Goal: Task Accomplishment & Management: Use online tool/utility

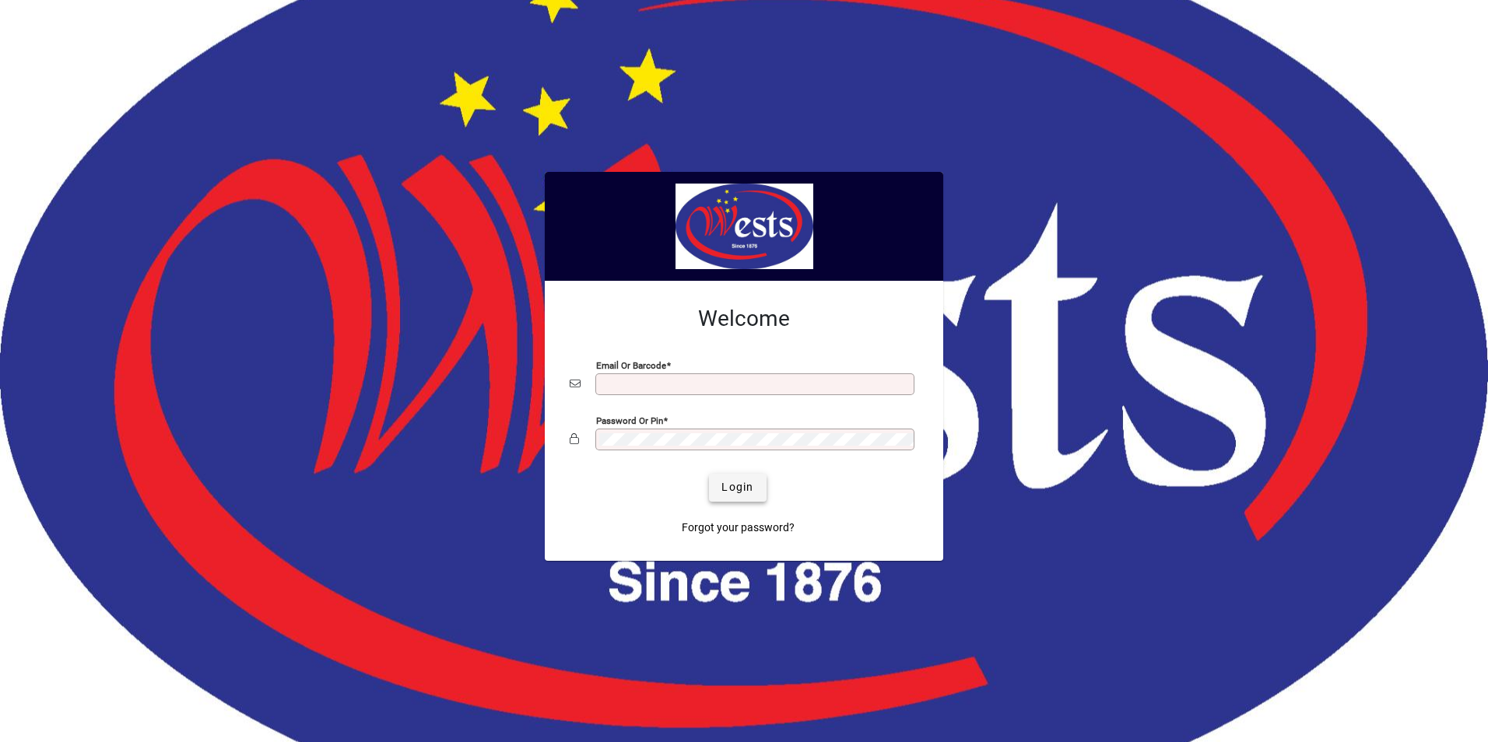
type input "**********"
drag, startPoint x: 743, startPoint y: 493, endPoint x: 797, endPoint y: 464, distance: 60.9
click at [743, 493] on span "Login" at bounding box center [737, 487] width 32 height 16
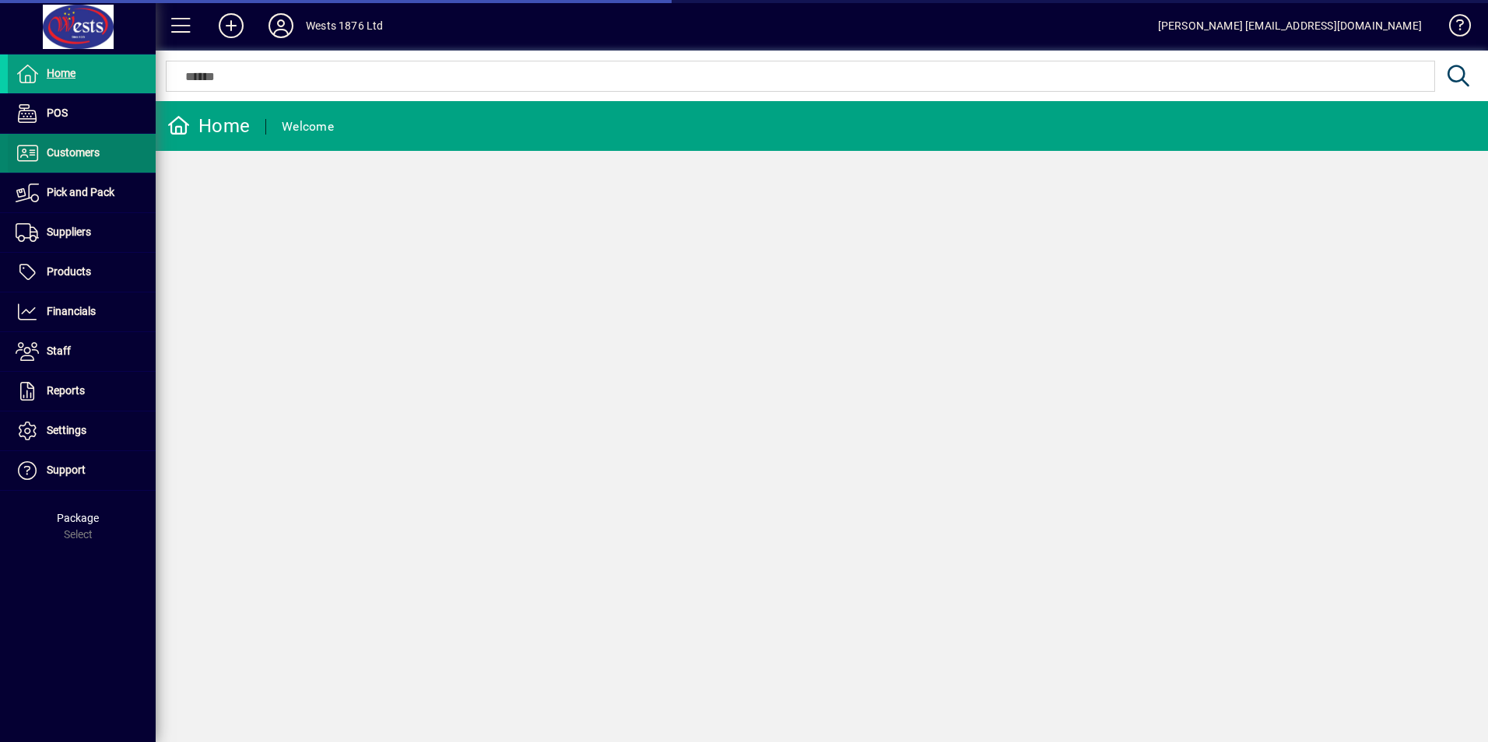
click at [44, 147] on span "Customers" at bounding box center [54, 153] width 92 height 19
click at [80, 146] on span "Customers" at bounding box center [73, 152] width 53 height 12
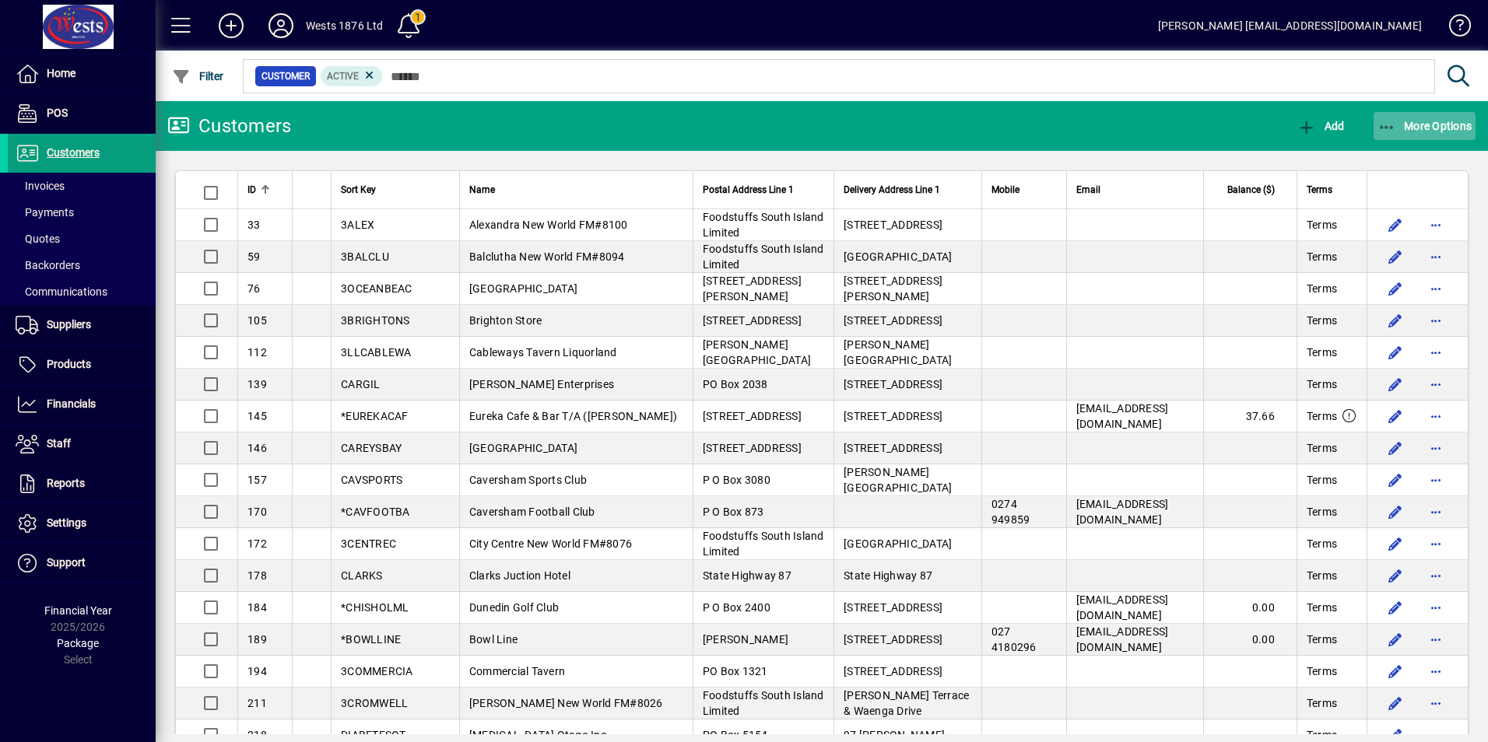
click at [1386, 125] on icon "button" at bounding box center [1386, 128] width 19 height 16
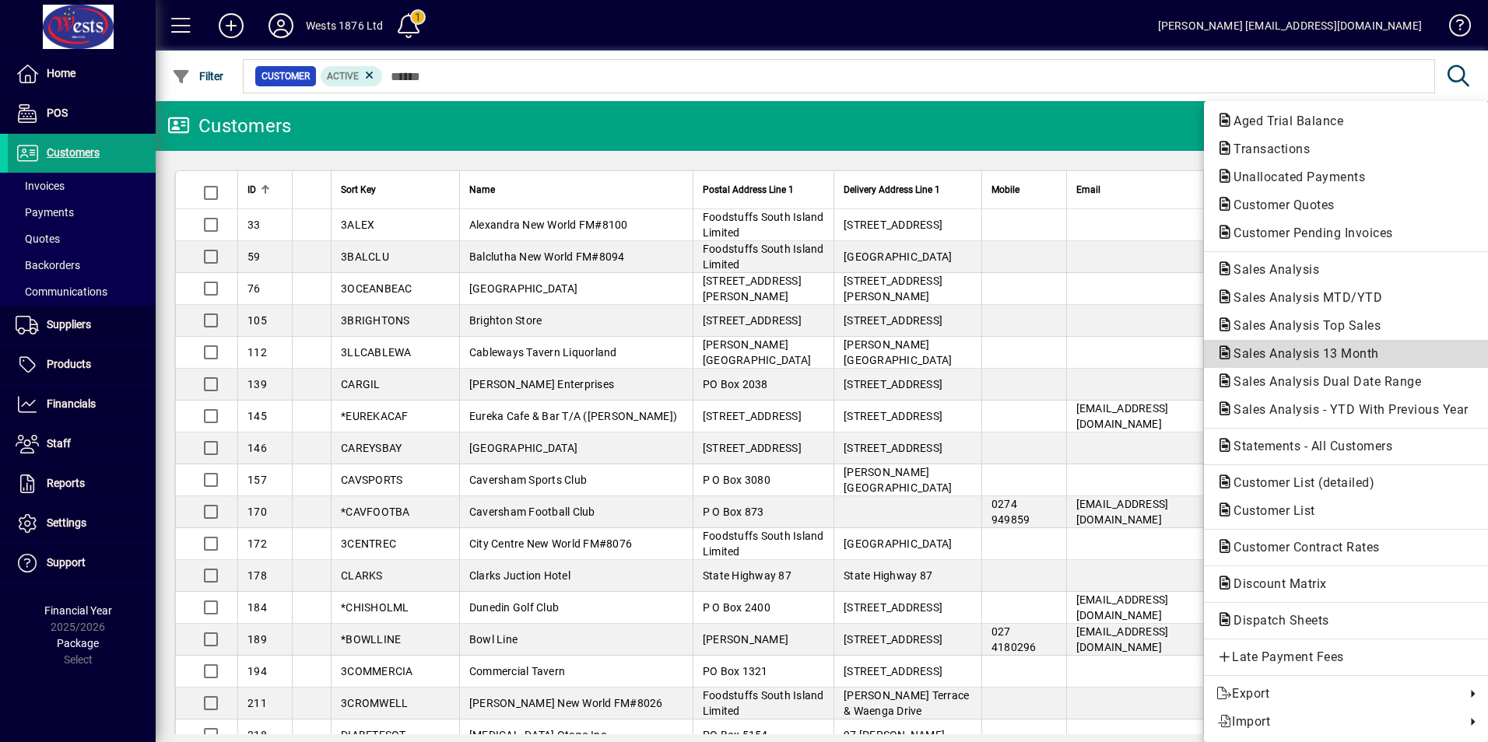
click at [1301, 358] on span "Sales Analysis 13 Month" at bounding box center [1301, 353] width 170 height 15
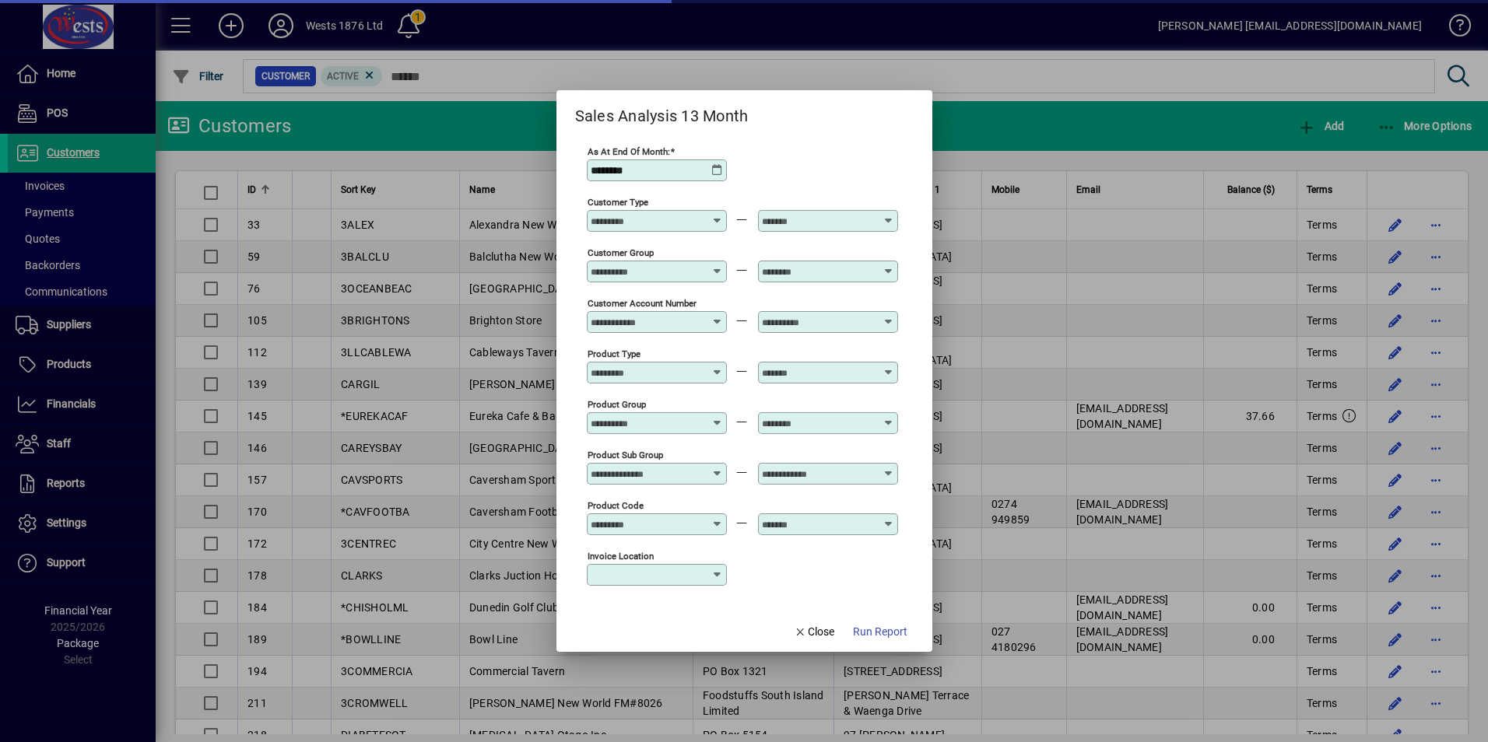
type input "**********"
click at [718, 169] on icon at bounding box center [717, 170] width 12 height 12
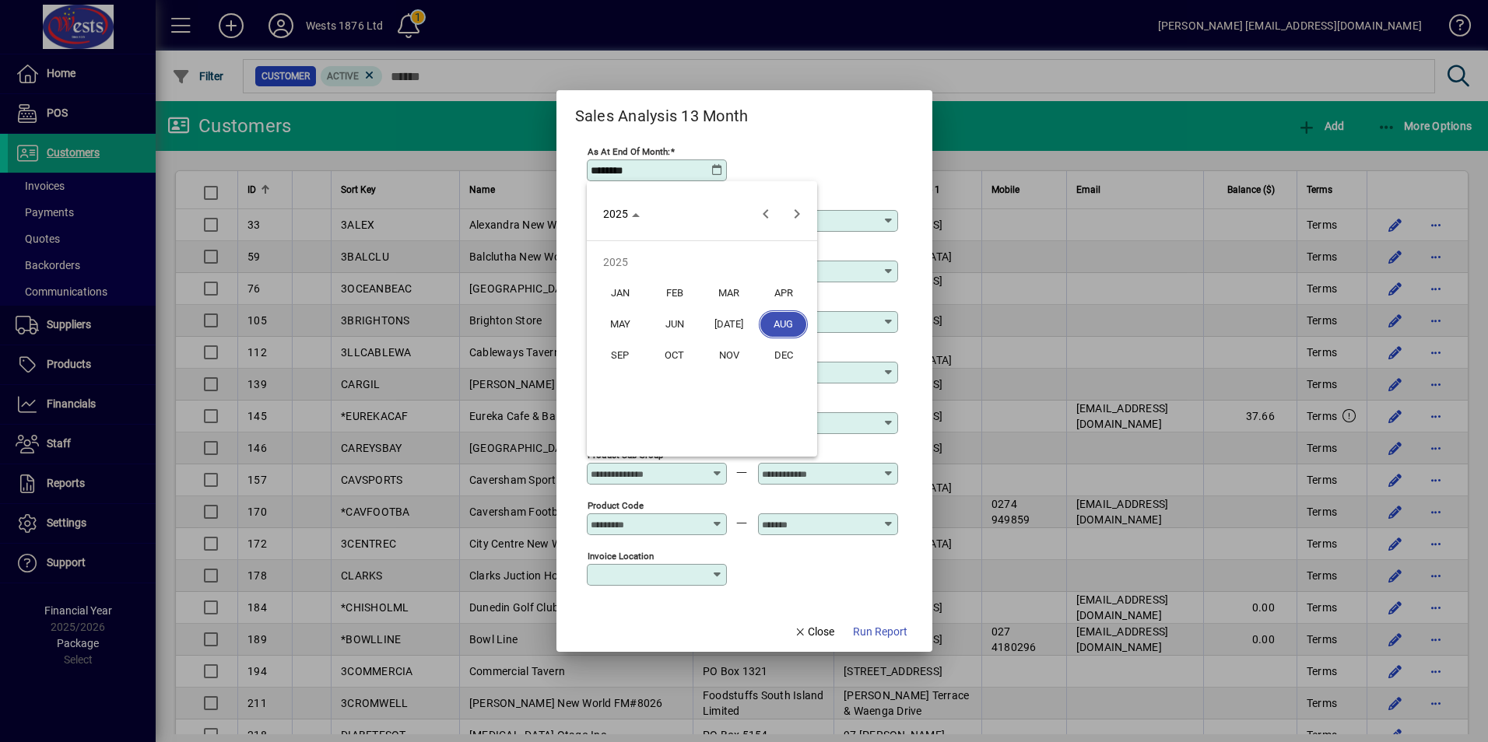
click at [733, 315] on span "JUL" at bounding box center [728, 324] width 49 height 28
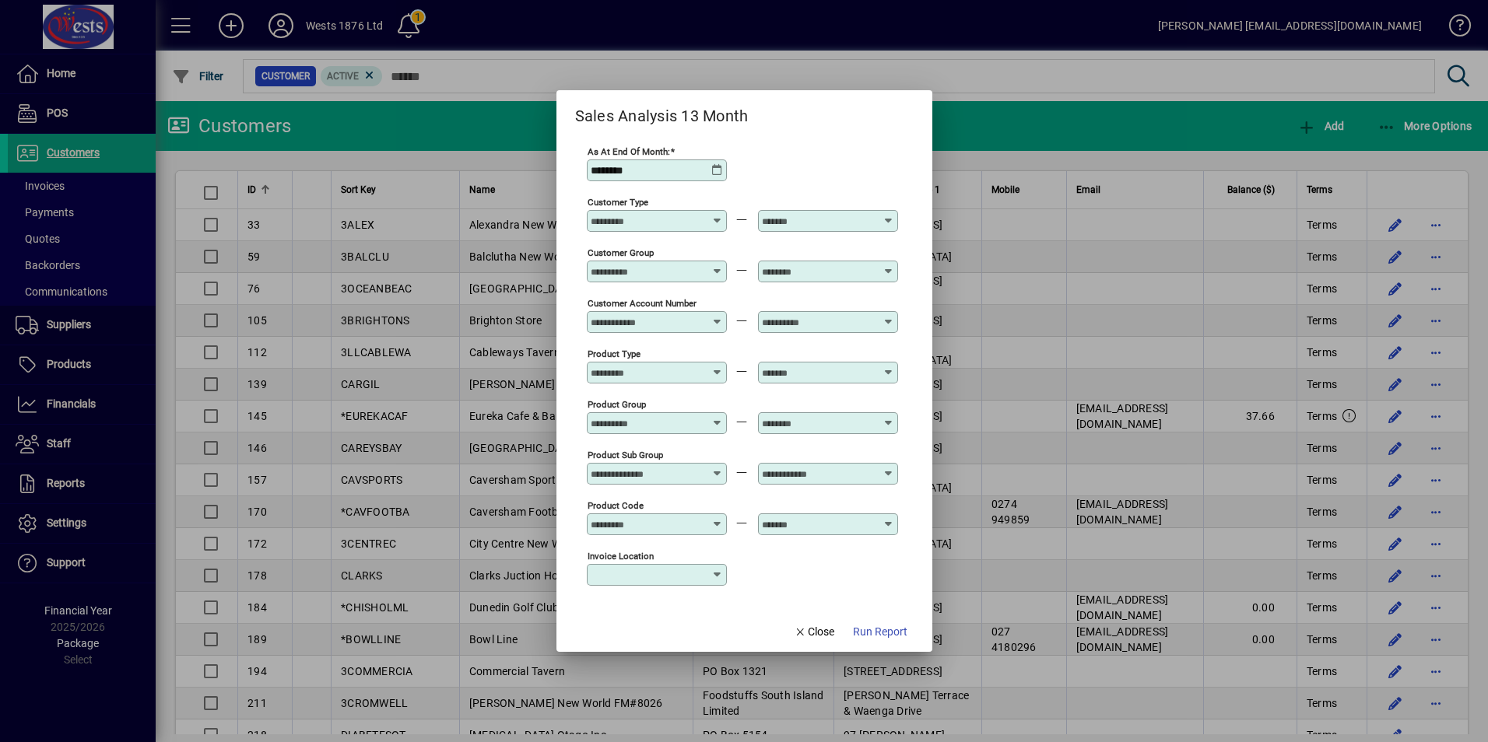
type input "********"
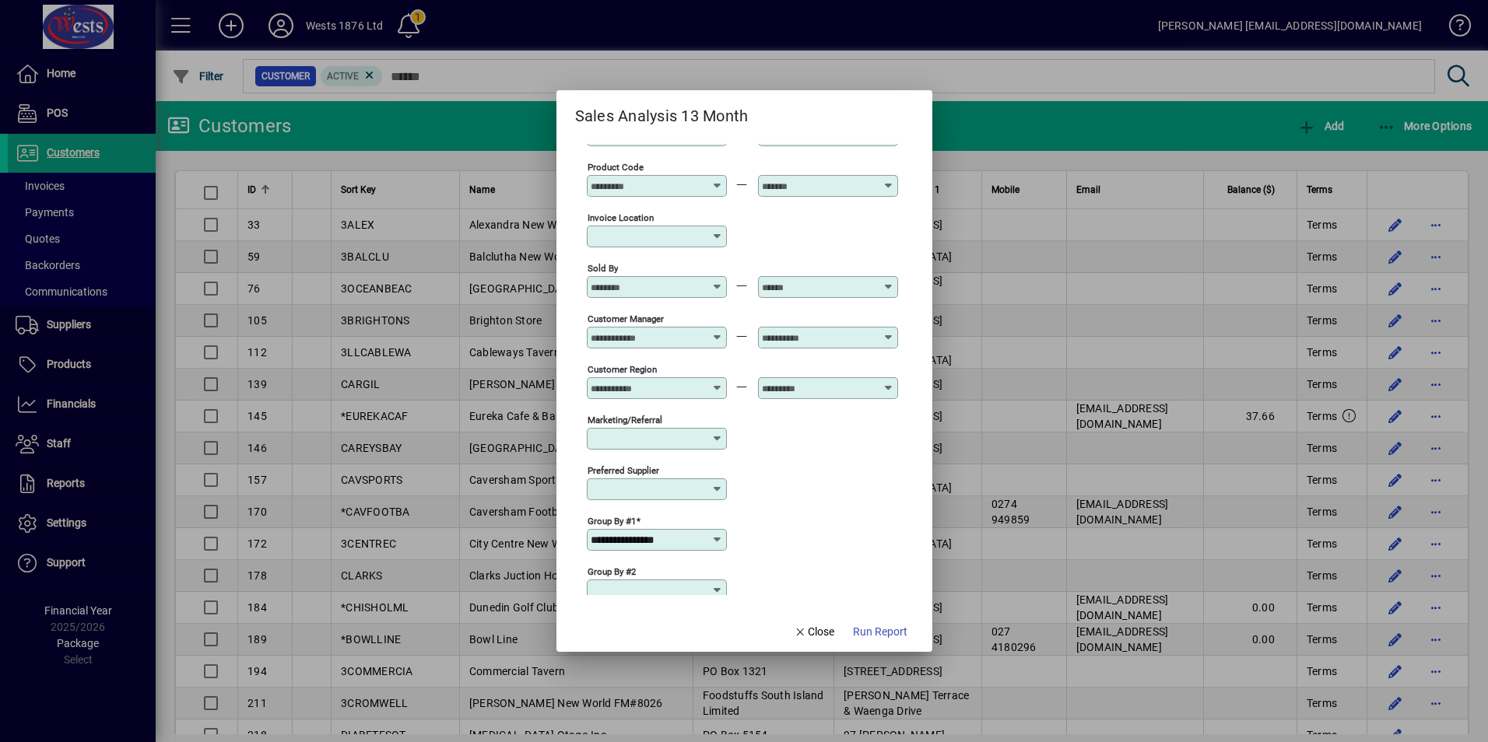
scroll to position [261, 0]
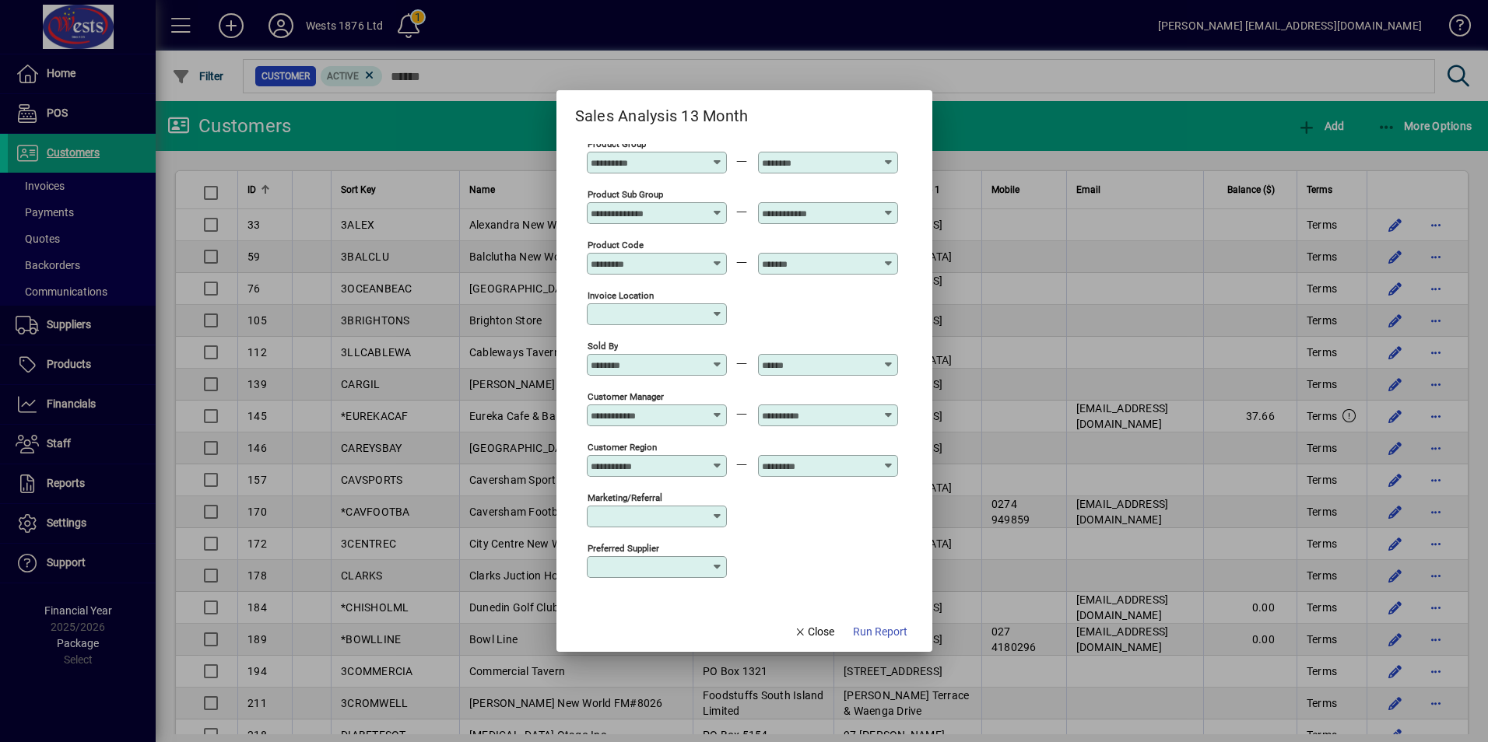
click at [714, 409] on icon at bounding box center [718, 409] width 12 height 0
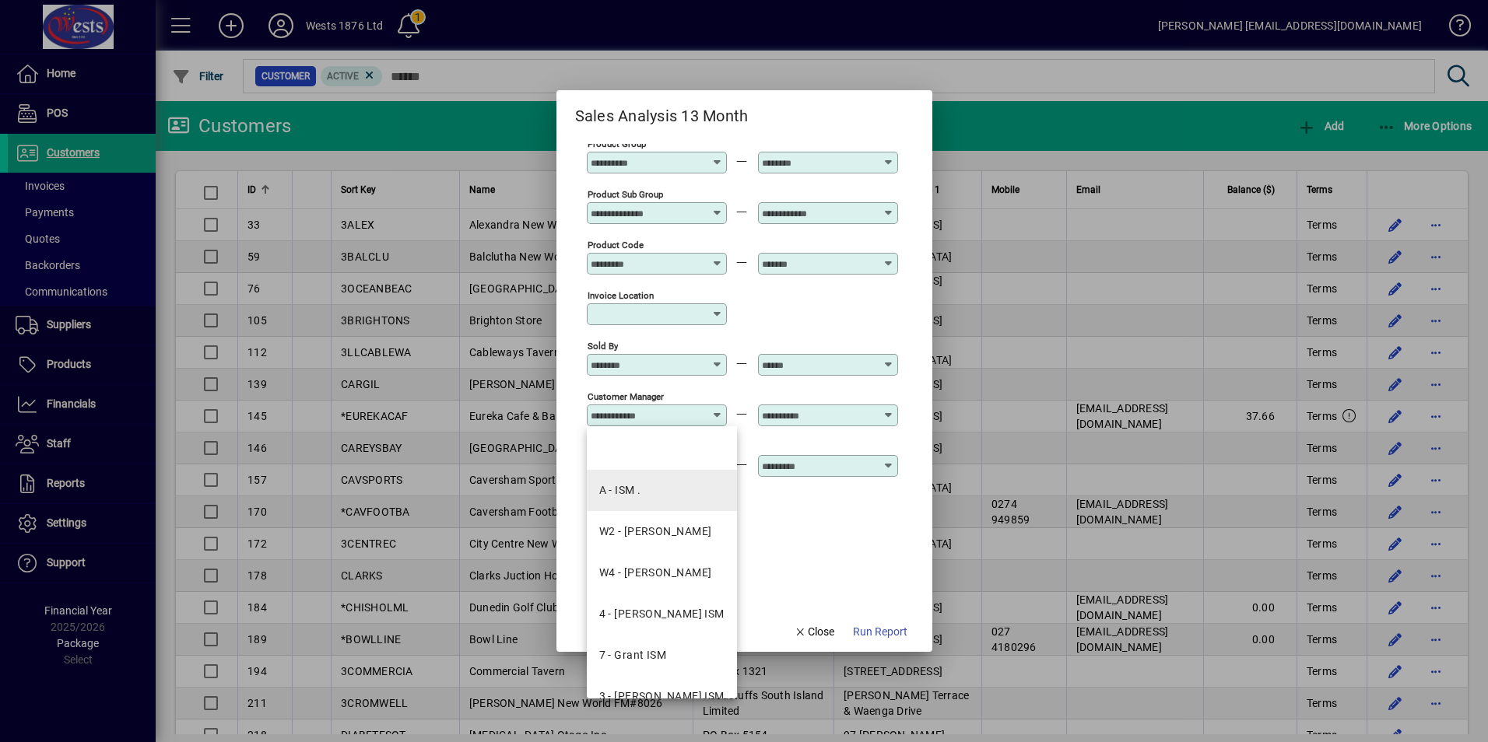
click at [694, 498] on mat-option "A - ISM ." at bounding box center [662, 490] width 150 height 41
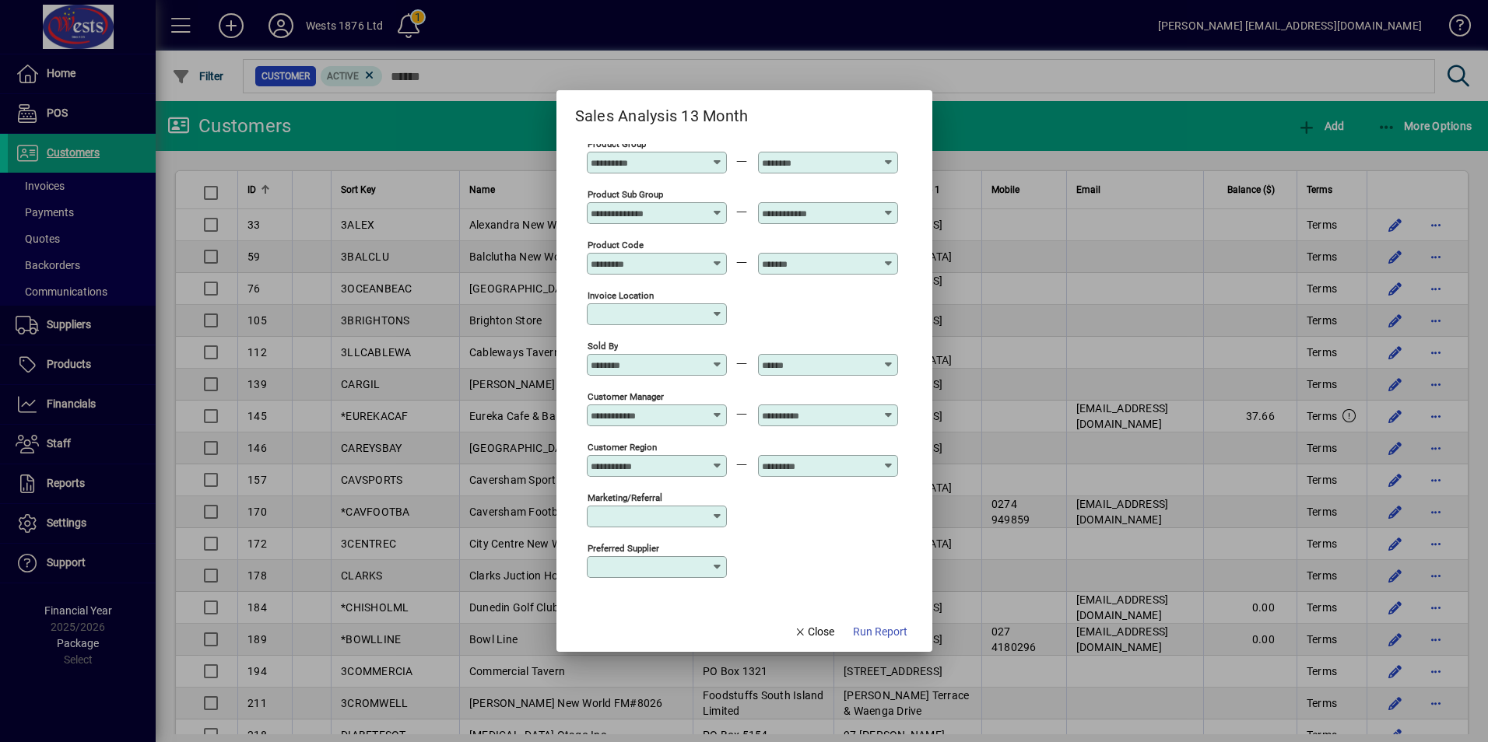
type input "*********"
click at [885, 409] on icon at bounding box center [889, 409] width 12 height 0
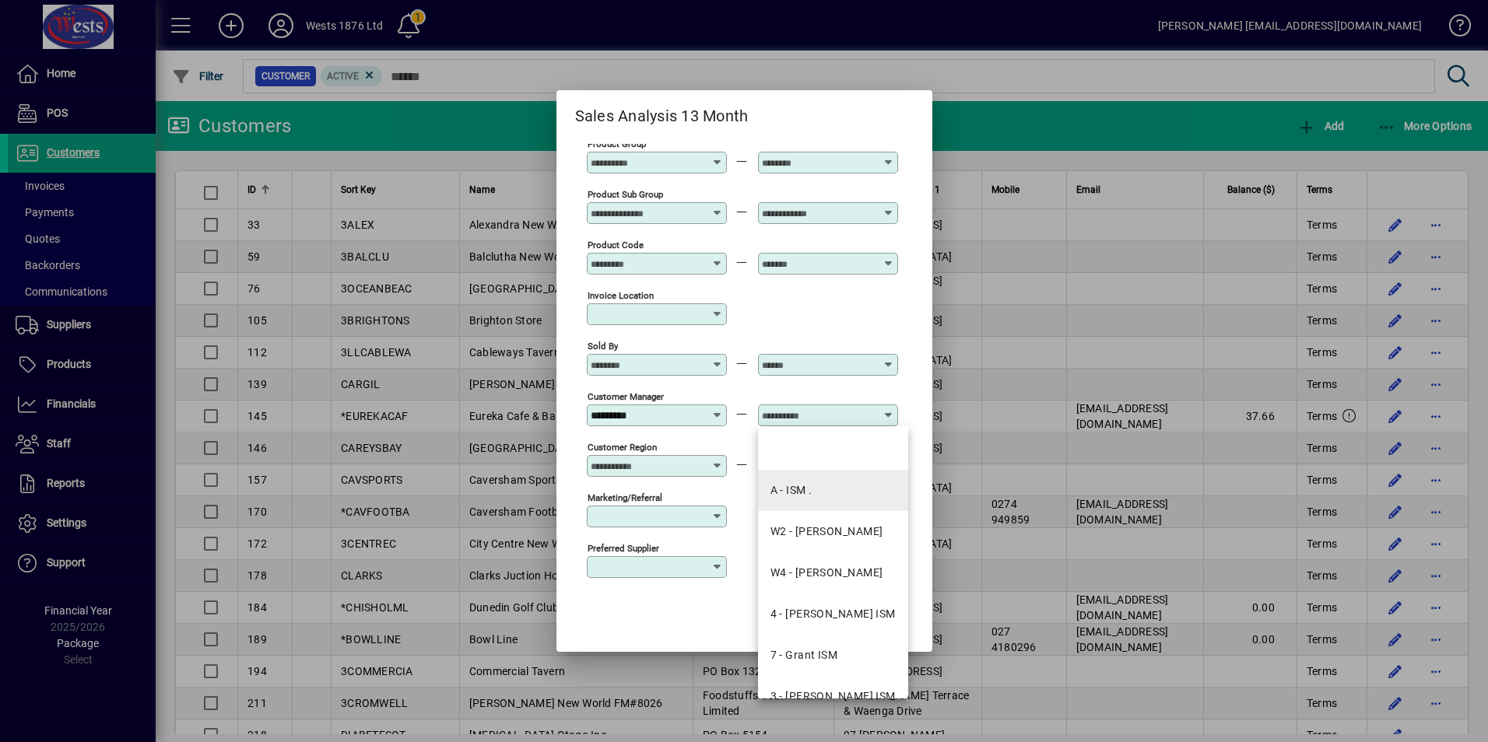
click at [807, 485] on div "A - ISM ." at bounding box center [791, 490] width 42 height 16
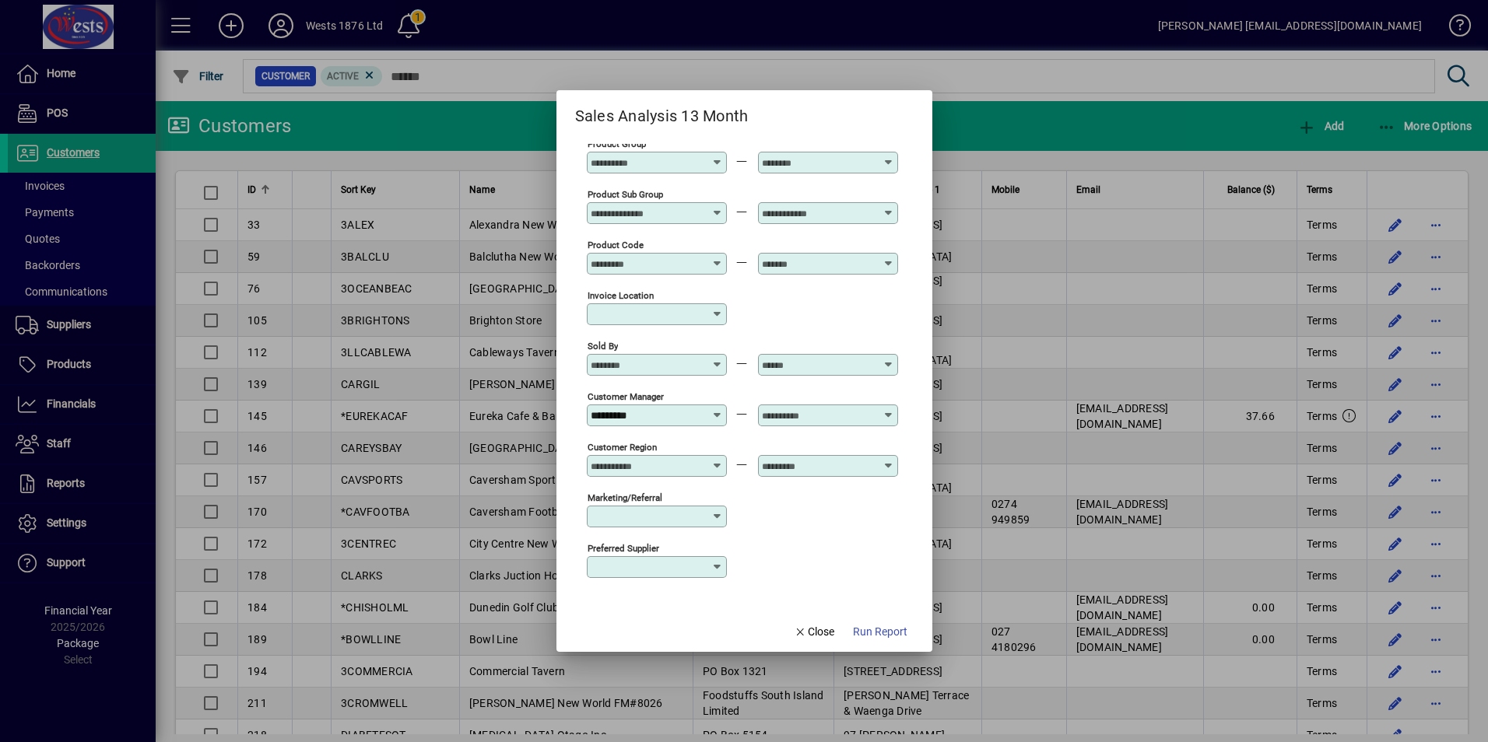
type input "*********"
click at [866, 628] on span "Run Report" at bounding box center [880, 632] width 54 height 16
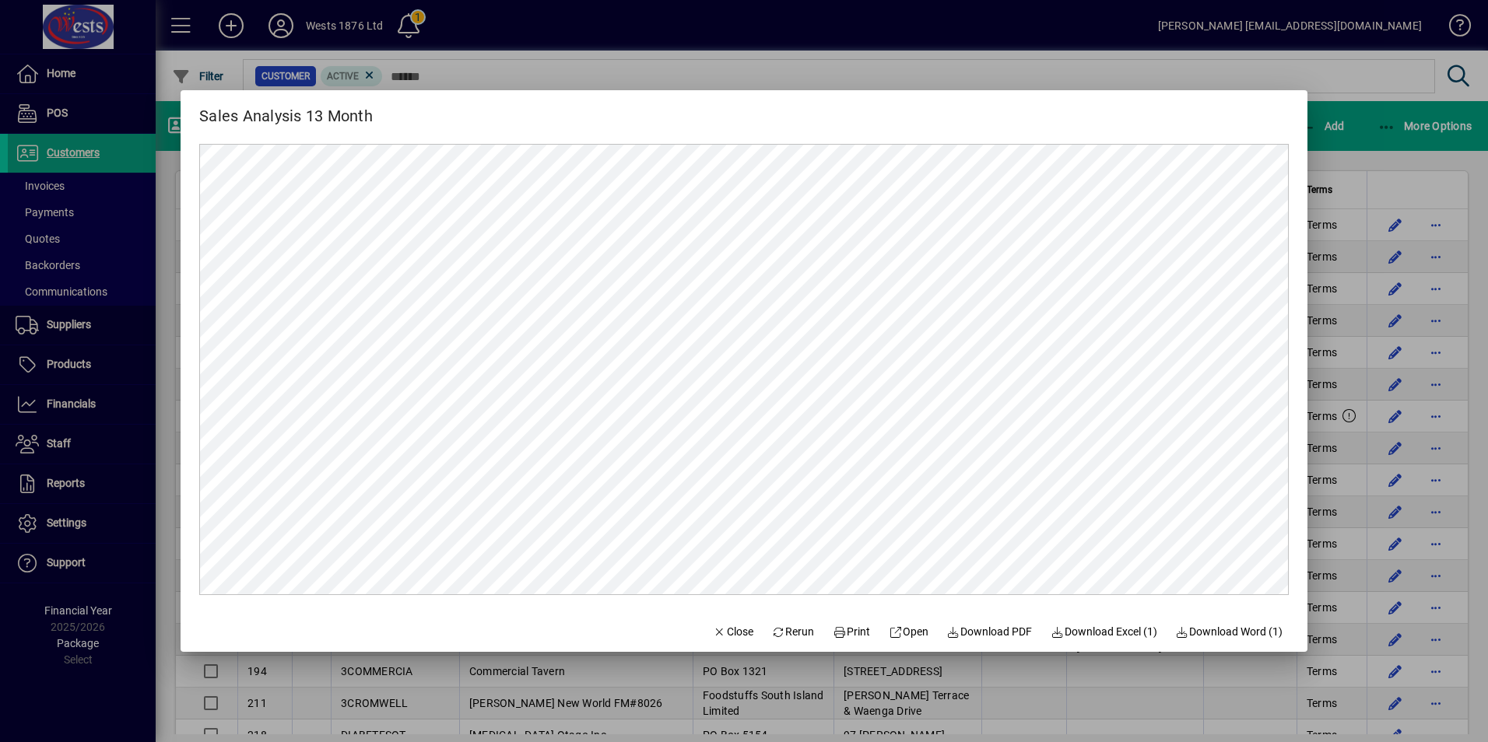
scroll to position [0, 0]
click at [1109, 626] on span "Download Excel (1)" at bounding box center [1103, 632] width 107 height 16
click at [720, 636] on span "Close" at bounding box center [733, 632] width 40 height 16
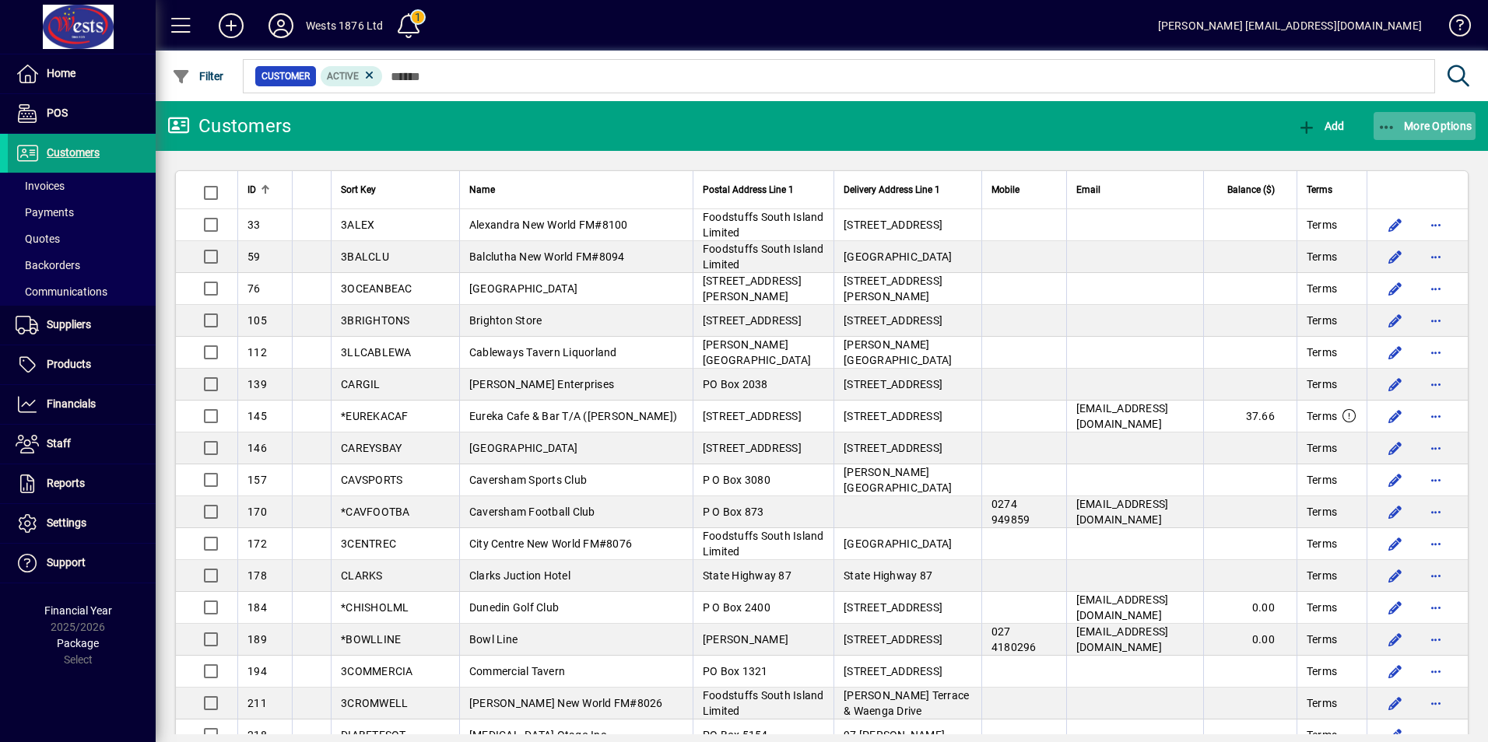
click at [1384, 125] on icon "button" at bounding box center [1386, 128] width 19 height 16
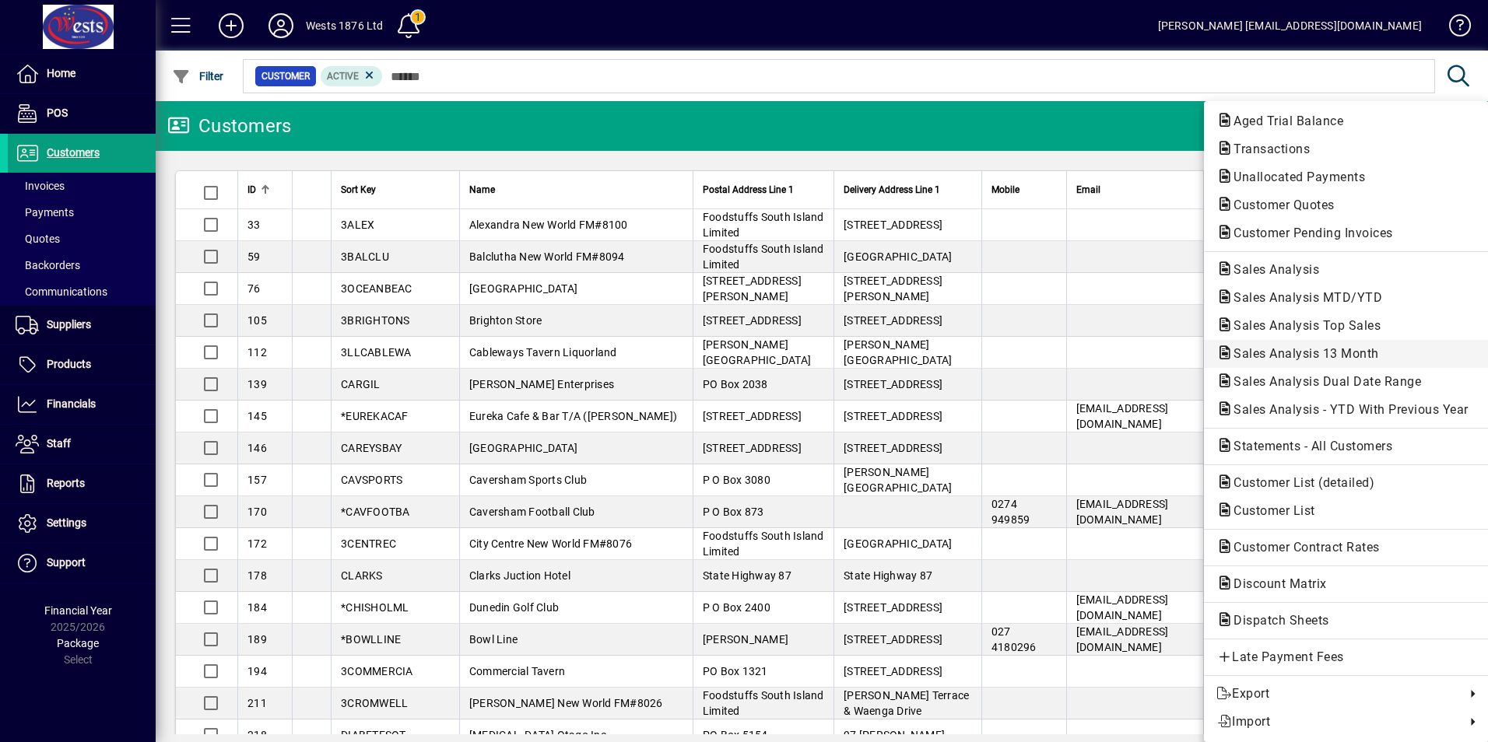
click at [1311, 358] on span "Sales Analysis 13 Month" at bounding box center [1301, 353] width 170 height 15
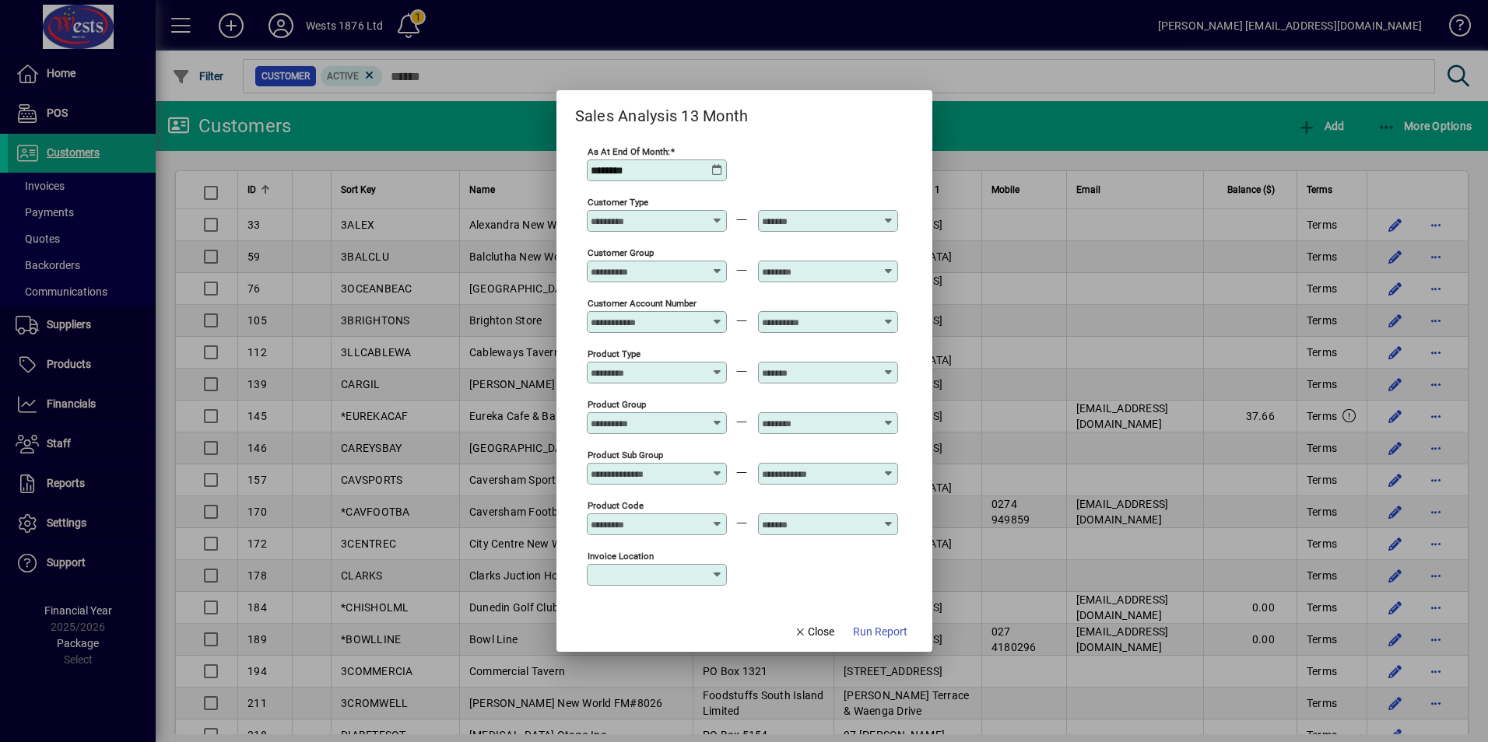
click at [716, 167] on icon at bounding box center [717, 170] width 12 height 12
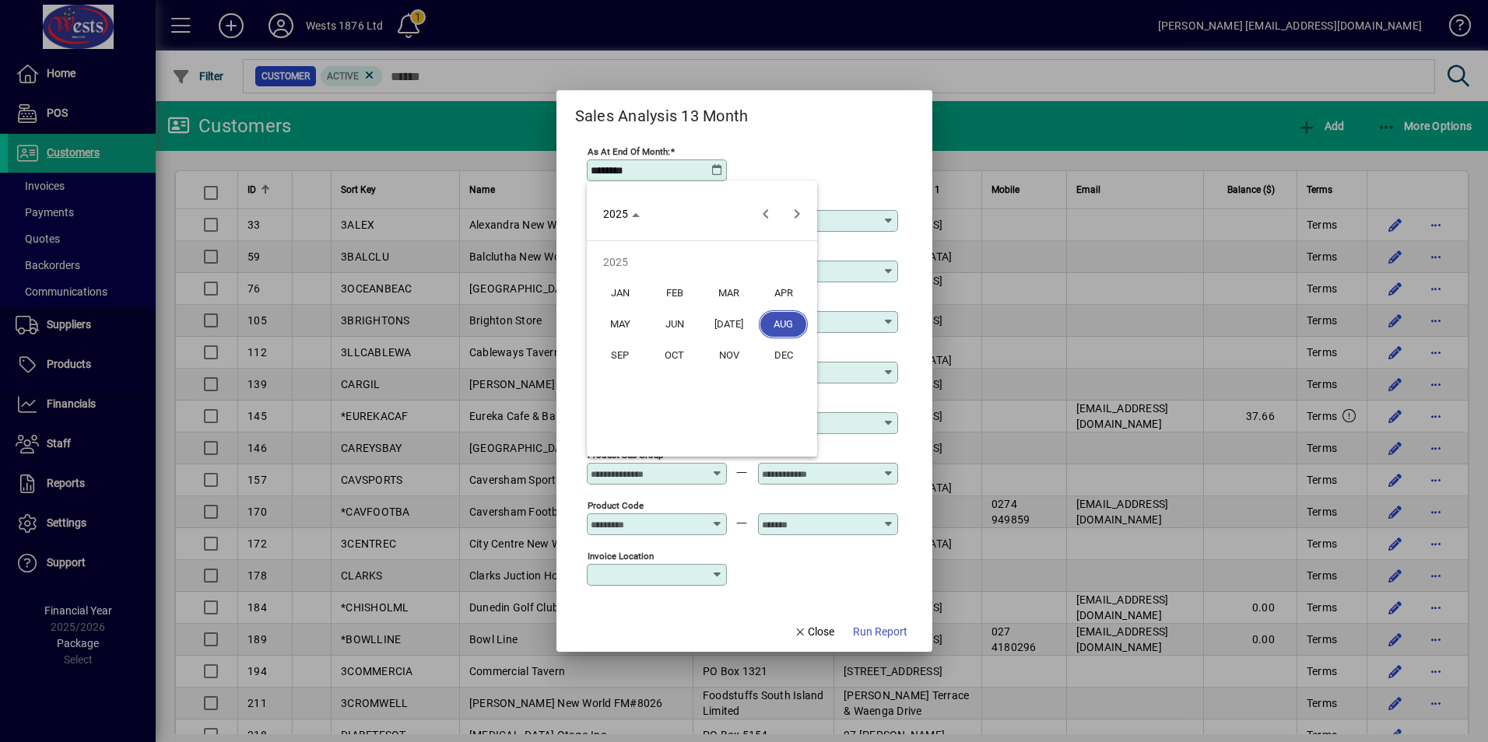
click at [725, 327] on span "JUL" at bounding box center [728, 324] width 49 height 28
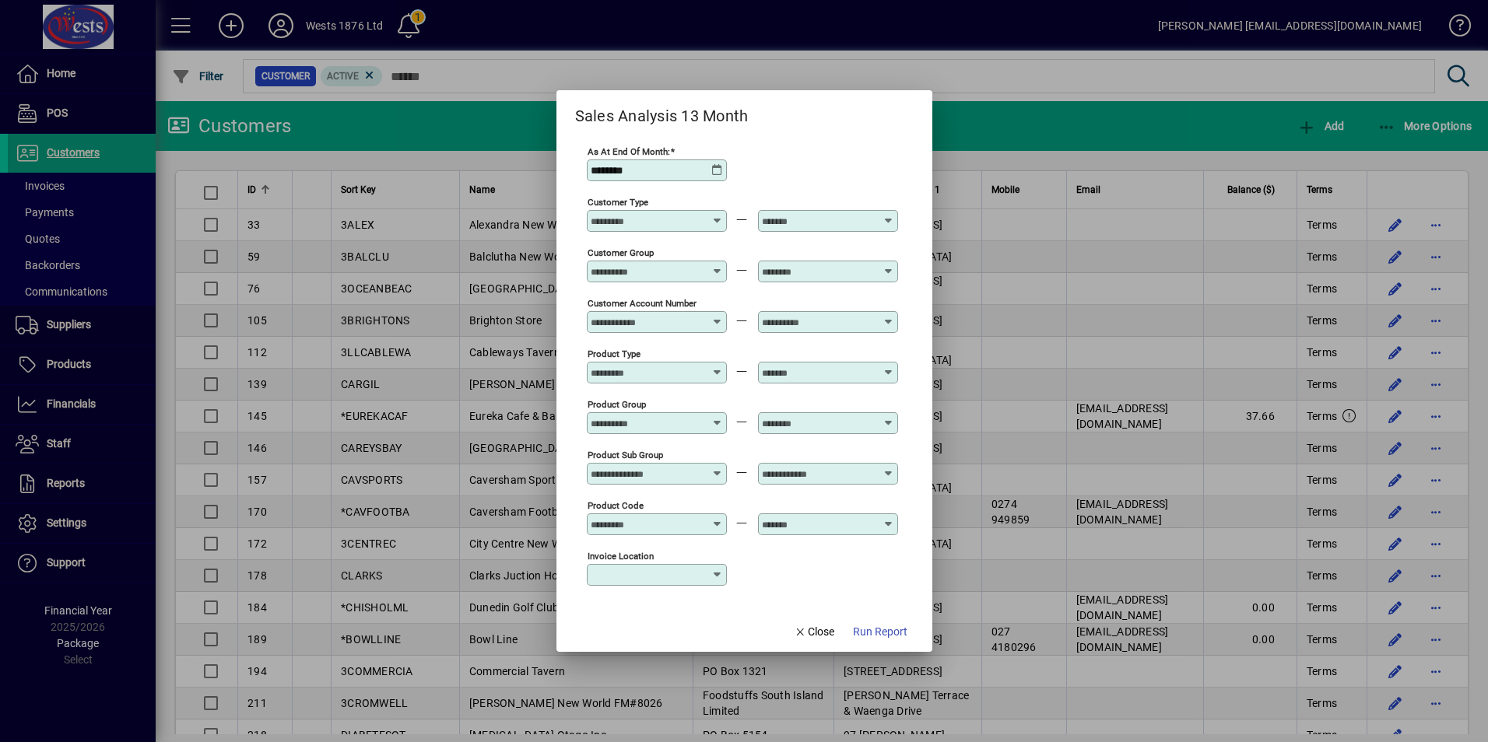
type input "********"
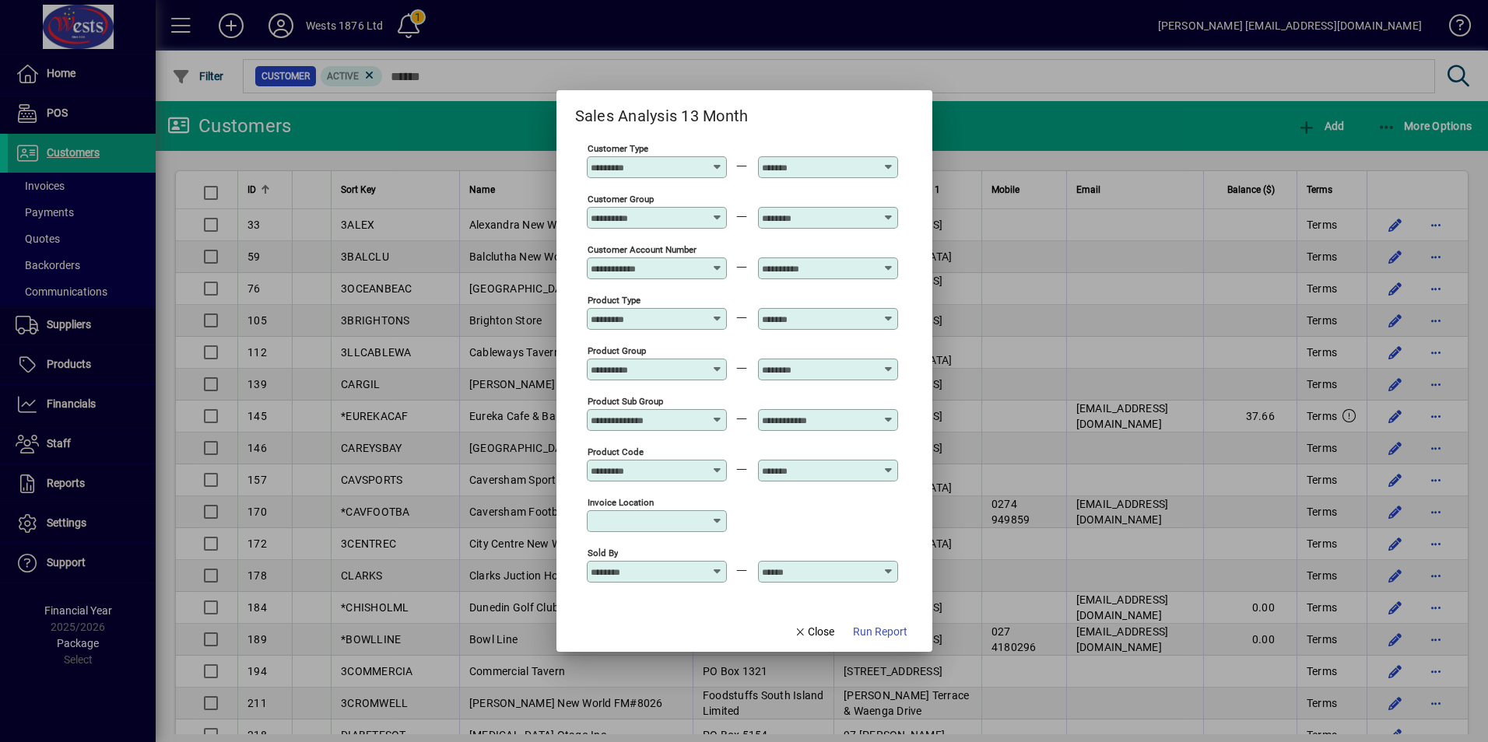
scroll to position [78, 0]
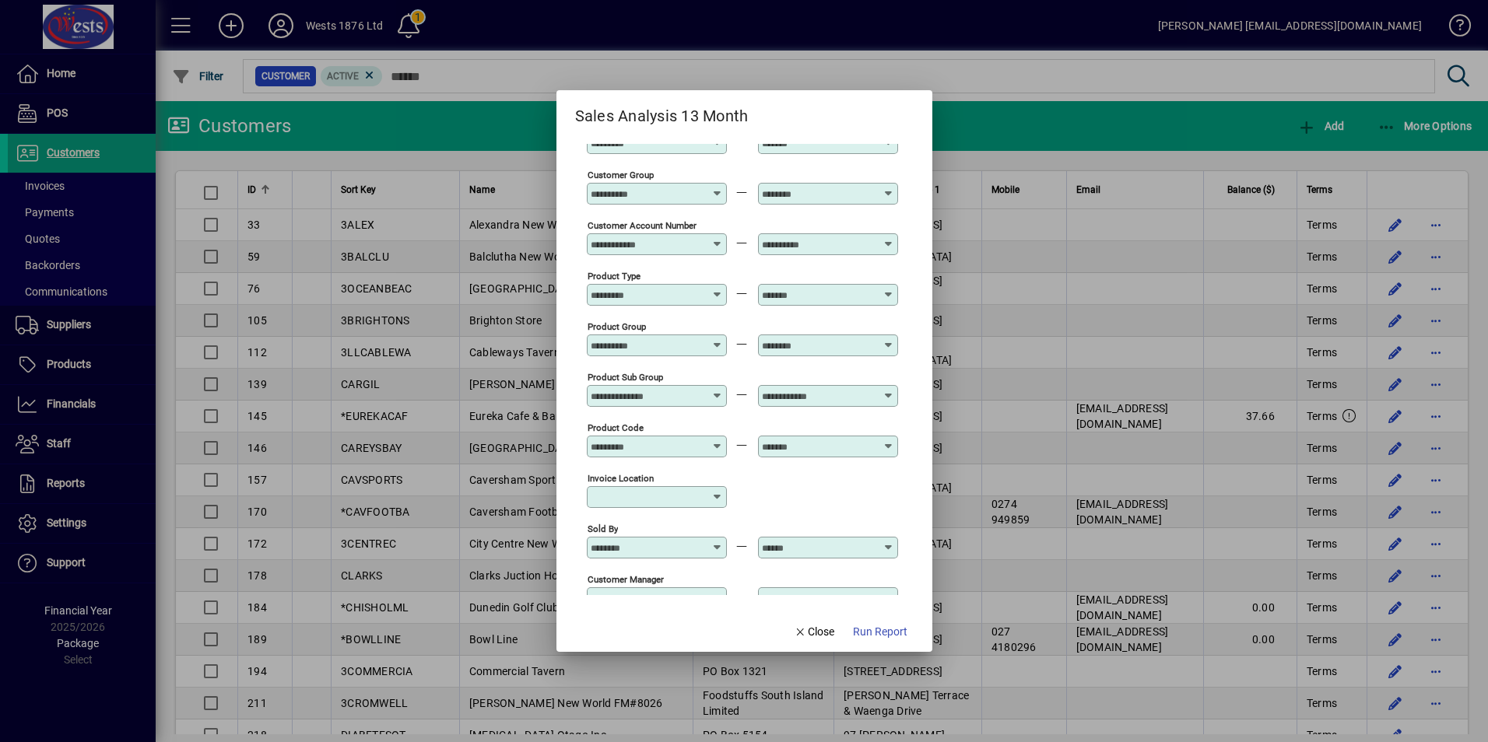
click at [713, 244] on div at bounding box center [657, 244] width 135 height 12
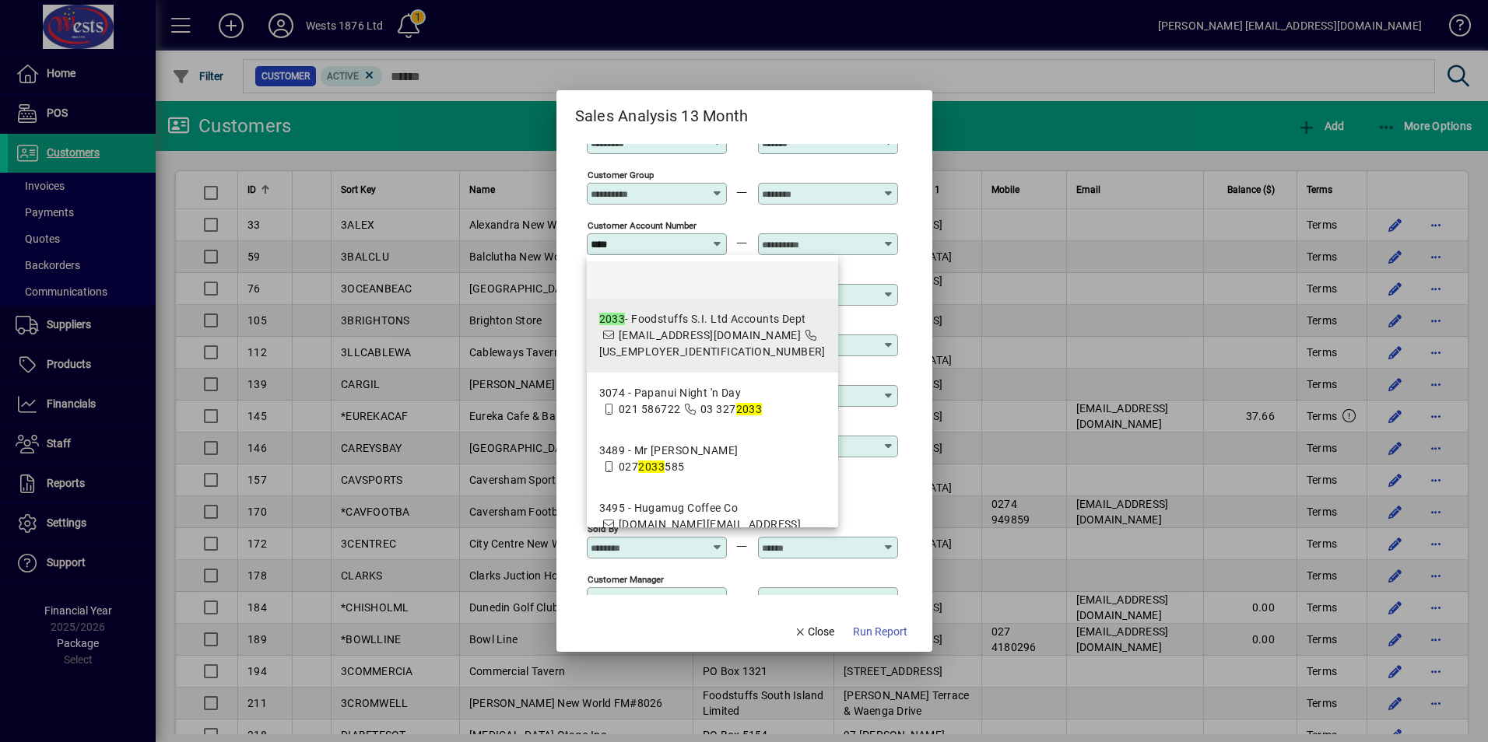
click at [663, 342] on span "2033 - Foodstuffs S.I. Ltd Accounts Dept accounts.payable@foodstuffs-si.co.nz 0…" at bounding box center [712, 335] width 226 height 49
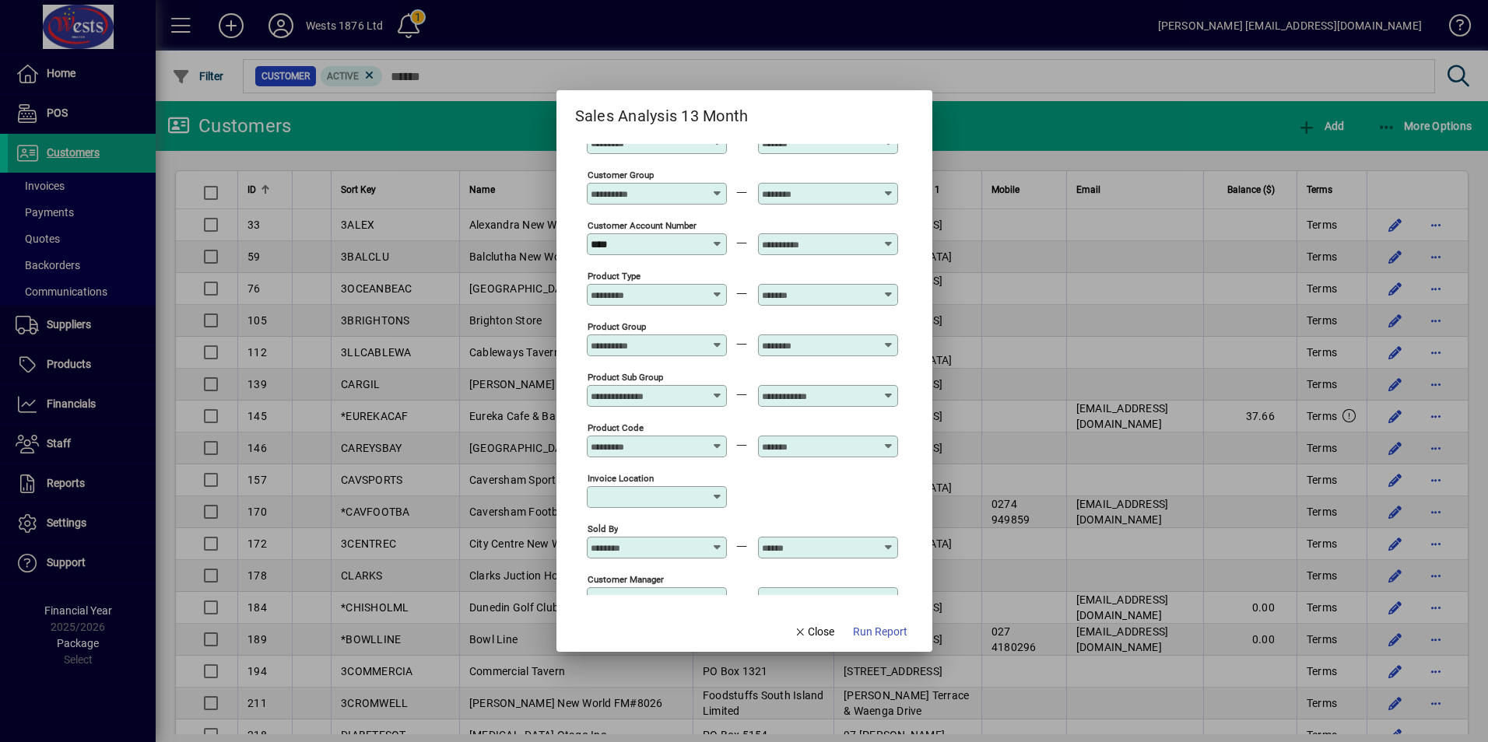
type input "**********"
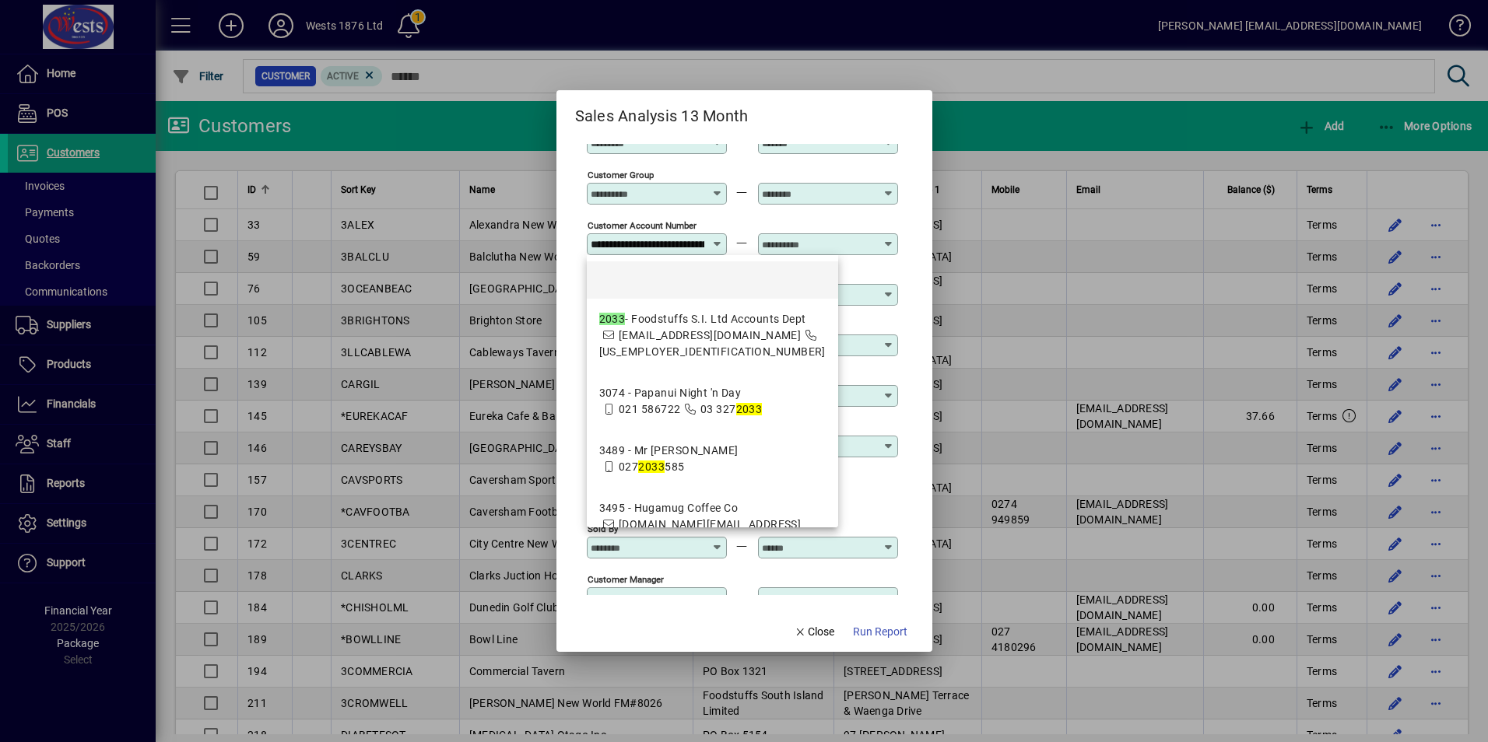
scroll to position [0, 92]
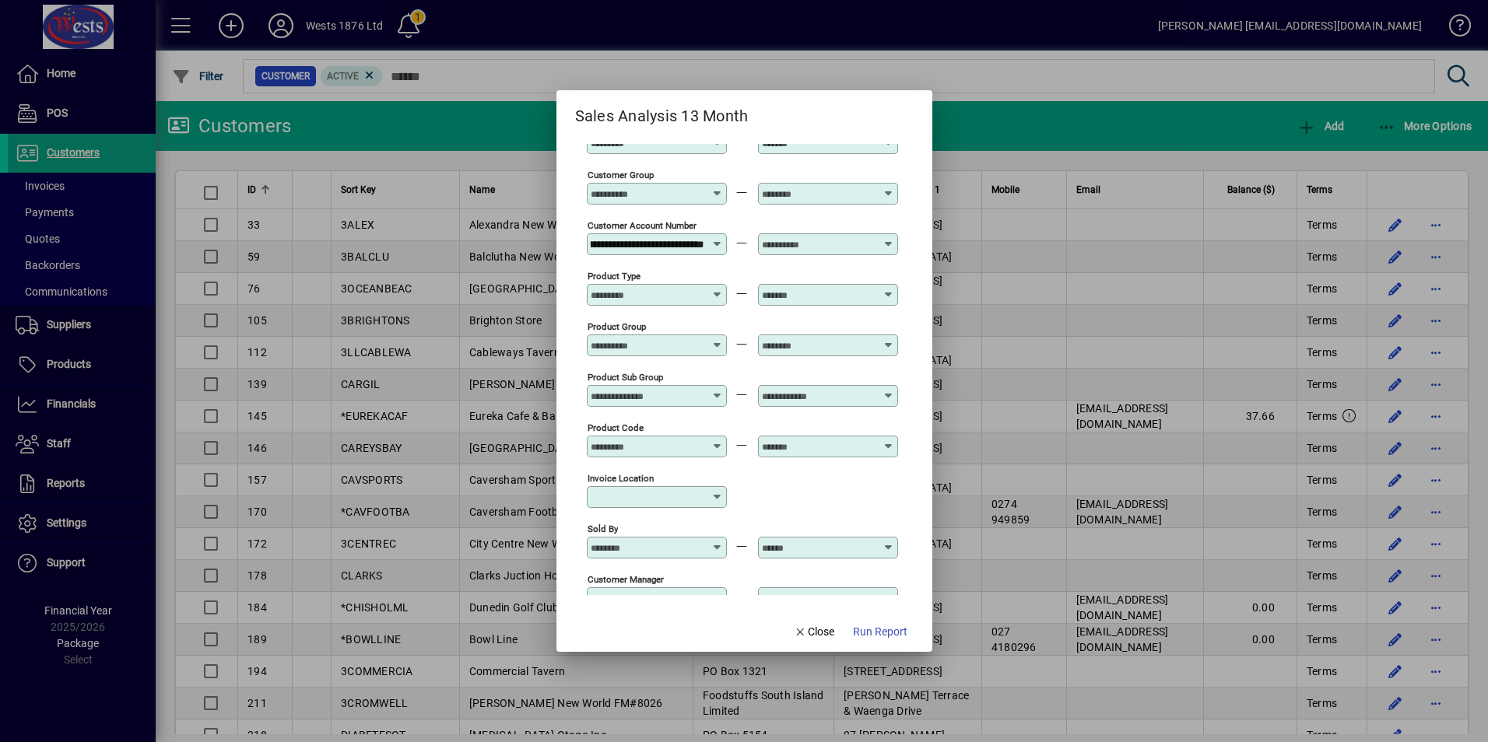
click at [816, 247] on input "text" at bounding box center [819, 244] width 114 height 12
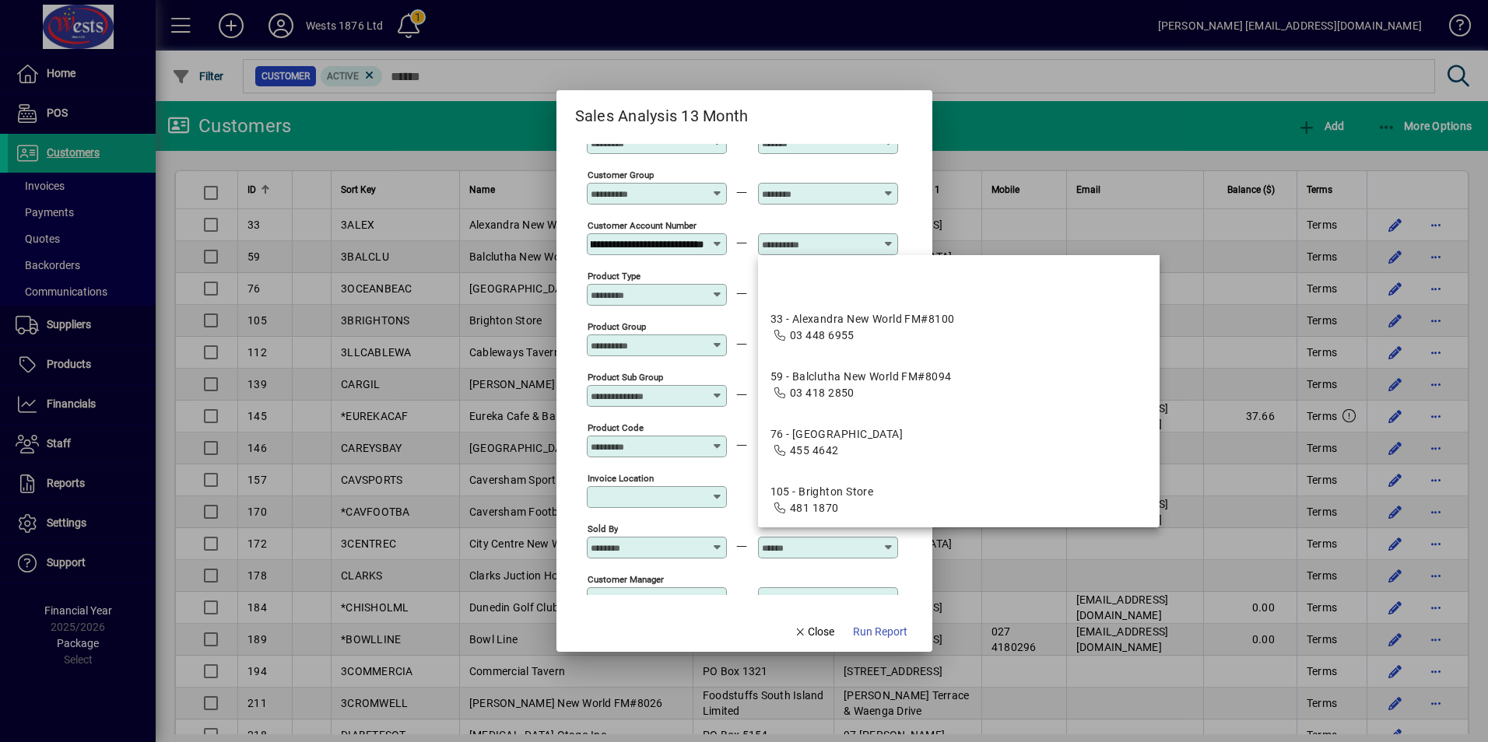
scroll to position [0, 0]
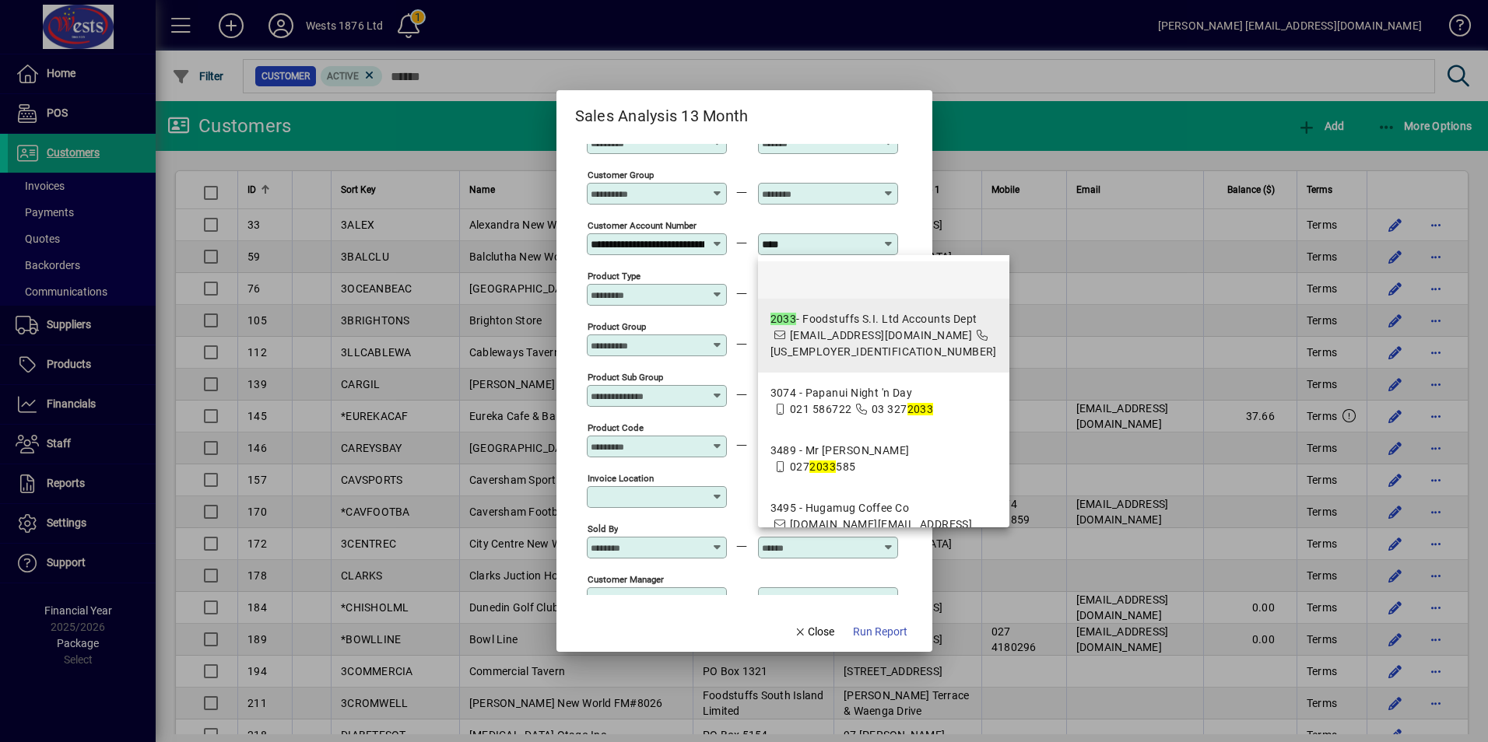
click at [795, 326] on div "2033 - Foodstuffs S.I. Ltd Accounts Dept" at bounding box center [883, 319] width 226 height 16
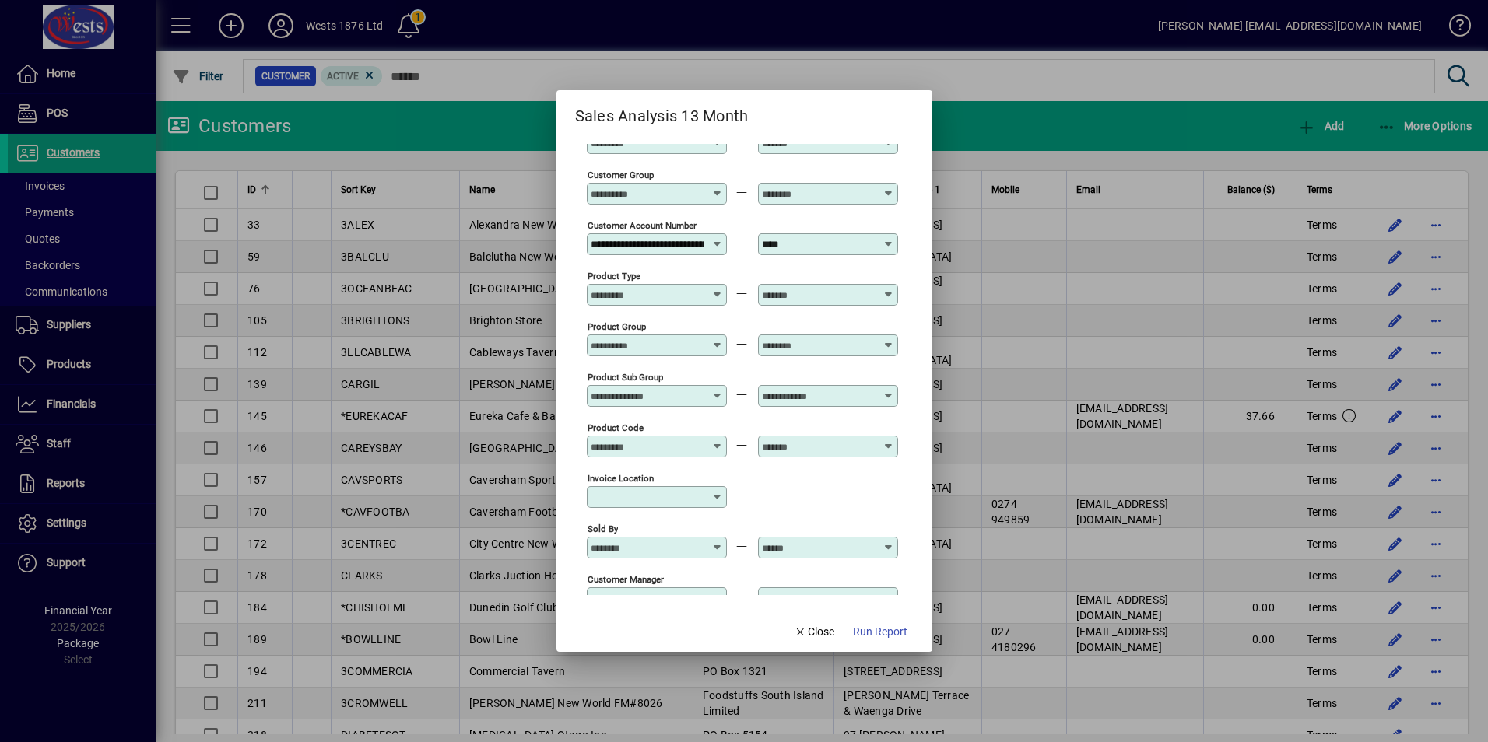
type input "**********"
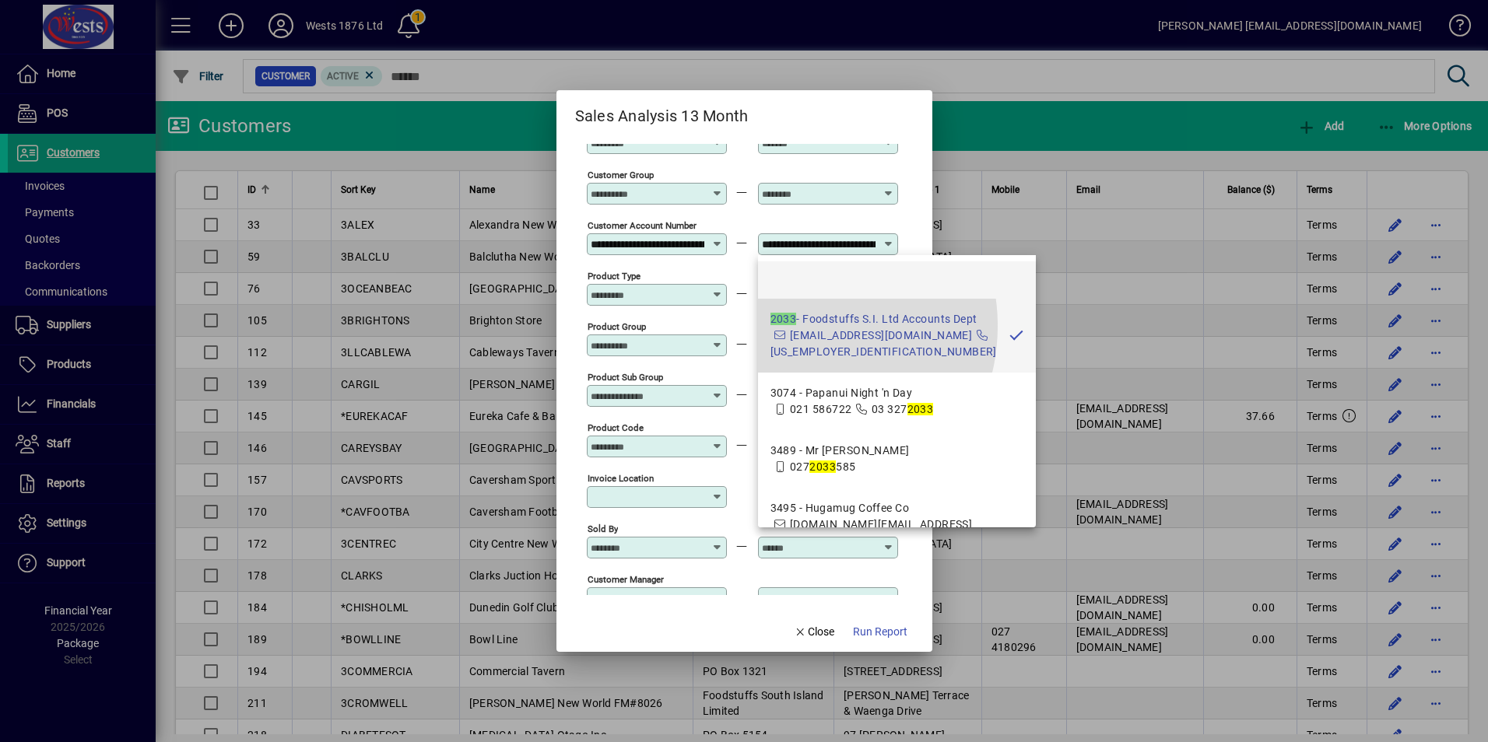
scroll to position [0, 92]
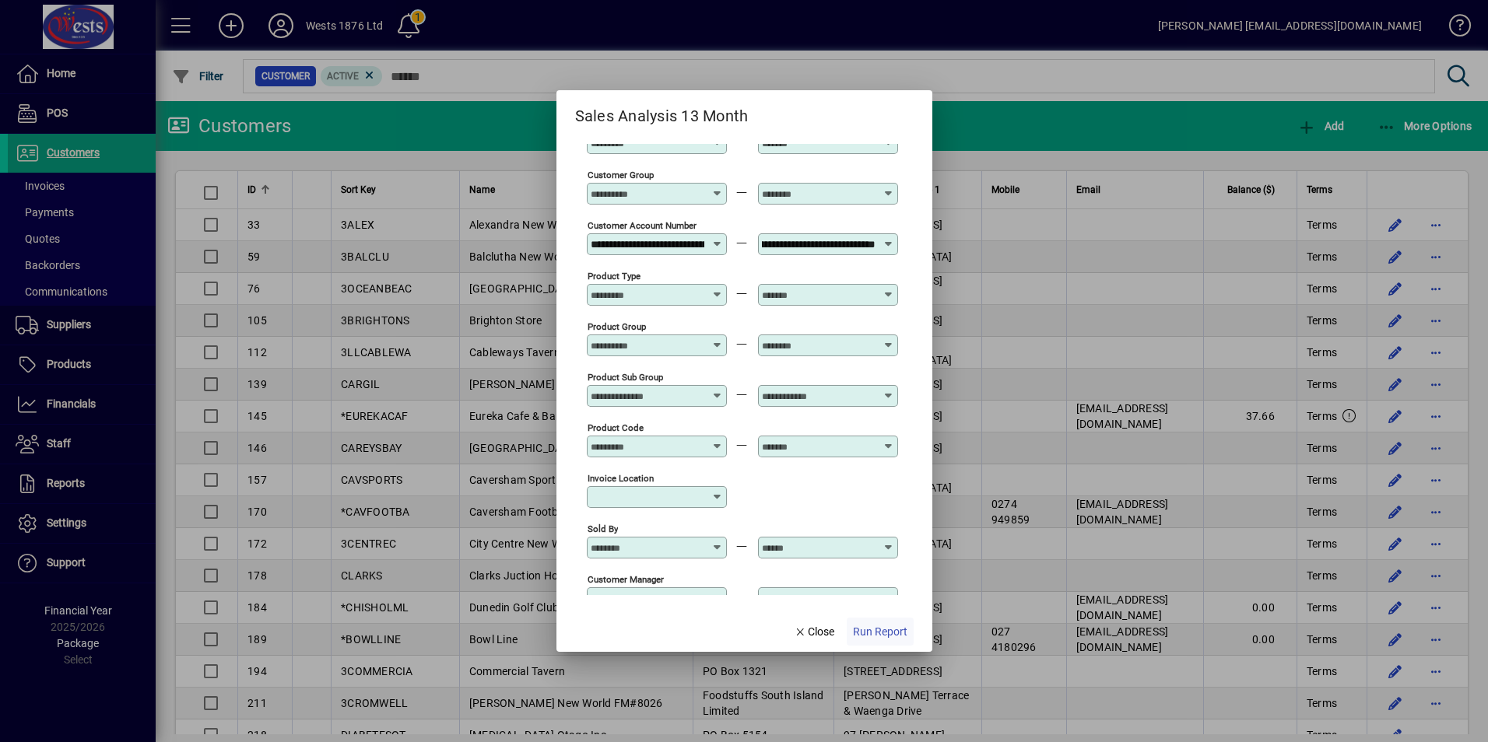
click at [872, 632] on span "Run Report" at bounding box center [880, 632] width 54 height 16
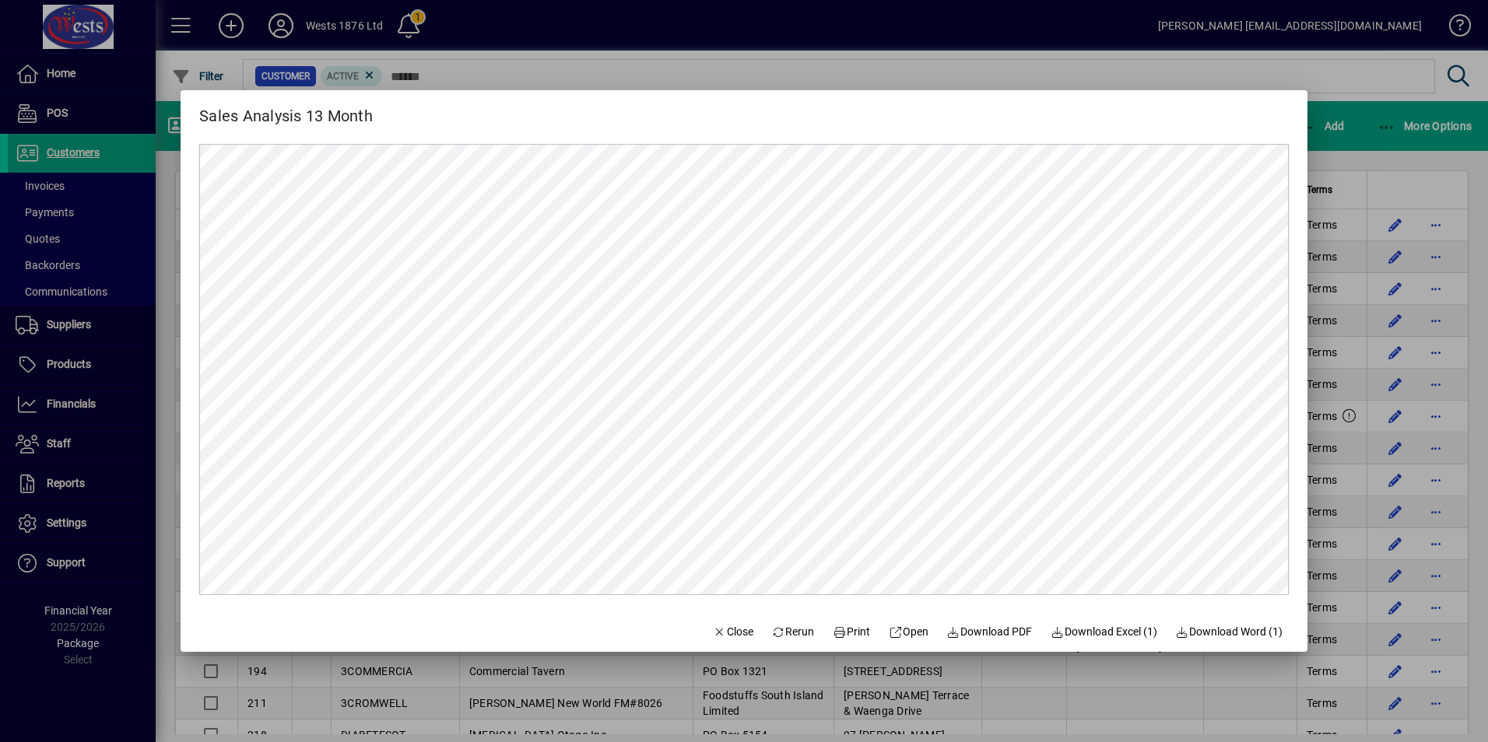
scroll to position [0, 0]
click at [727, 630] on span "Close" at bounding box center [733, 632] width 40 height 16
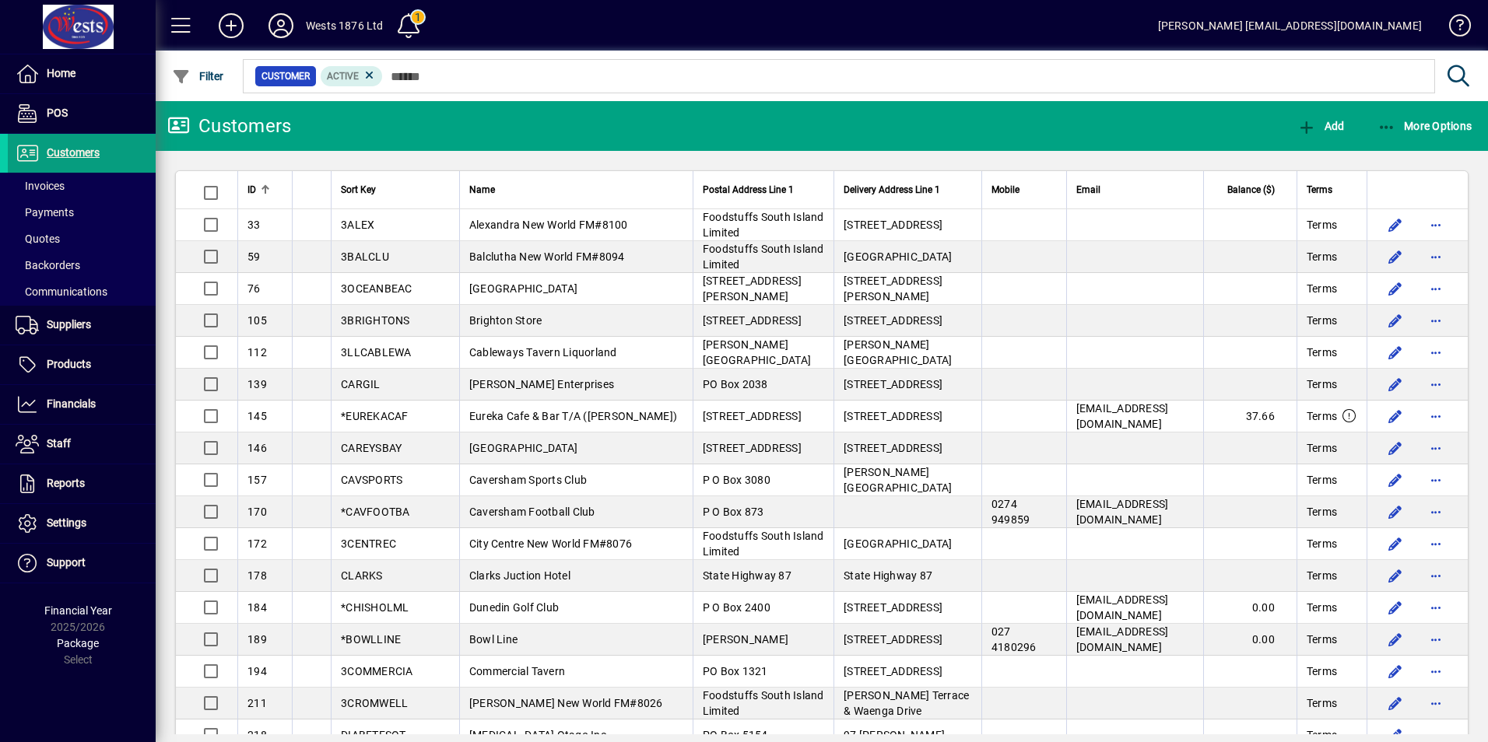
click at [1370, 124] on div "More Options" at bounding box center [1425, 126] width 128 height 28
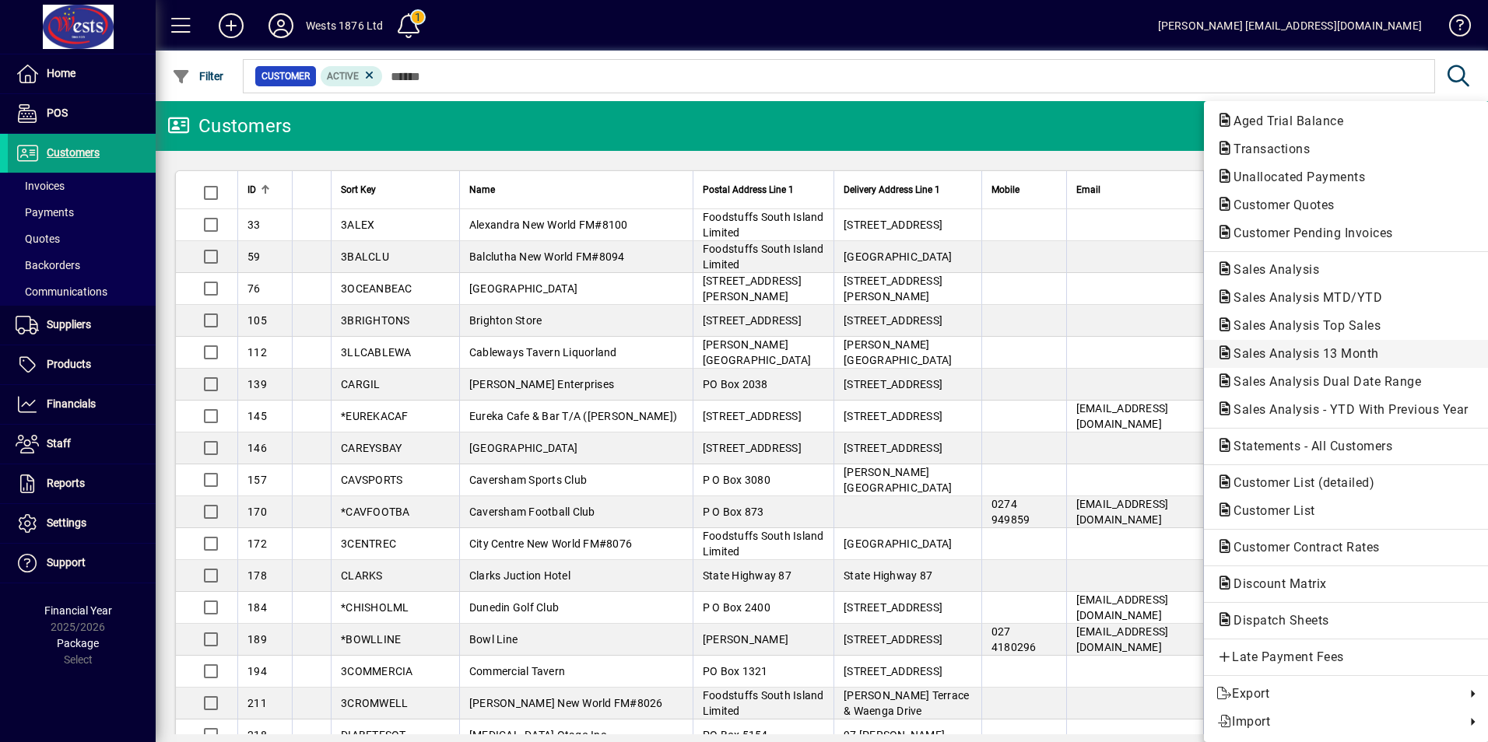
click at [1306, 360] on span "Sales Analysis 13 Month" at bounding box center [1301, 353] width 170 height 15
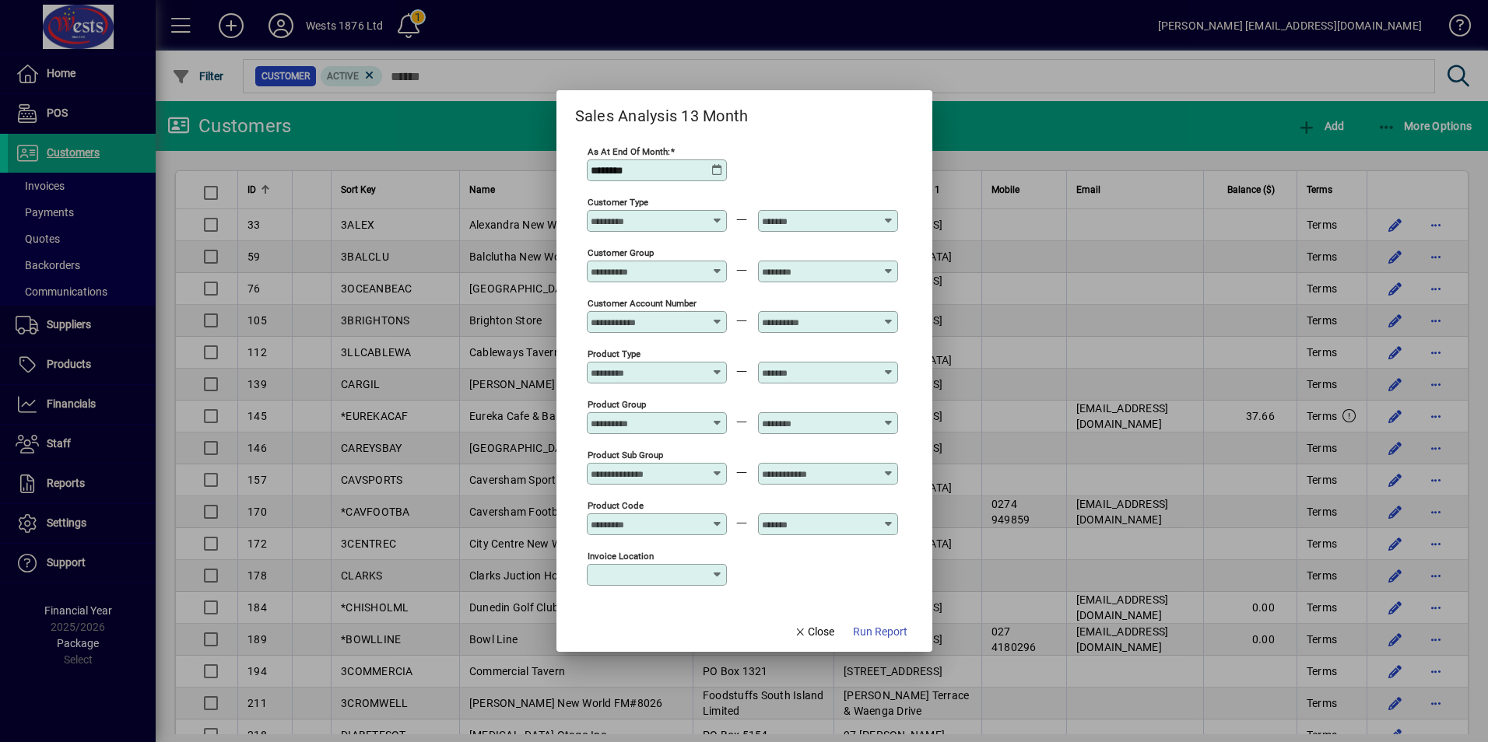
click at [719, 173] on icon at bounding box center [717, 170] width 12 height 12
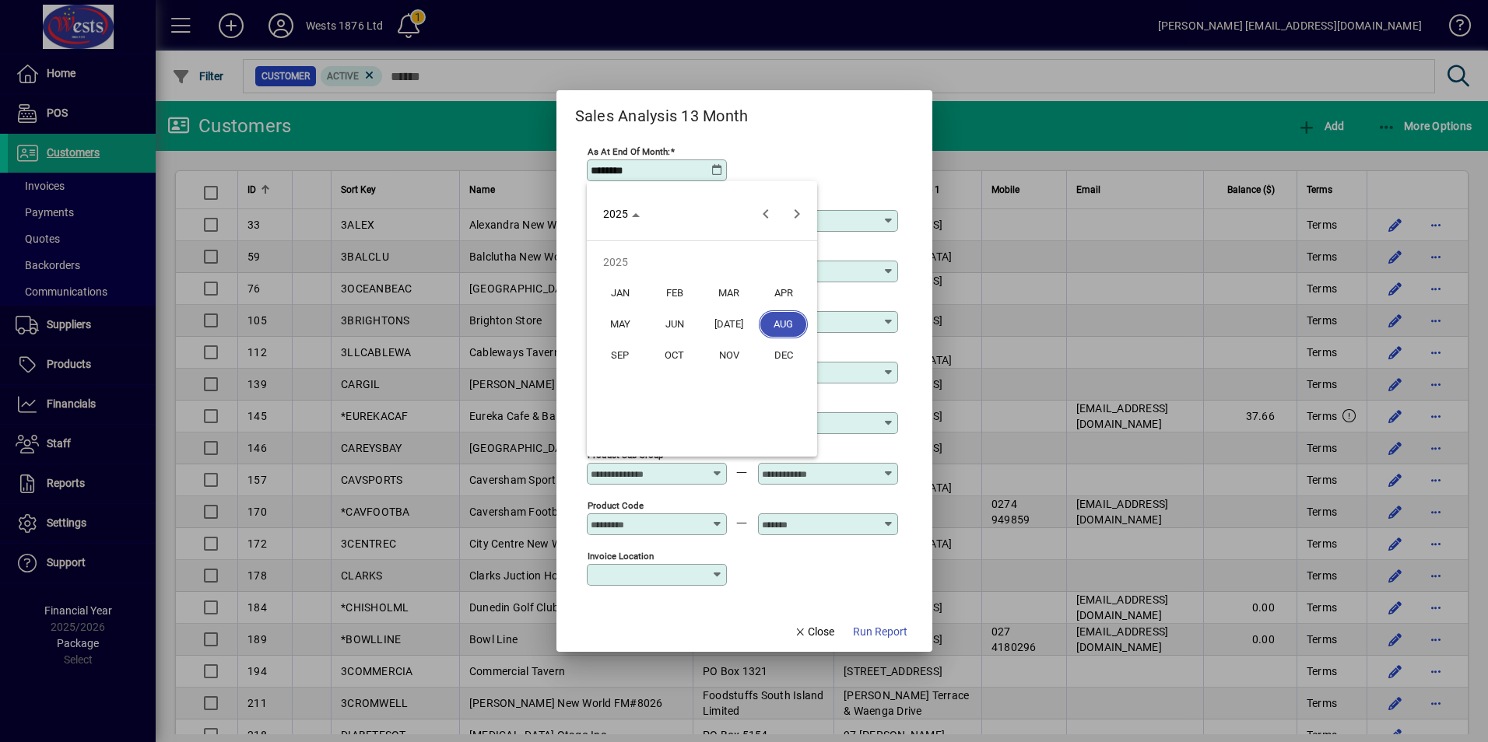
click at [734, 326] on span "JUL" at bounding box center [728, 324] width 49 height 28
type input "********"
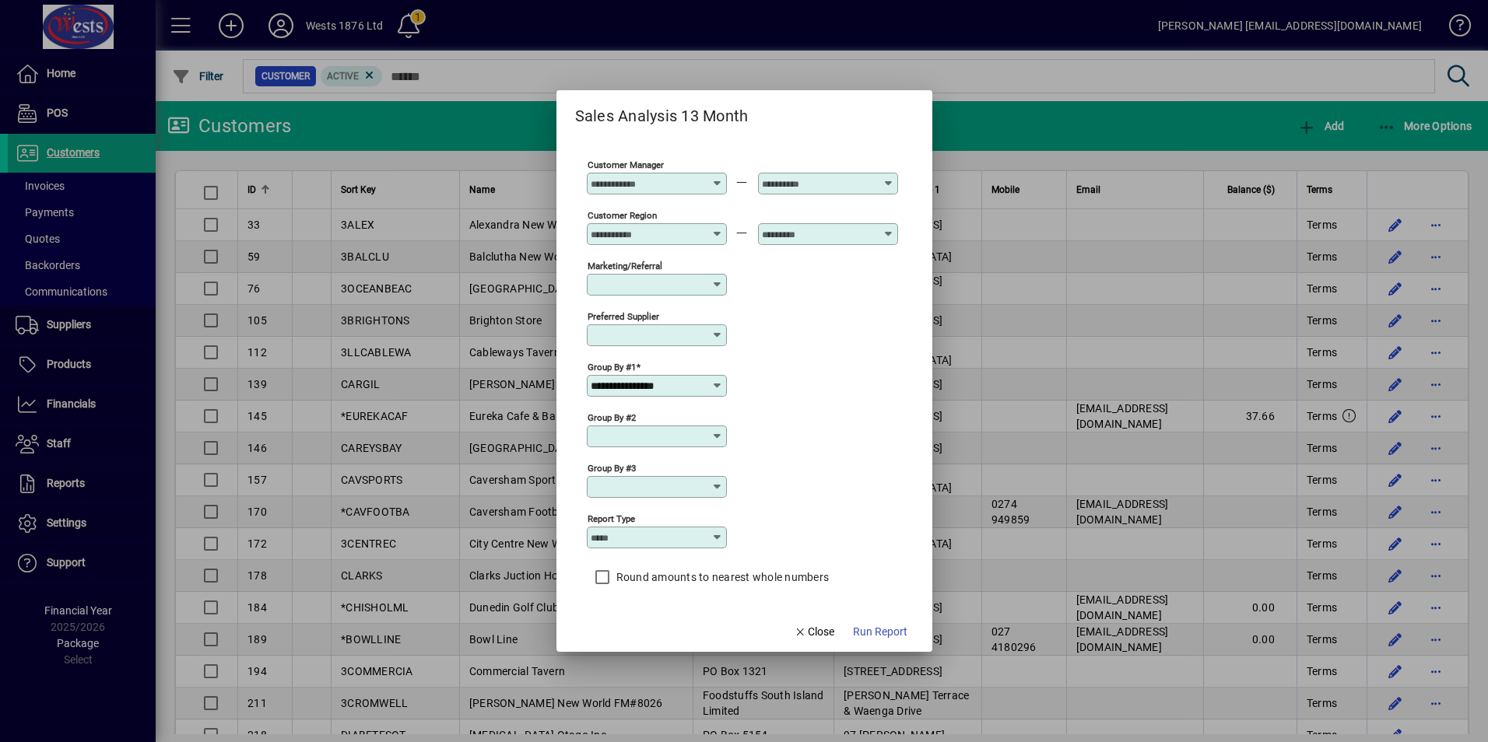
scroll to position [494, 0]
click at [719, 386] on icon at bounding box center [717, 384] width 12 height 12
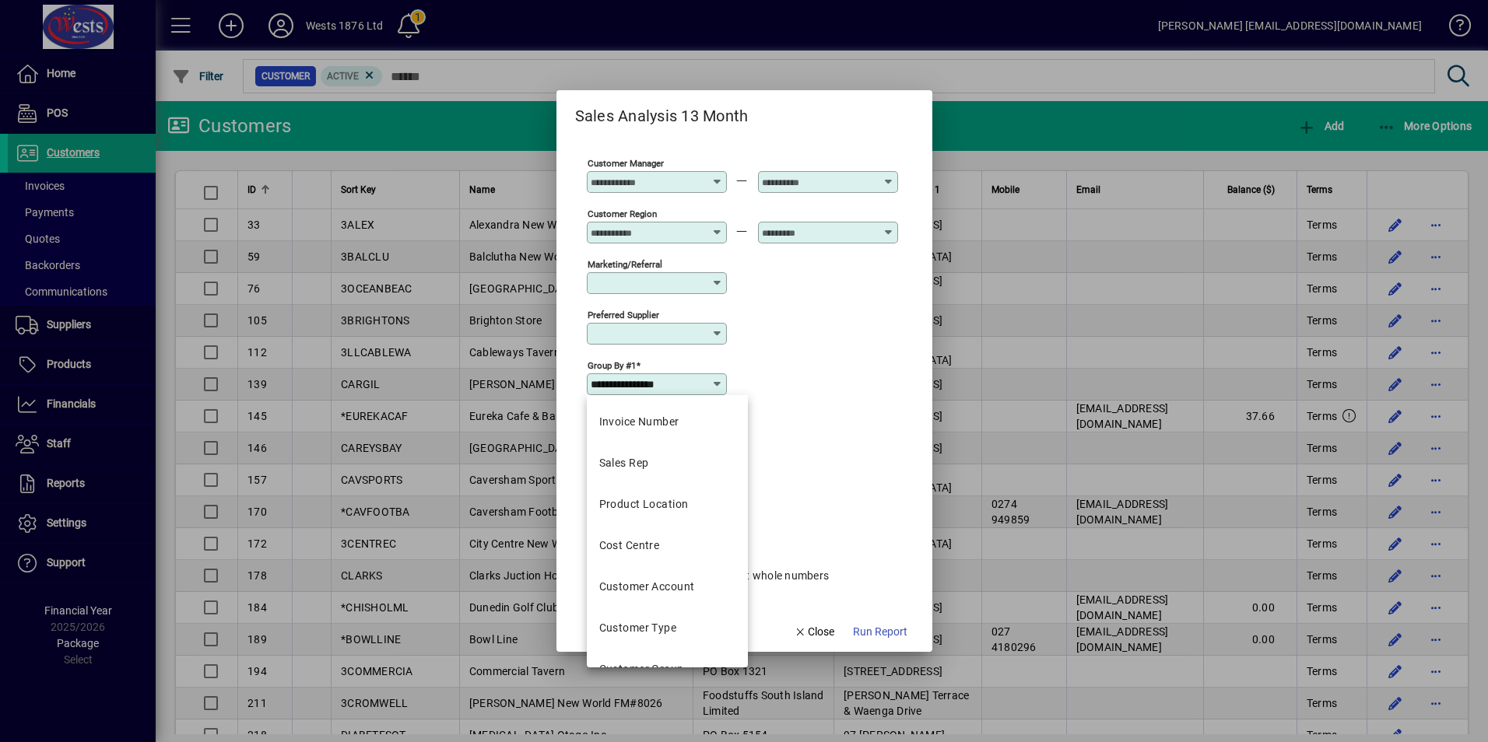
click at [719, 386] on icon at bounding box center [717, 384] width 12 height 12
click at [793, 341] on div "Preferred supplier" at bounding box center [742, 332] width 311 height 51
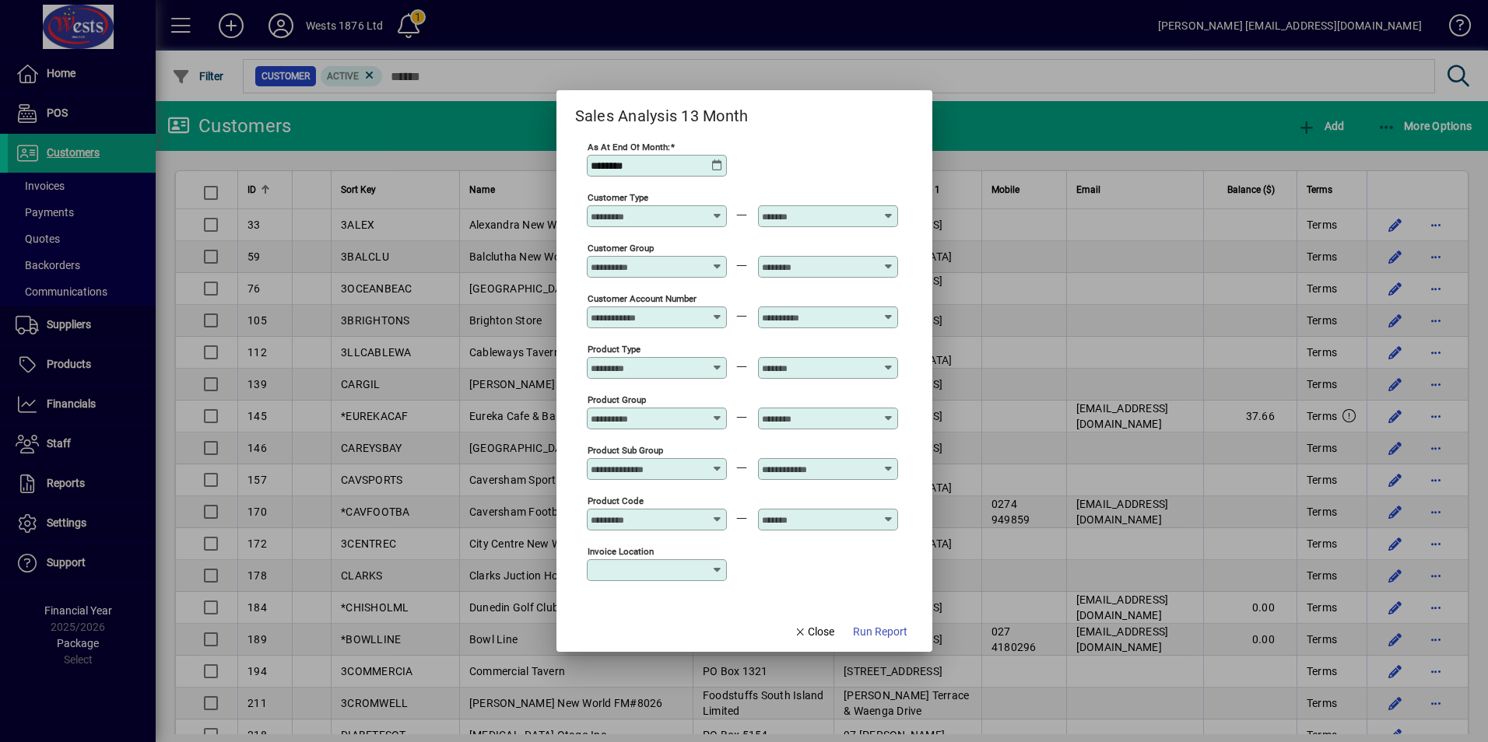
scroll to position [0, 0]
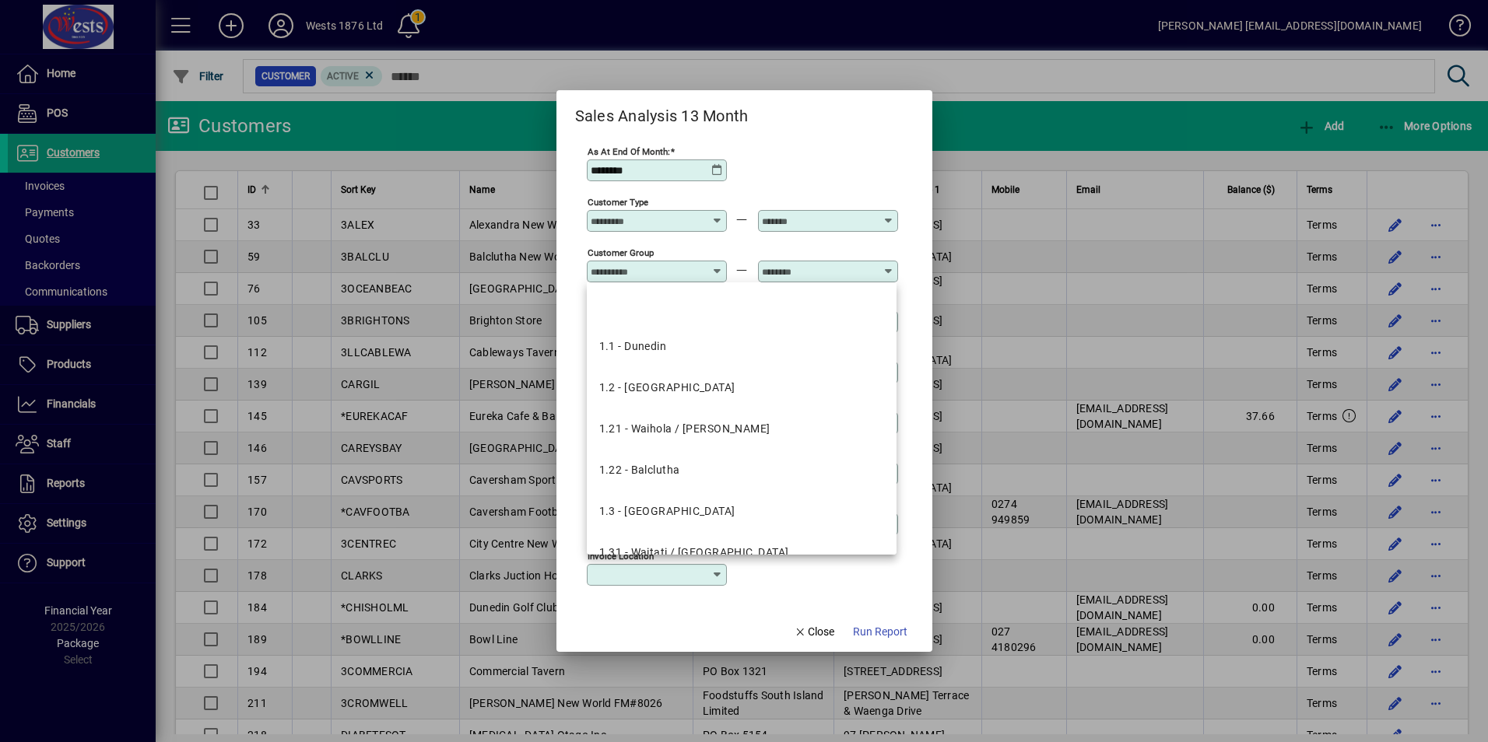
click at [661, 275] on input "Customer Group" at bounding box center [647, 271] width 114 height 12
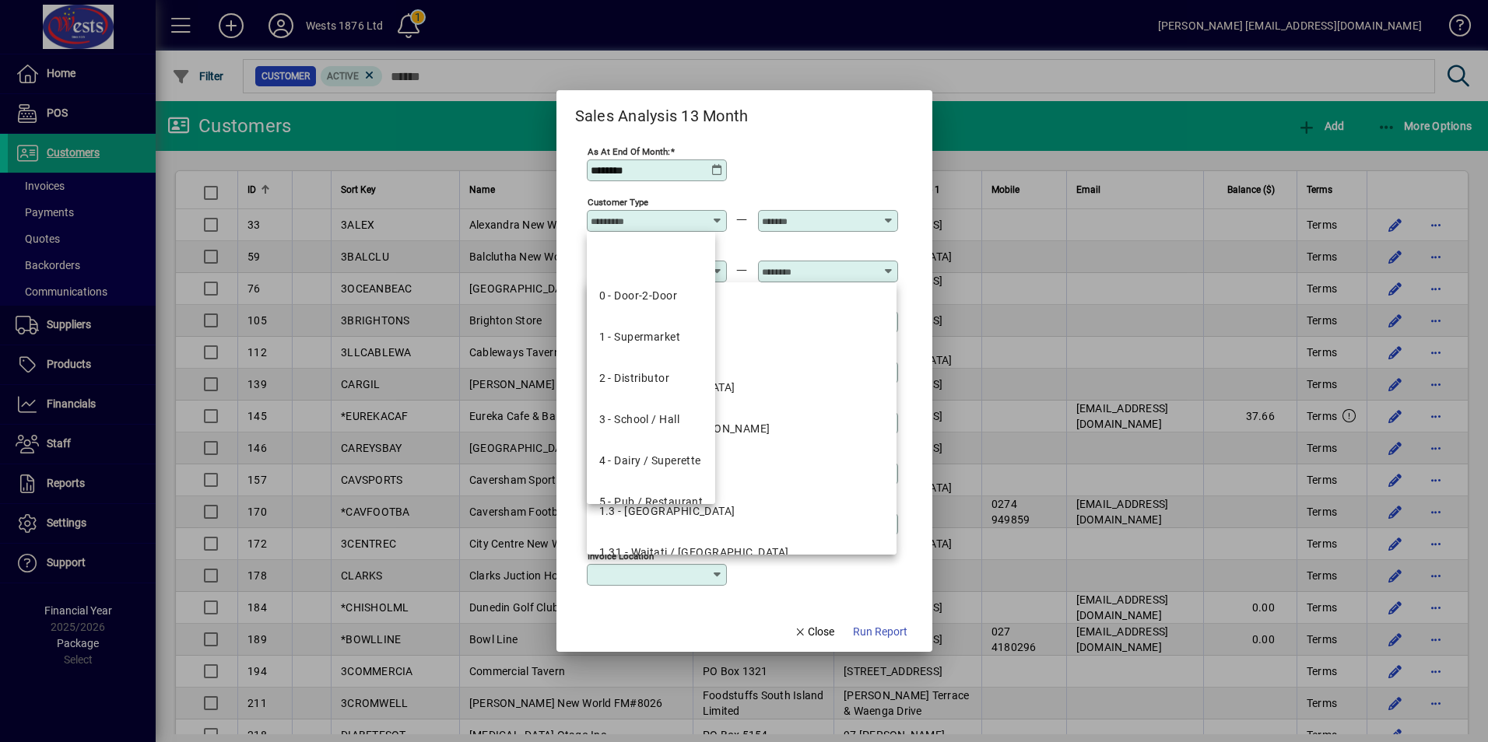
click at [661, 216] on input "Customer Type" at bounding box center [647, 221] width 114 height 12
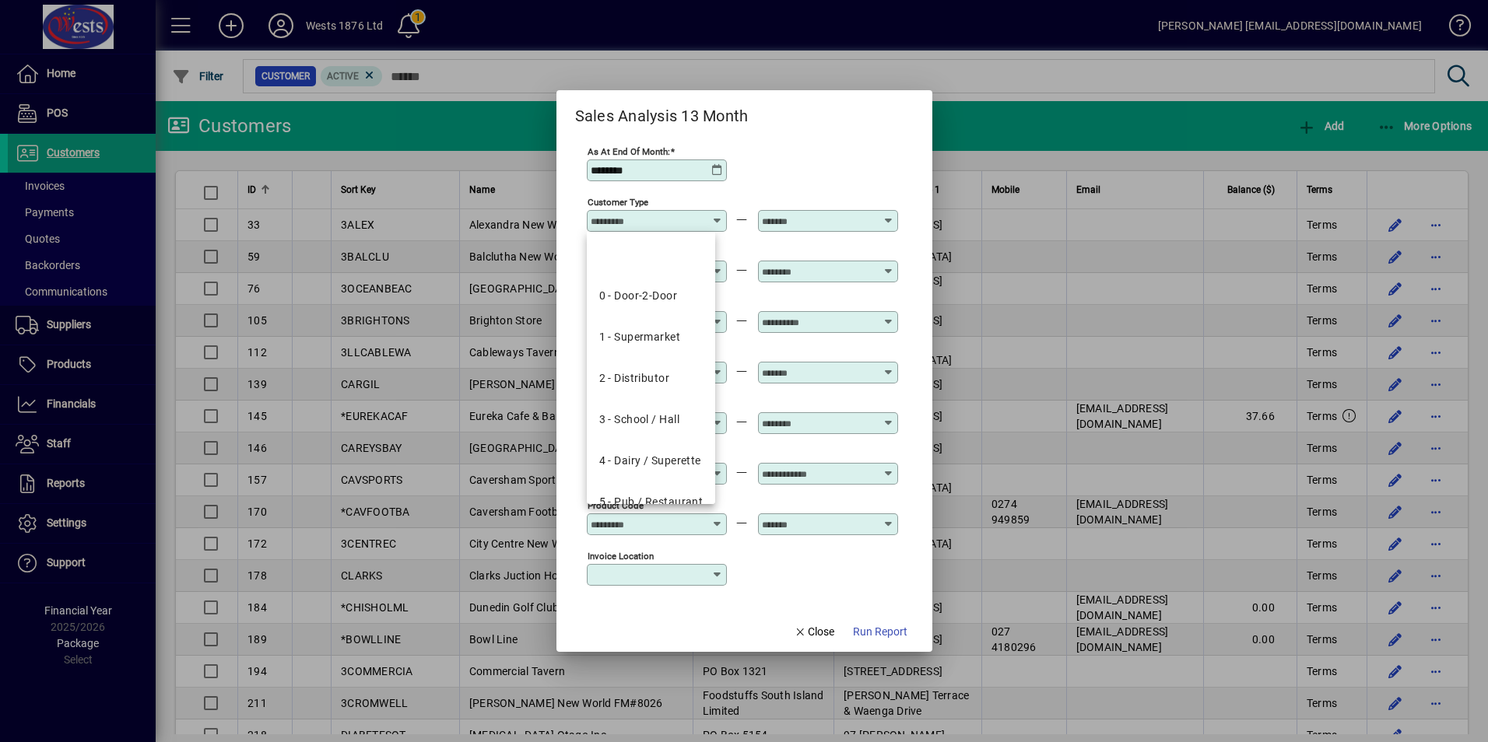
click at [657, 208] on div "Customer Type" at bounding box center [657, 212] width 140 height 37
click at [658, 220] on input "Customer Type" at bounding box center [647, 221] width 114 height 12
click at [845, 176] on div "**********" at bounding box center [742, 169] width 311 height 51
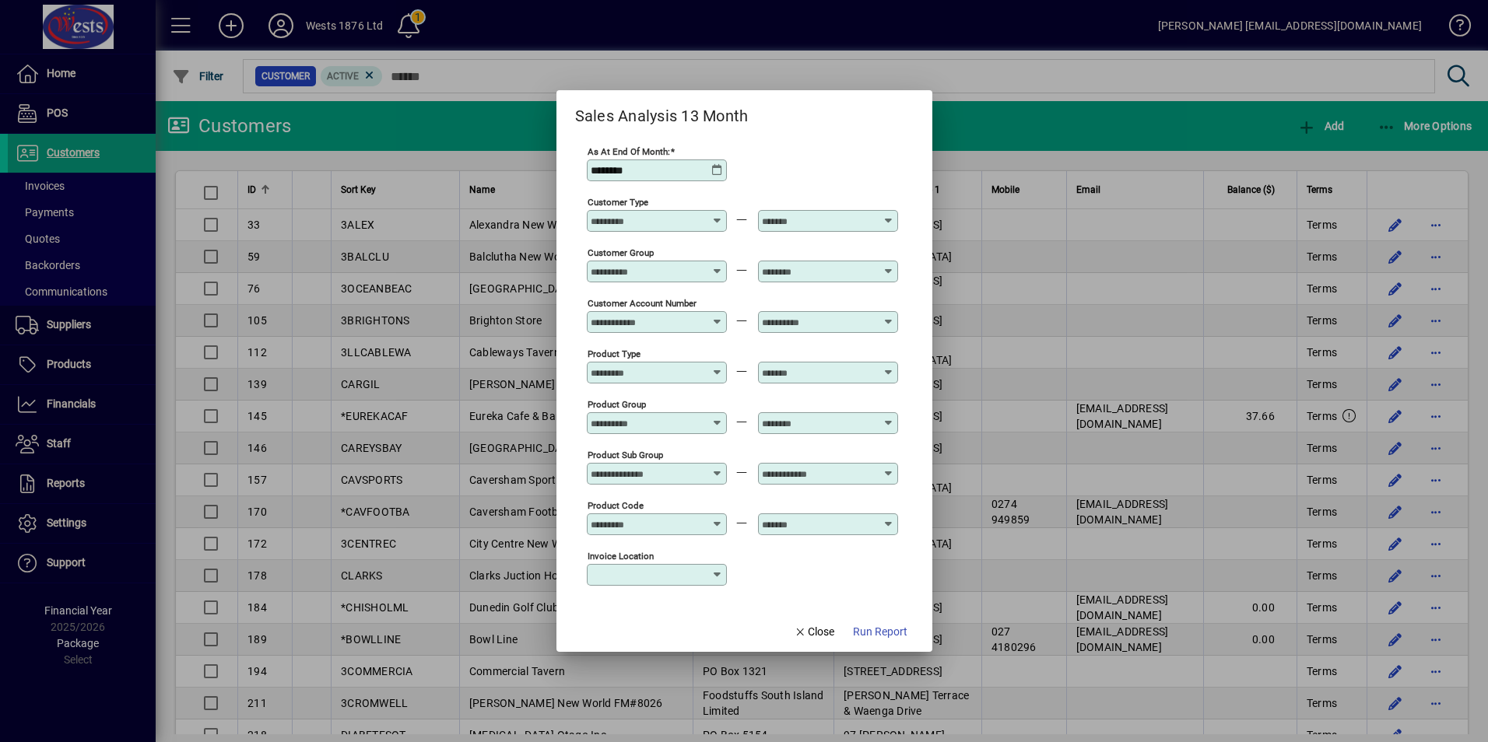
click at [713, 320] on div at bounding box center [657, 322] width 135 height 12
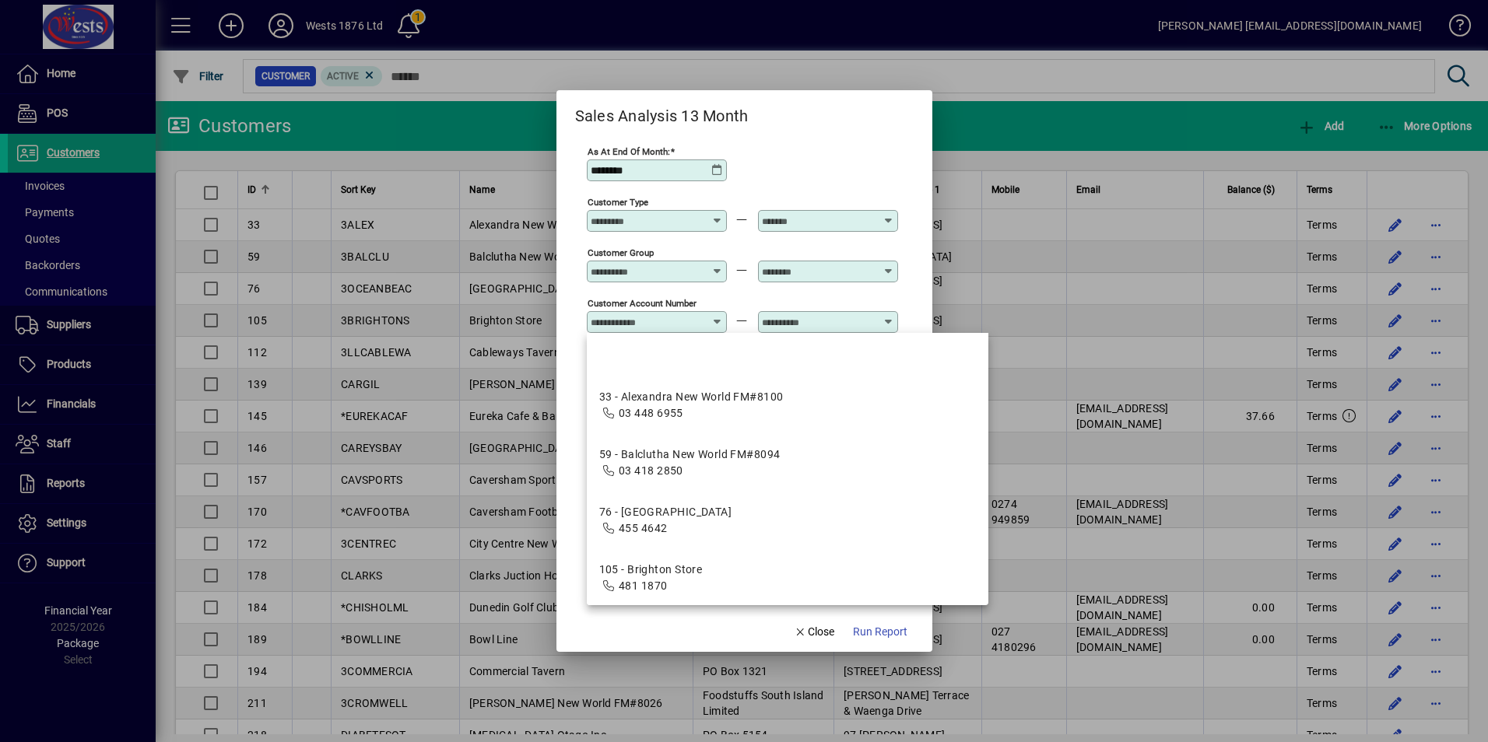
click at [727, 300] on div "Customer Account Number" at bounding box center [742, 321] width 311 height 51
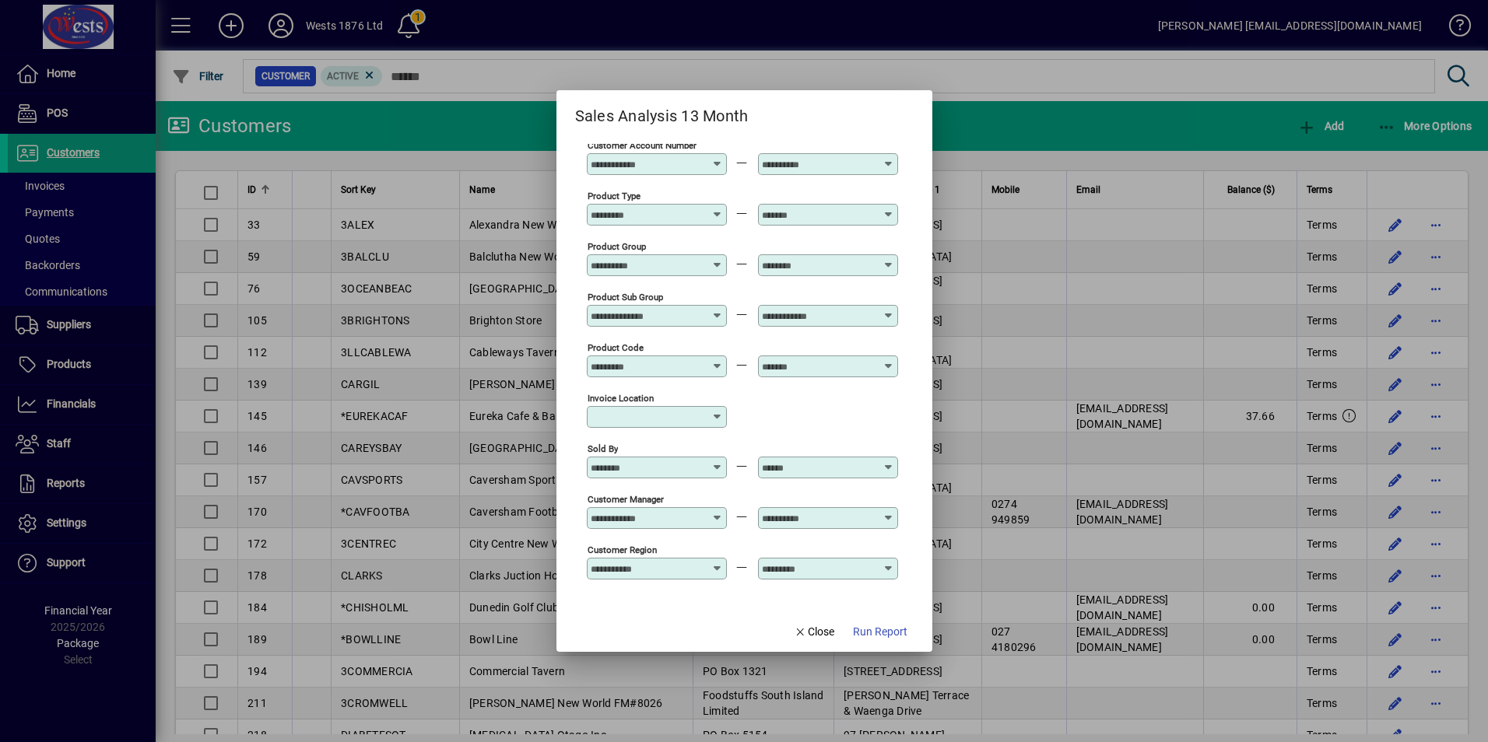
scroll to position [183, 0]
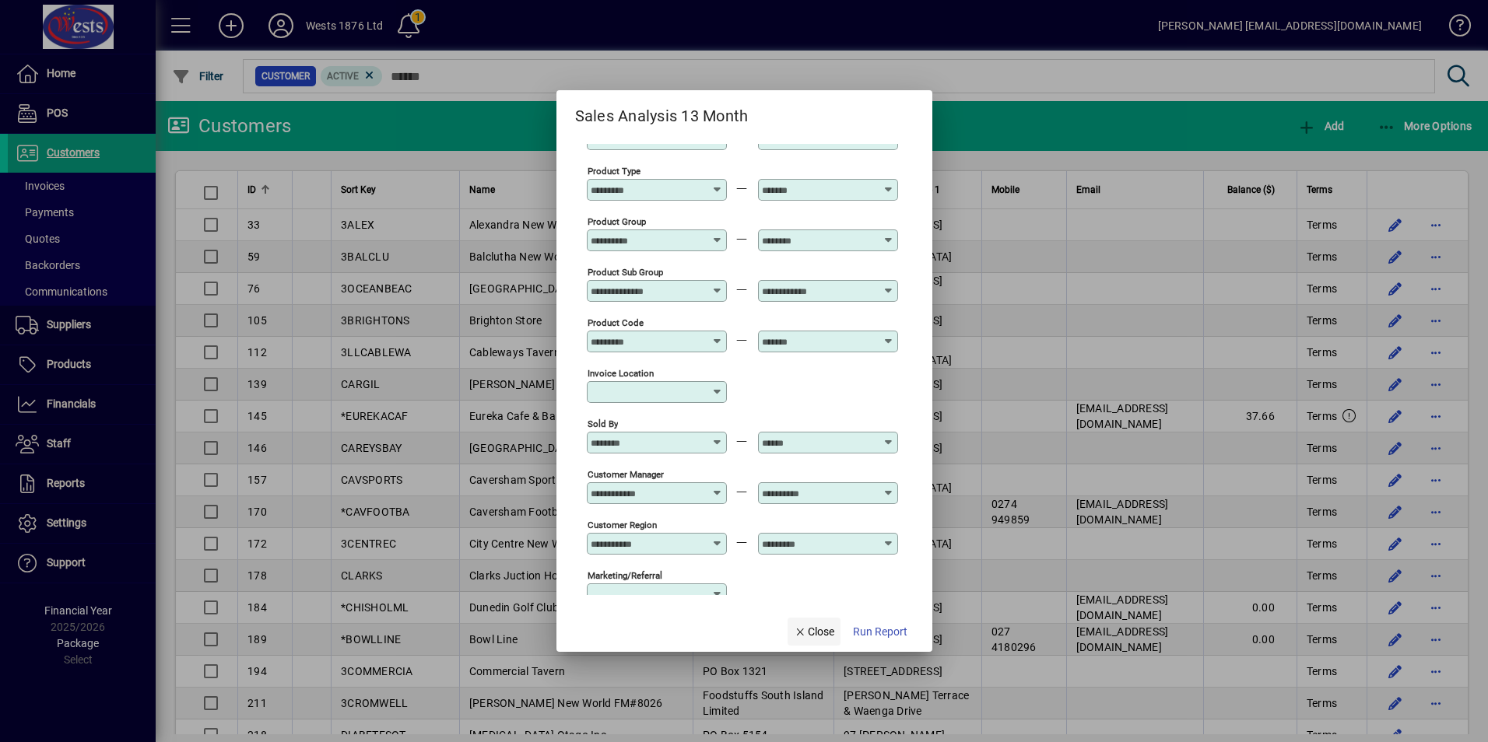
click at [822, 634] on span "Close" at bounding box center [814, 632] width 40 height 16
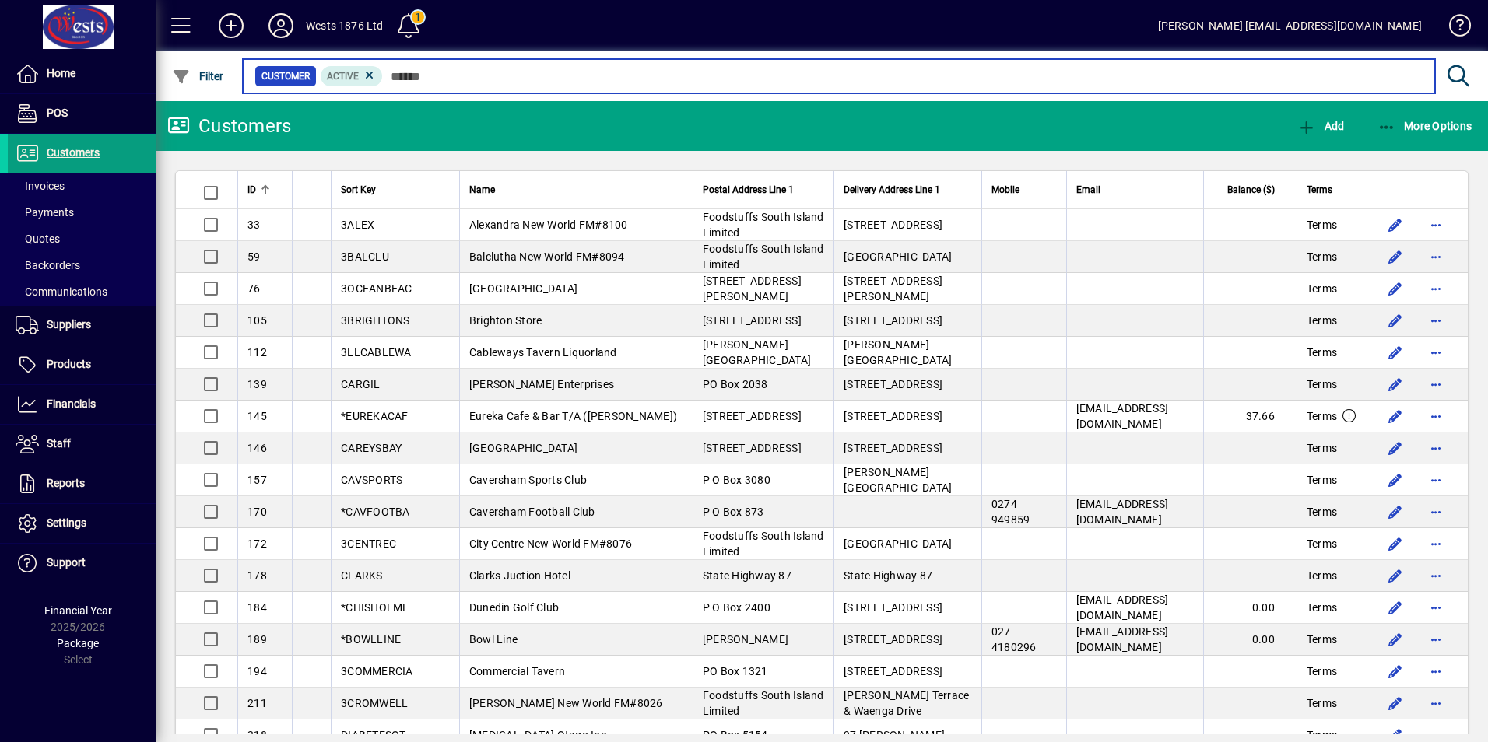
click at [427, 72] on input "text" at bounding box center [902, 76] width 1039 height 22
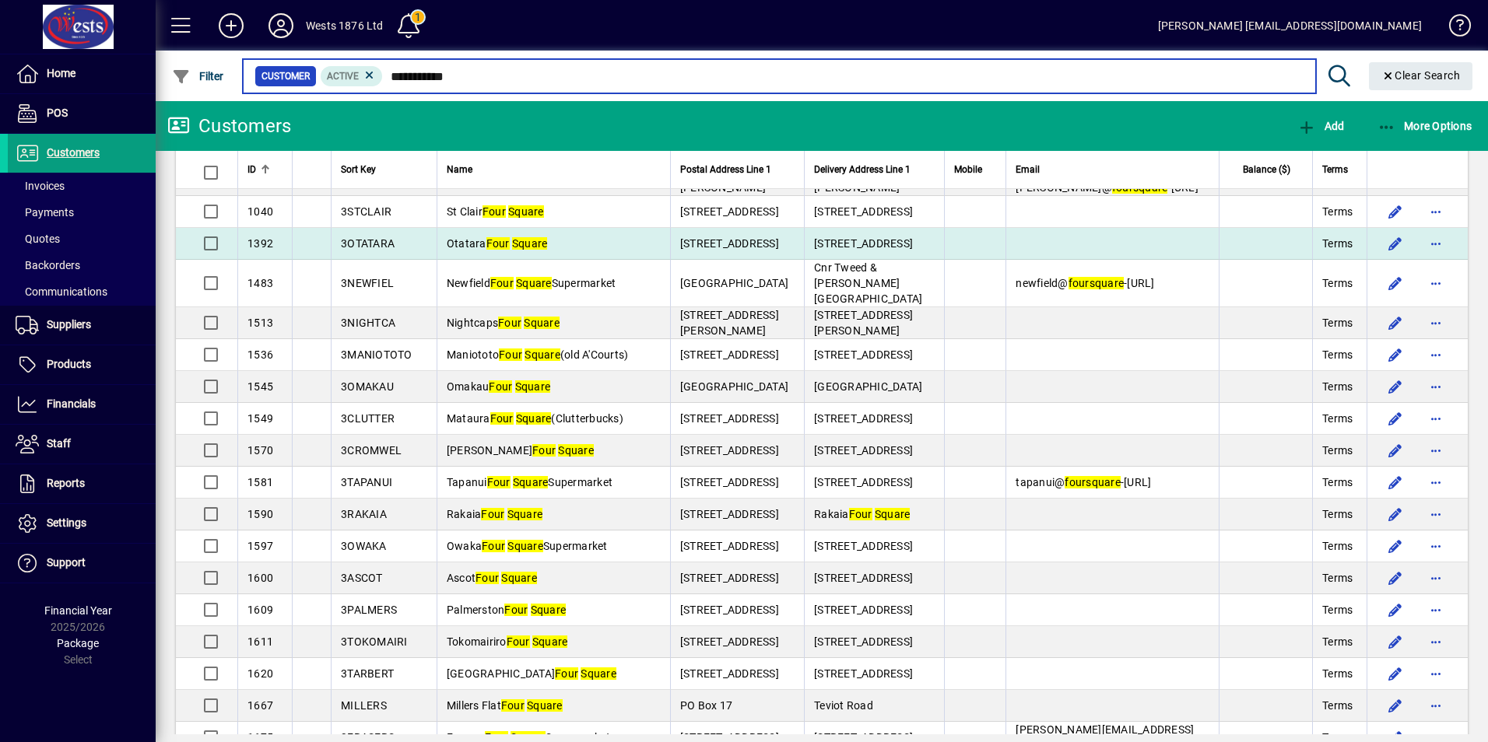
scroll to position [233, 0]
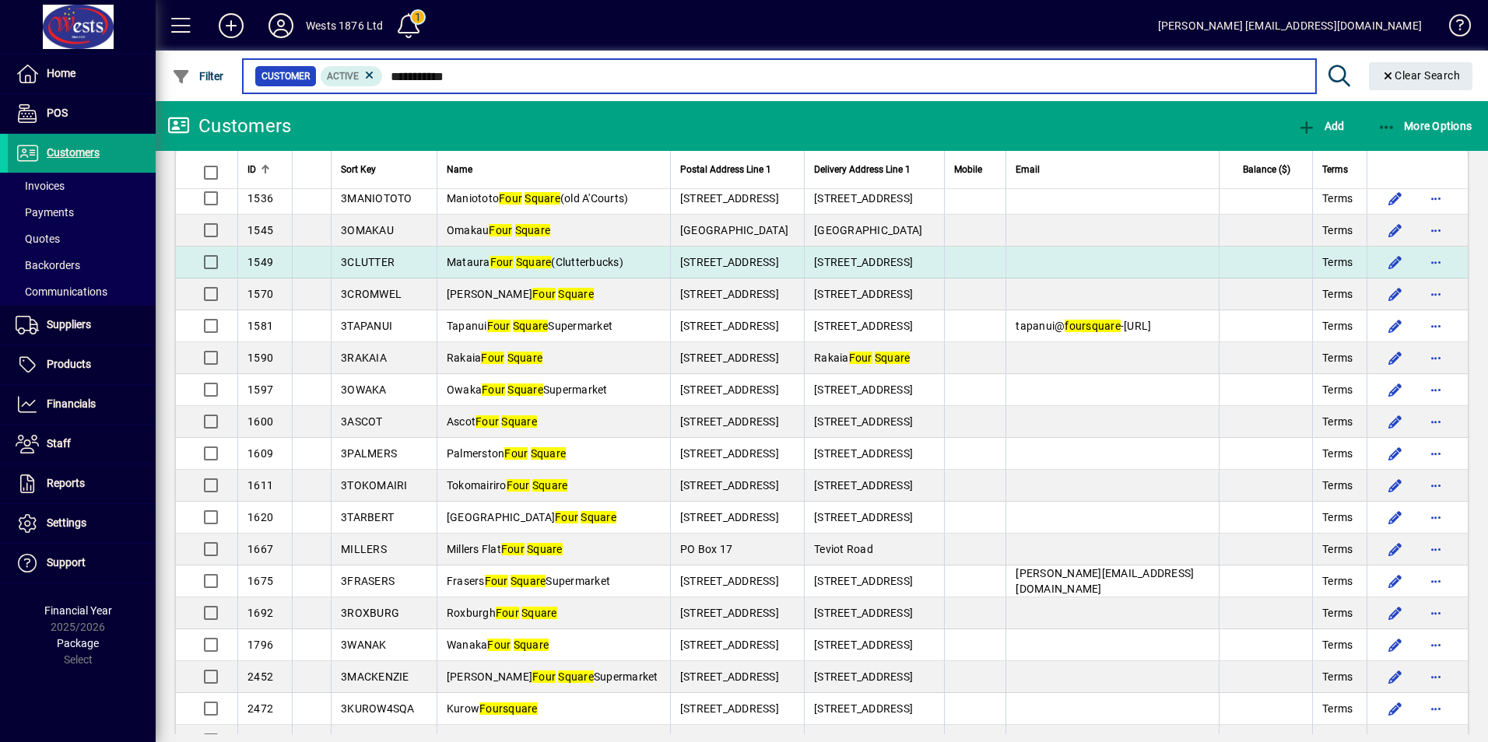
type input "**********"
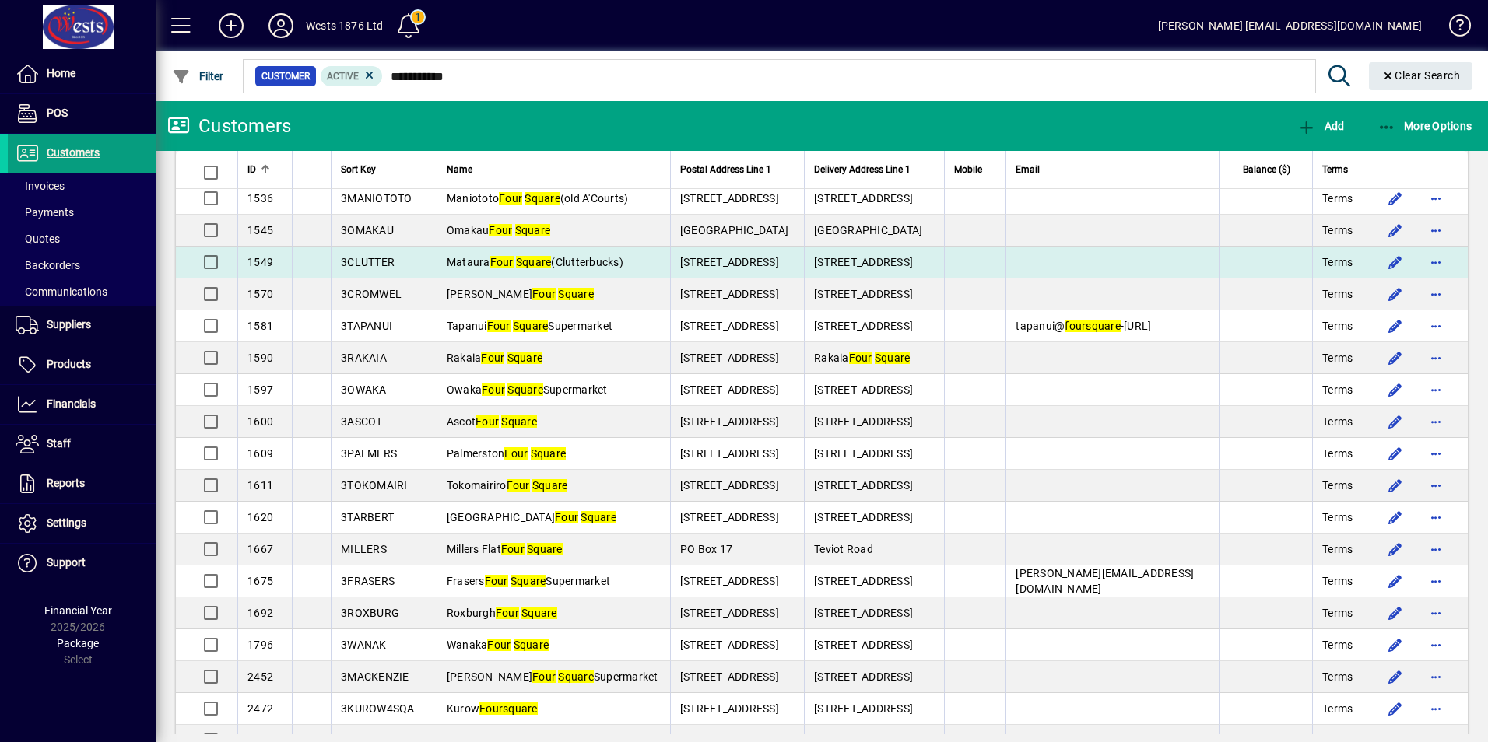
click at [555, 256] on span "Mataura Four Square (Clutterbucks)" at bounding box center [535, 262] width 177 height 12
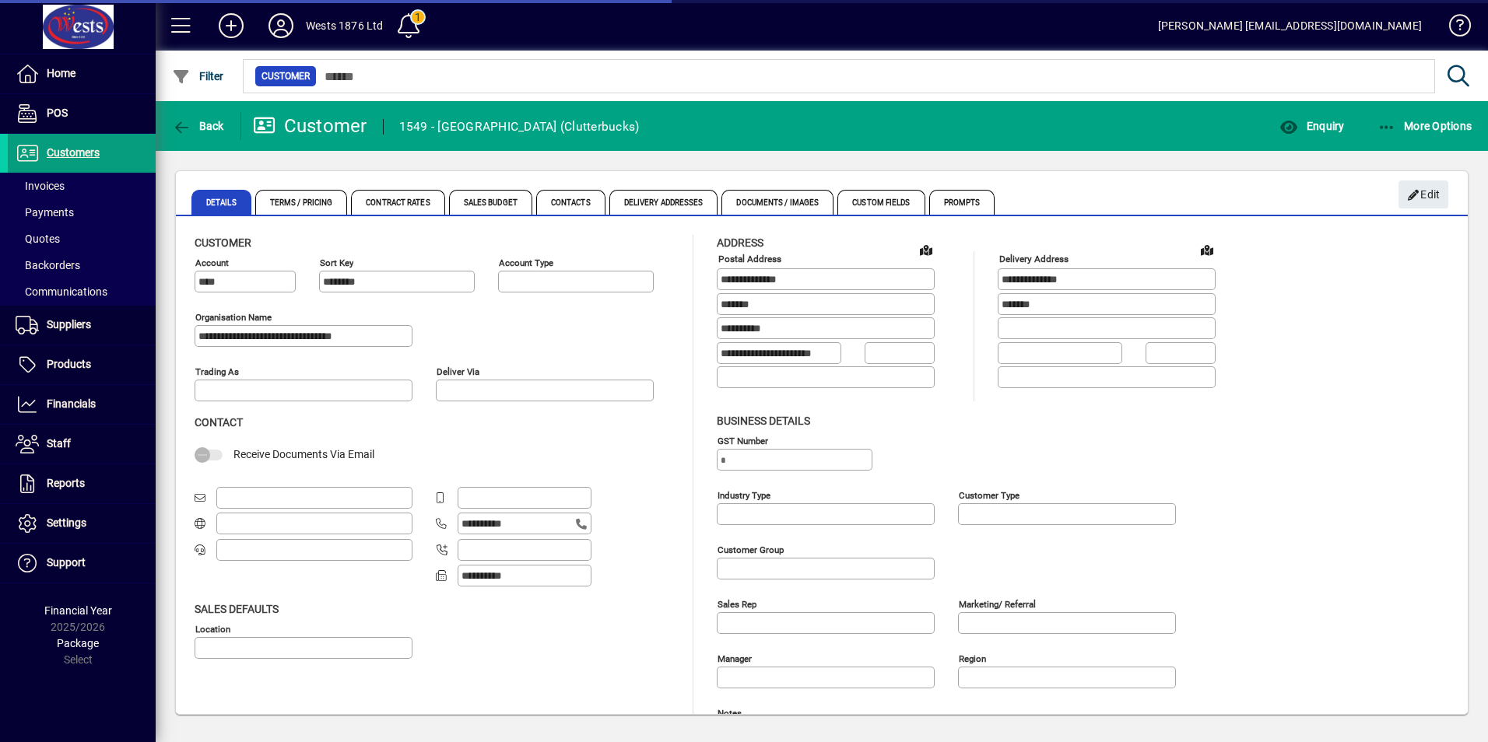
type input "**********"
type input "*********"
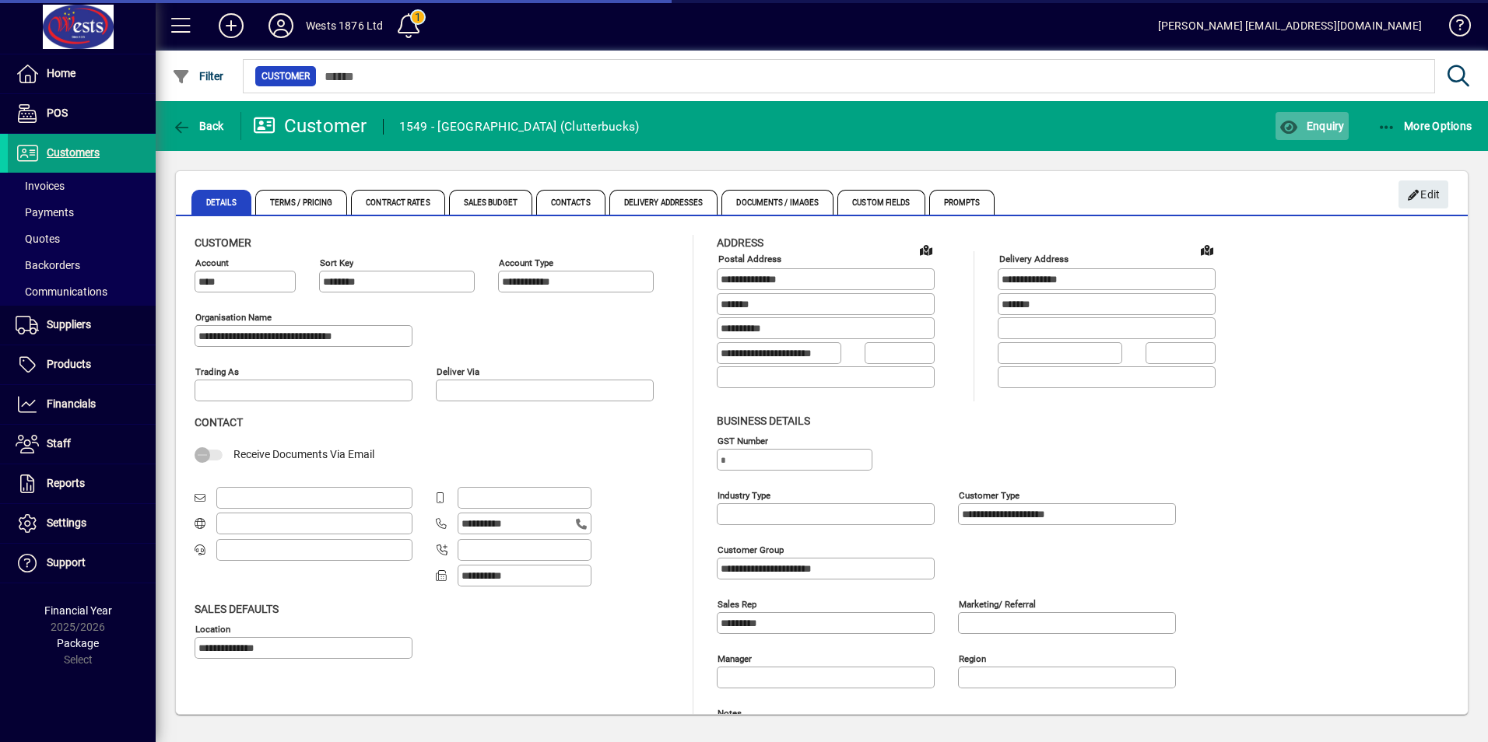
type input "********"
click at [58, 151] on span "Customers" at bounding box center [73, 152] width 53 height 12
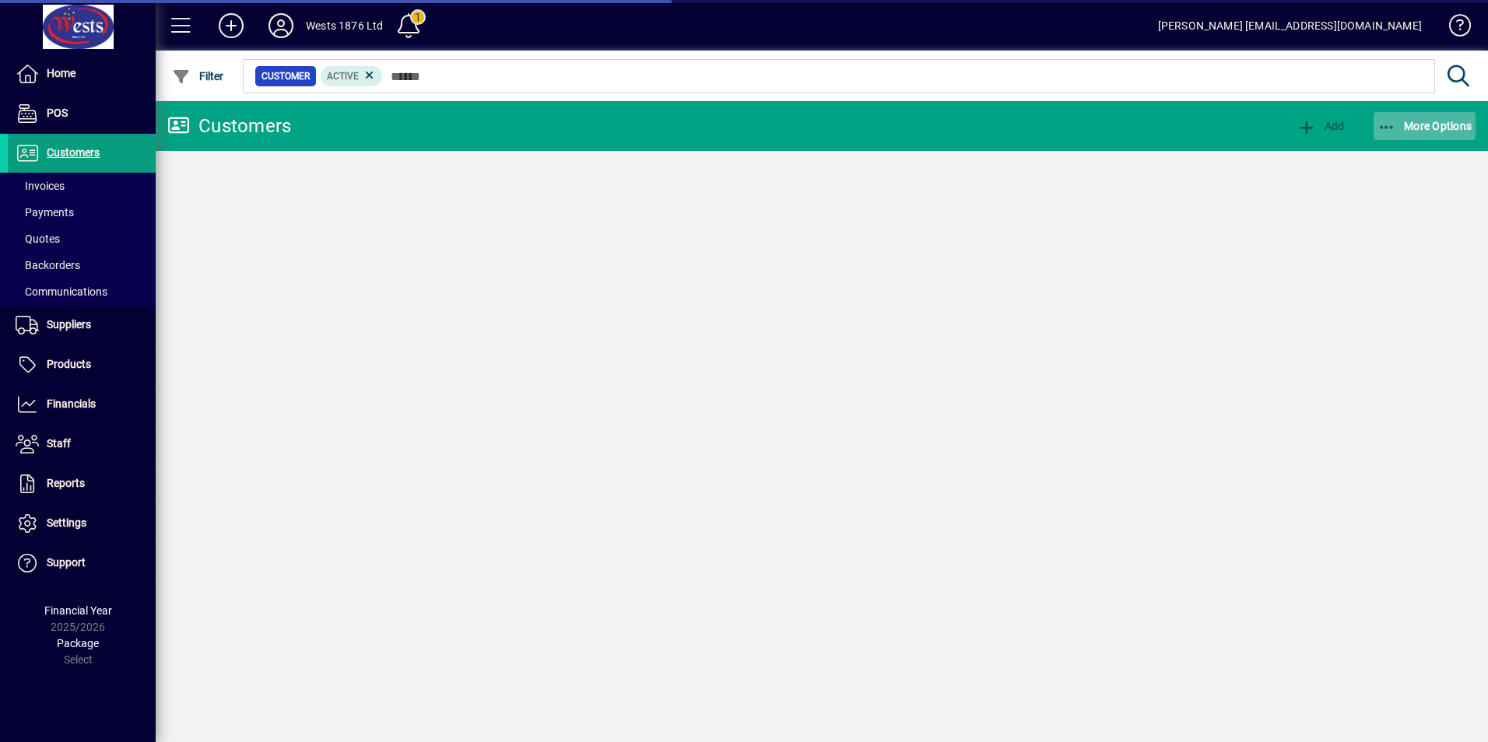
click at [1386, 131] on icon "button" at bounding box center [1386, 128] width 19 height 16
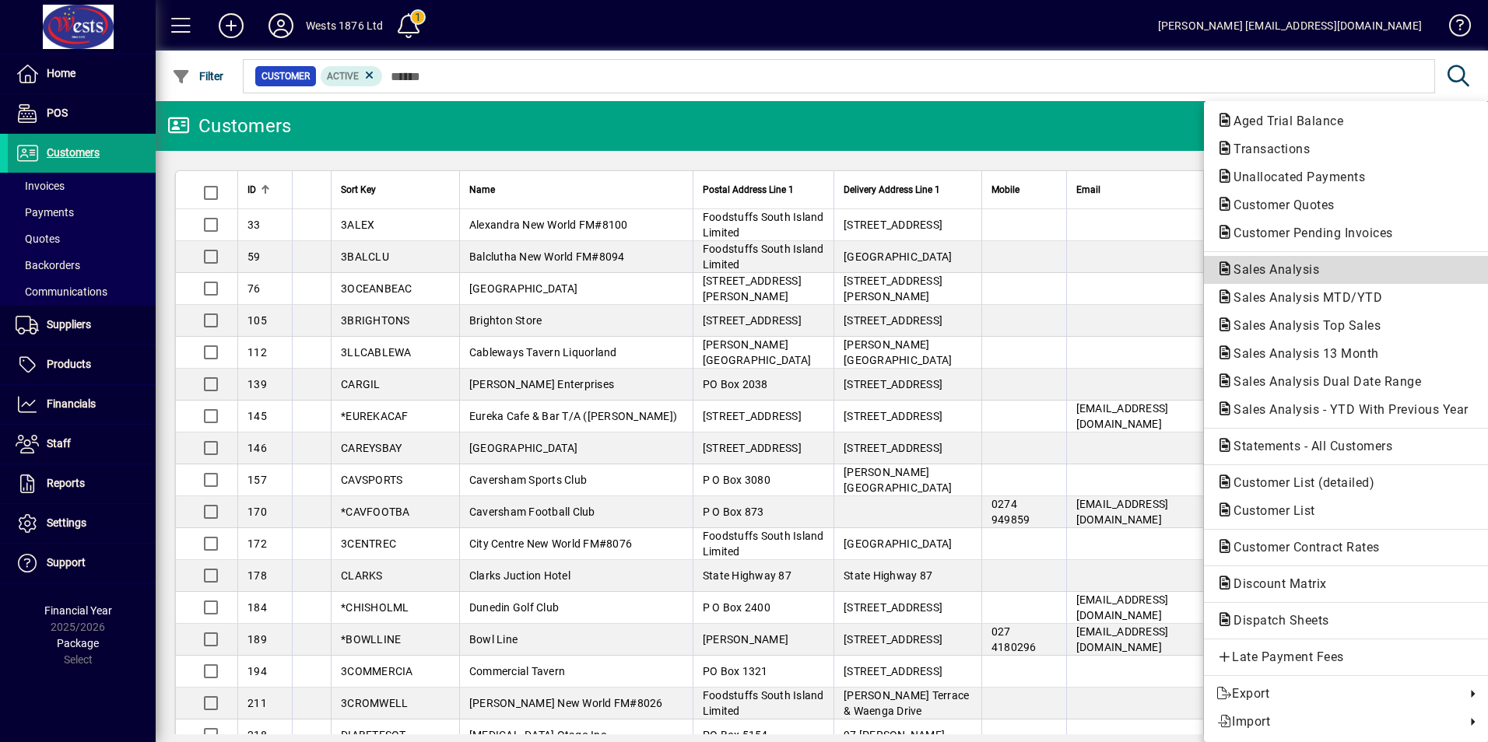
click at [1255, 270] on span "Sales Analysis" at bounding box center [1271, 269] width 110 height 15
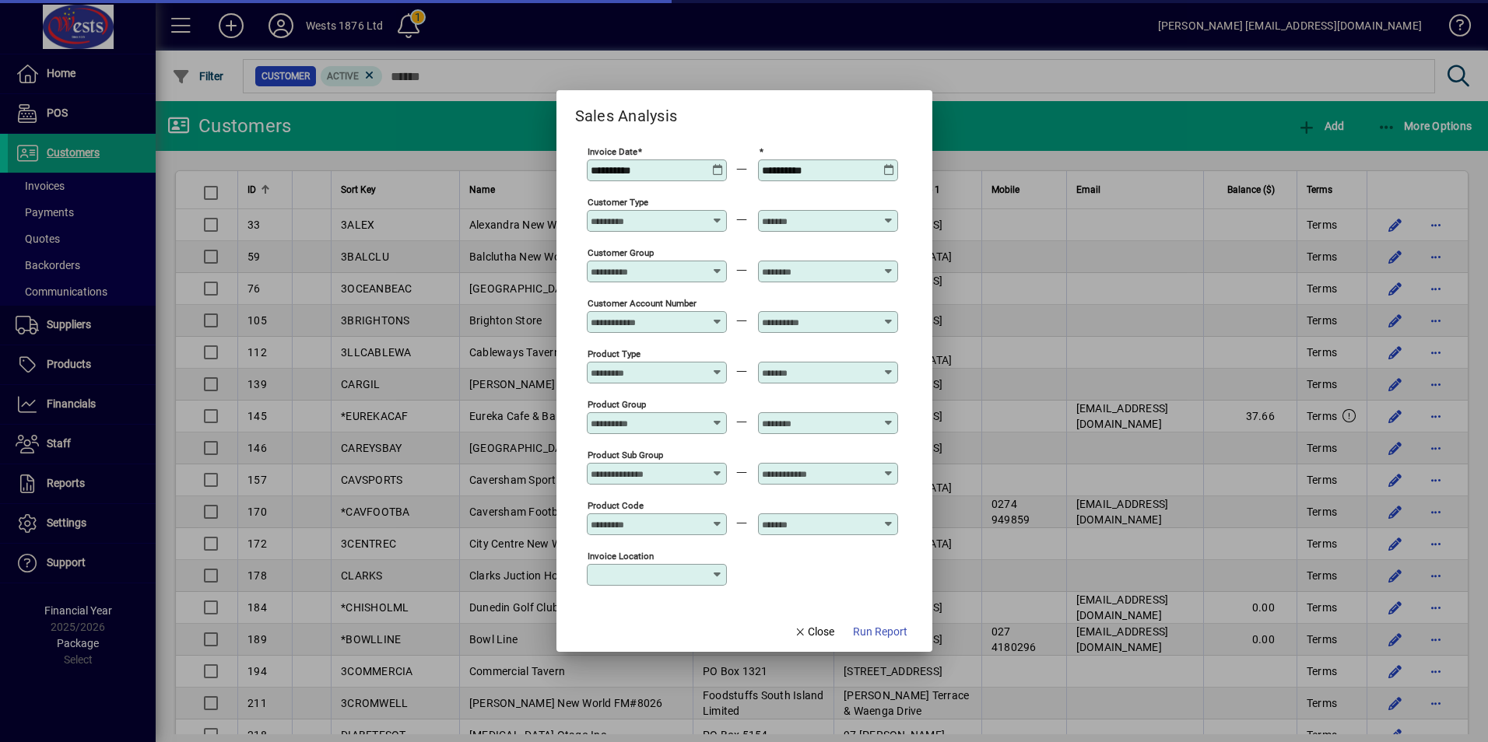
click at [719, 164] on icon at bounding box center [718, 164] width 12 height 0
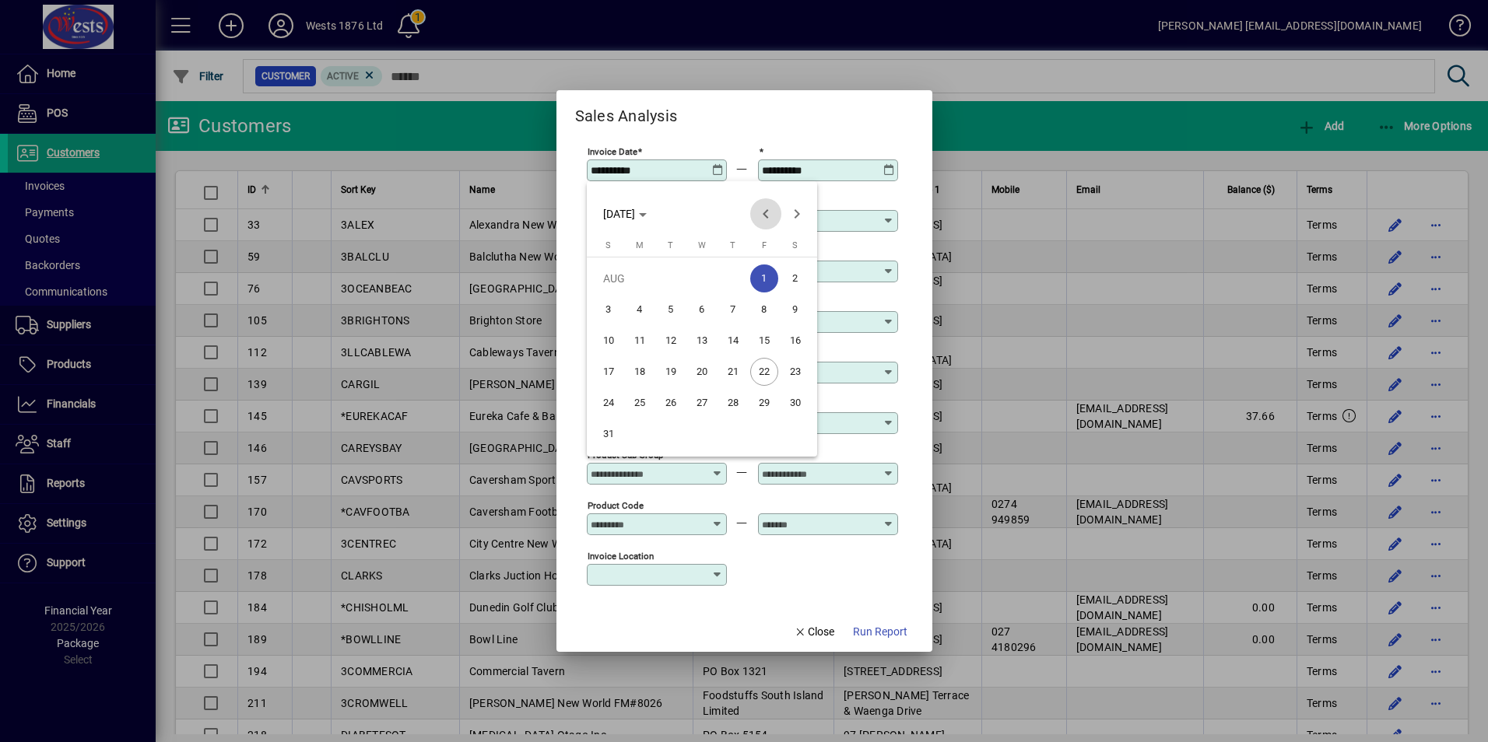
click at [761, 210] on span "Previous month" at bounding box center [765, 213] width 31 height 31
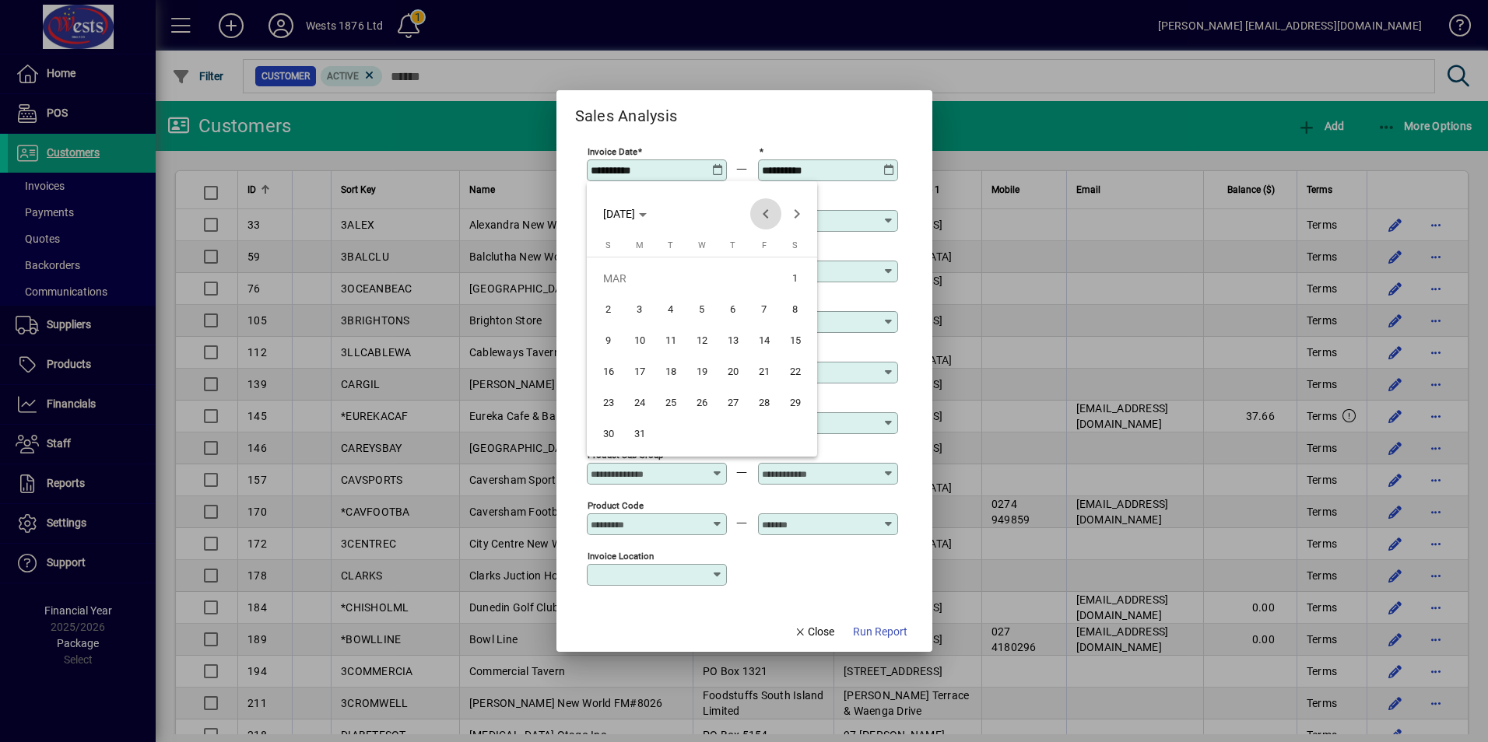
click at [761, 210] on span "Previous month" at bounding box center [765, 213] width 31 height 31
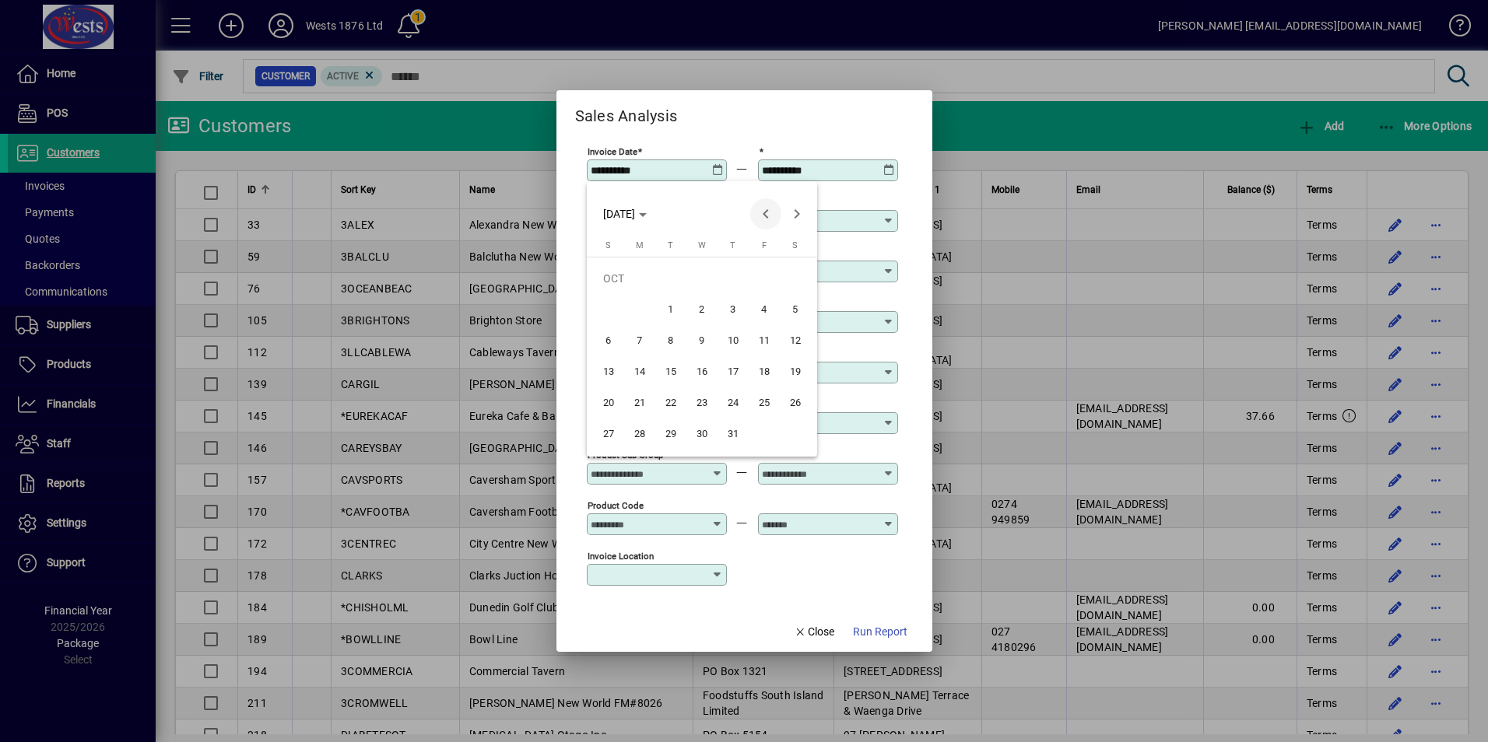
click at [761, 209] on span "Previous month" at bounding box center [765, 213] width 31 height 31
click at [643, 307] on span "1" at bounding box center [640, 310] width 28 height 28
type input "**********"
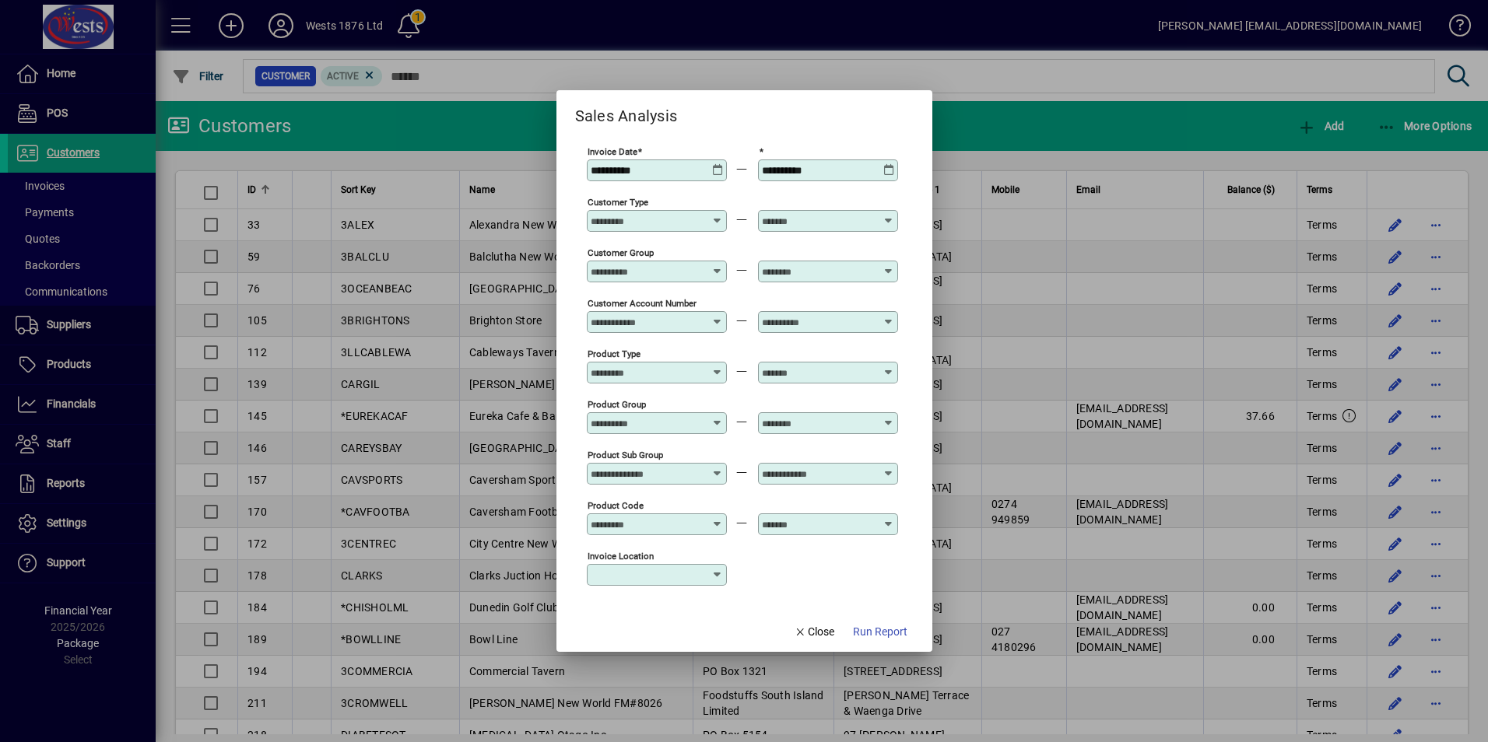
click at [887, 164] on icon at bounding box center [889, 164] width 12 height 0
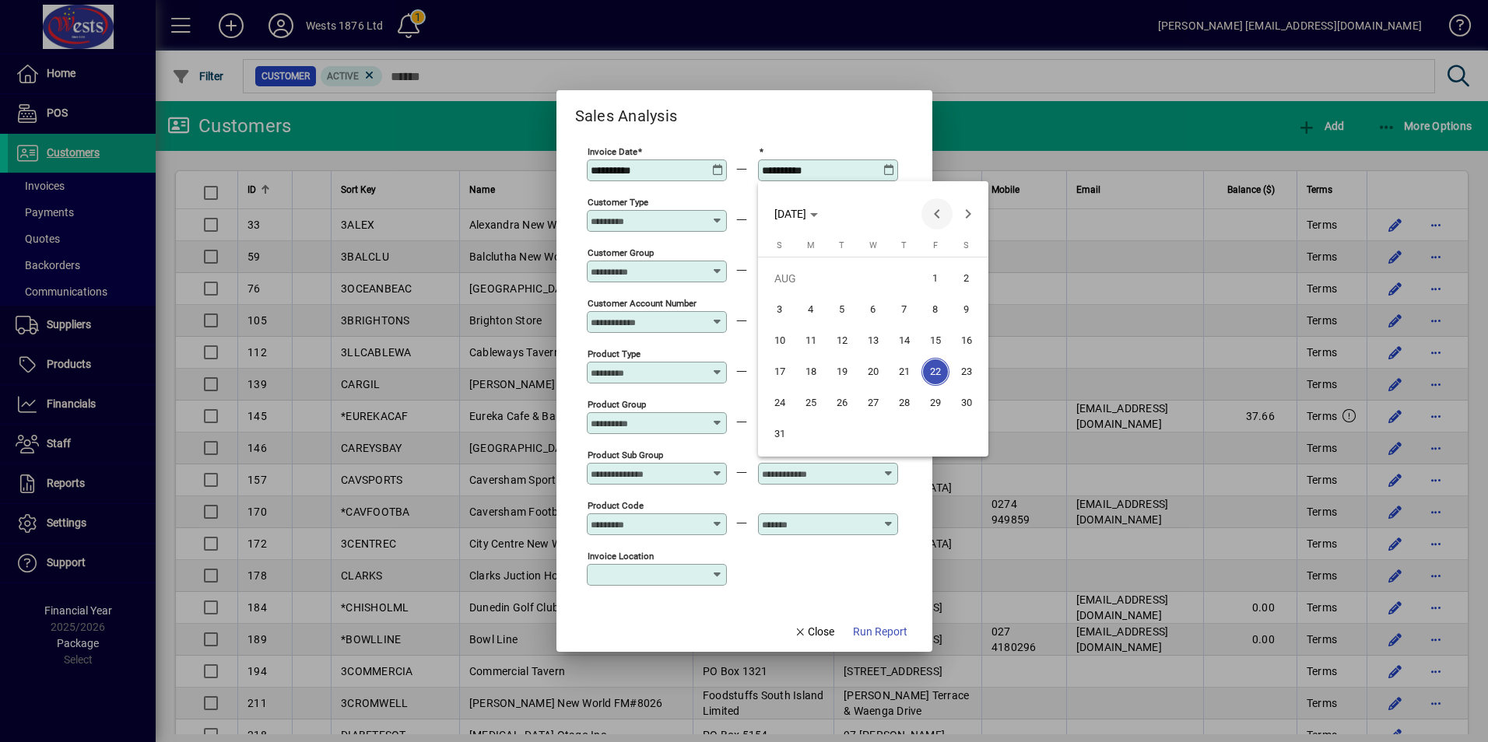
click at [948, 216] on span "Previous month" at bounding box center [936, 213] width 31 height 31
click at [907, 434] on span "31" at bounding box center [904, 434] width 28 height 28
type input "**********"
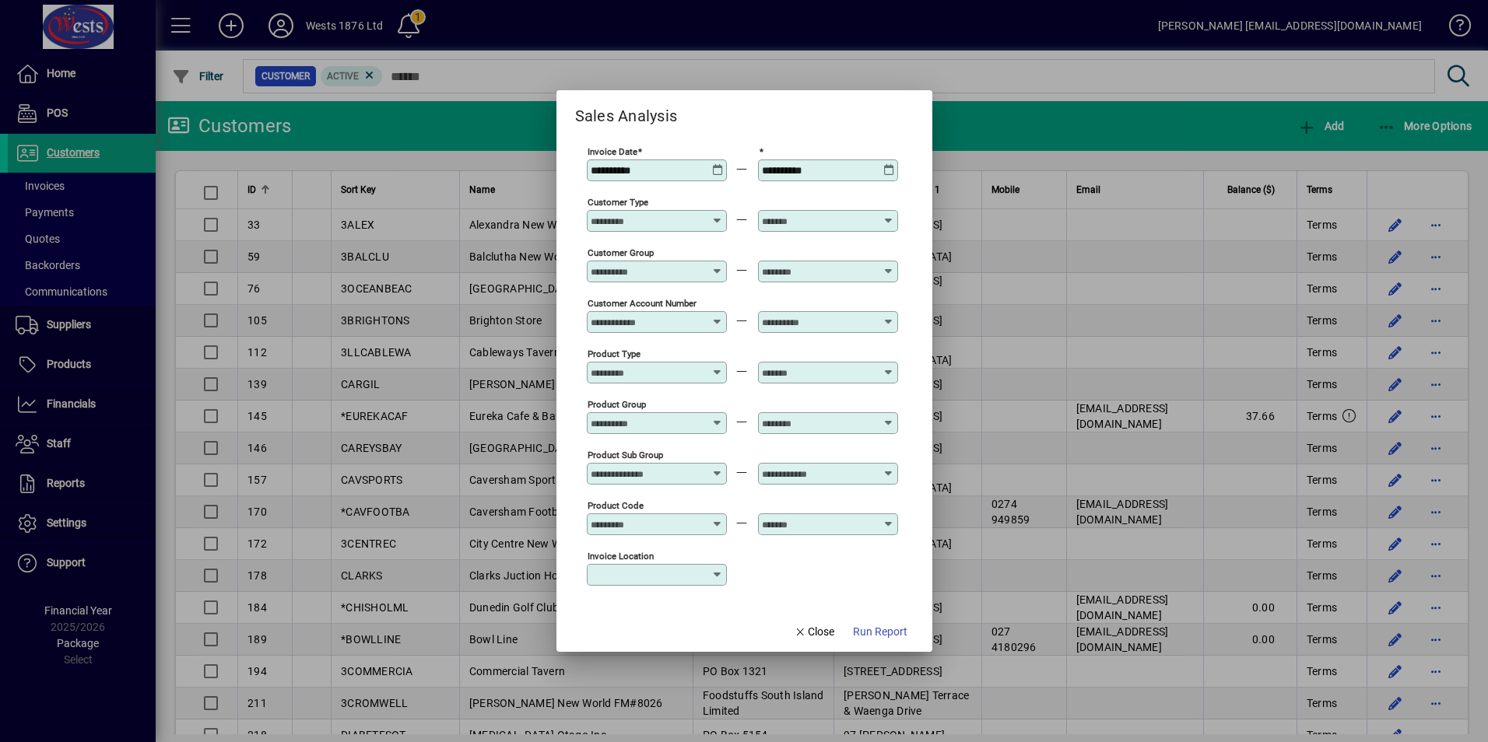
click at [890, 164] on icon at bounding box center [889, 164] width 12 height 0
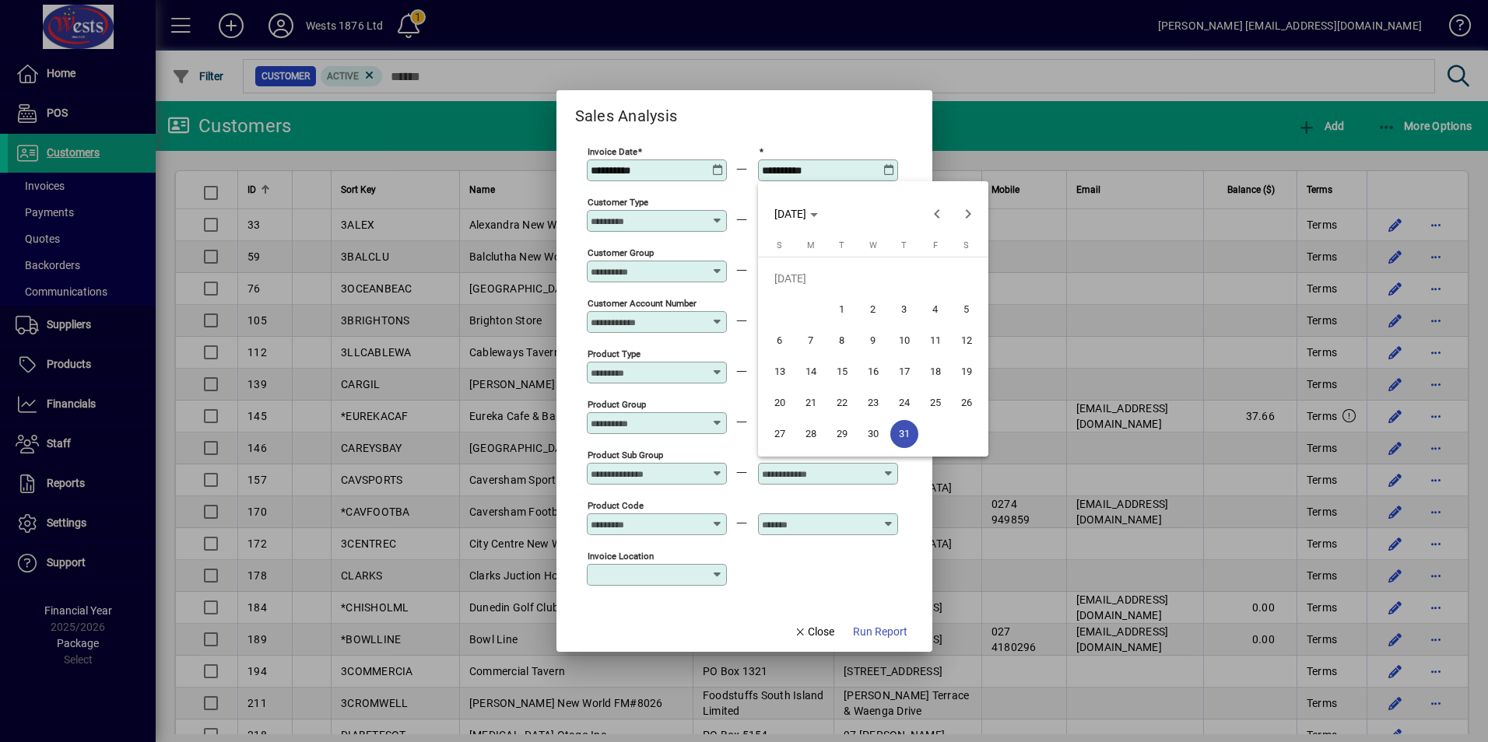
click at [720, 168] on div at bounding box center [744, 371] width 1488 height 742
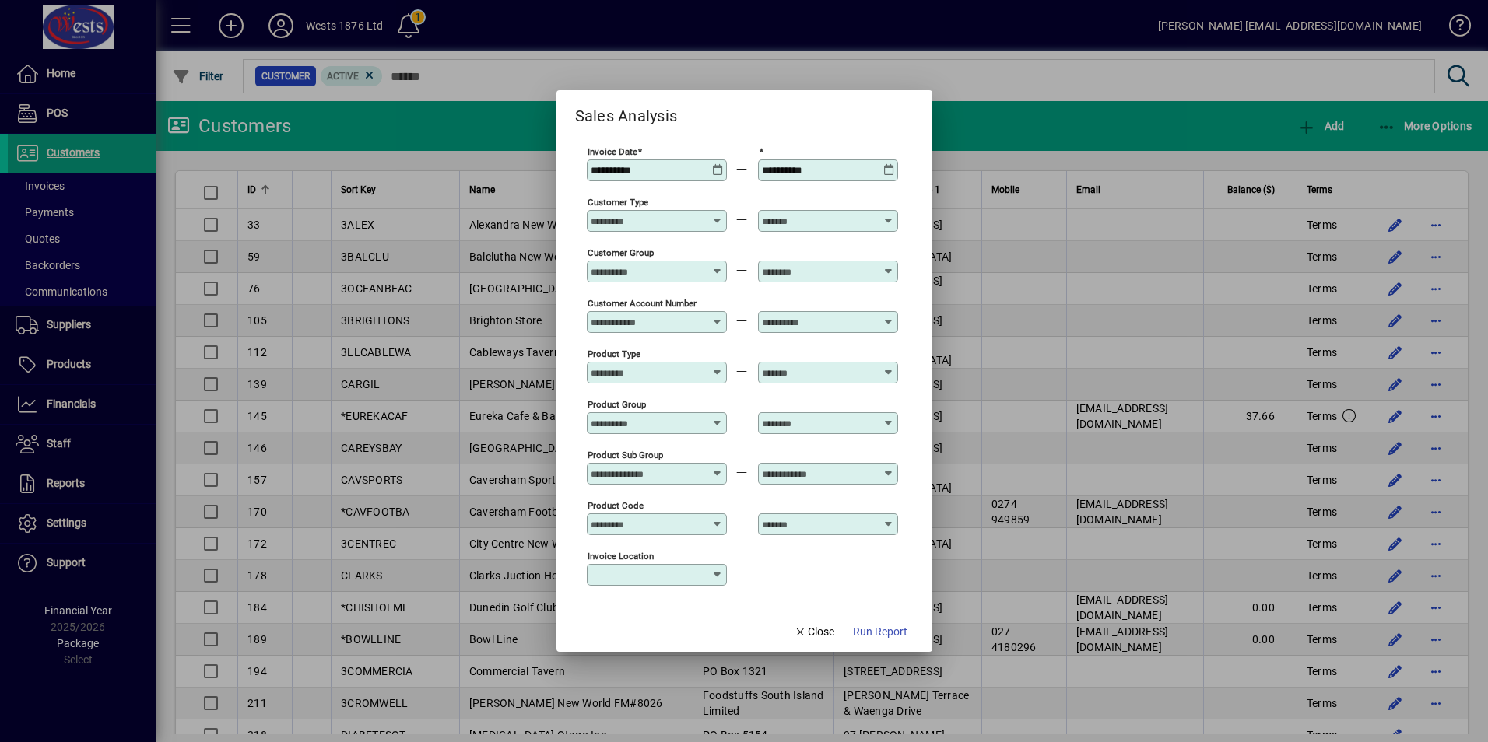
click at [720, 164] on icon at bounding box center [718, 164] width 12 height 0
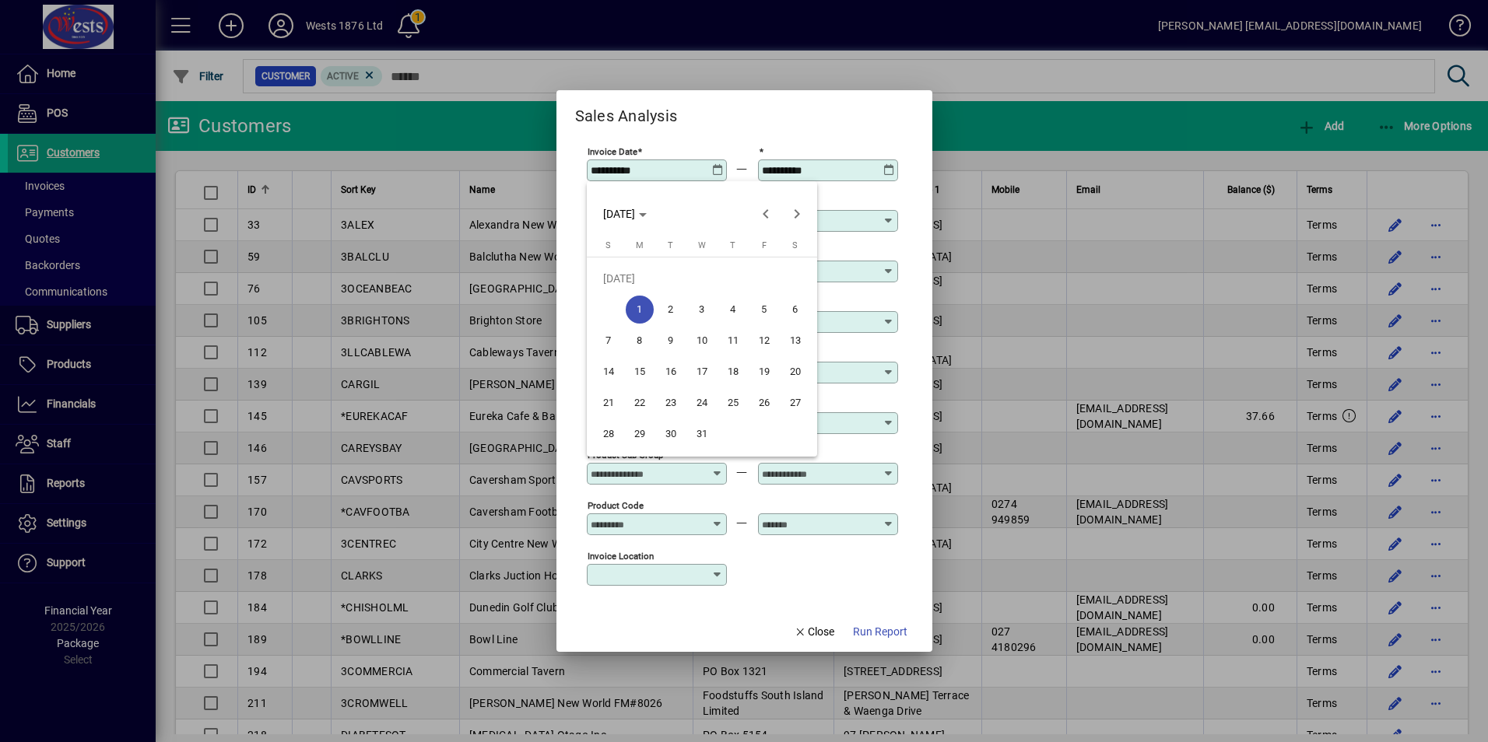
click at [706, 433] on span "31" at bounding box center [702, 434] width 28 height 28
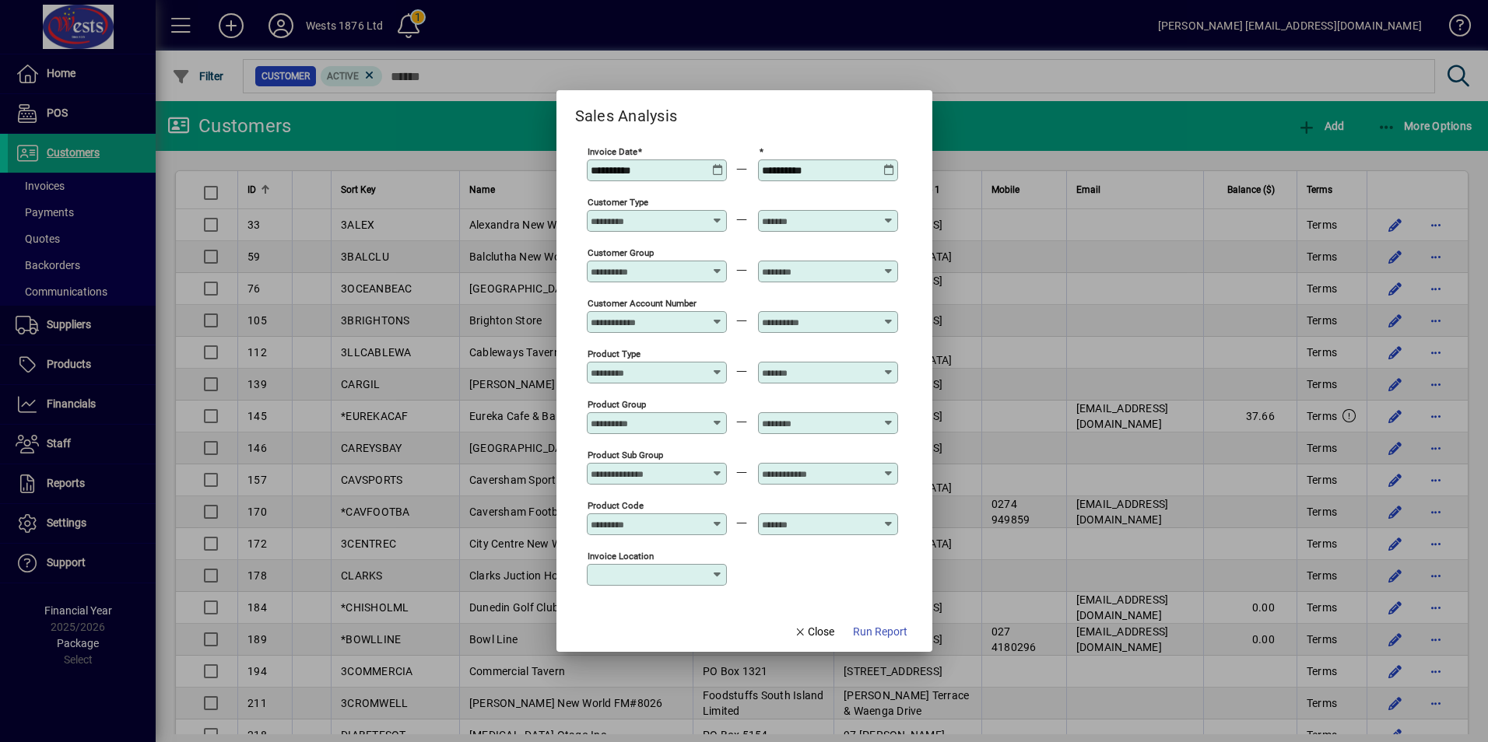
click at [716, 164] on icon at bounding box center [718, 164] width 12 height 0
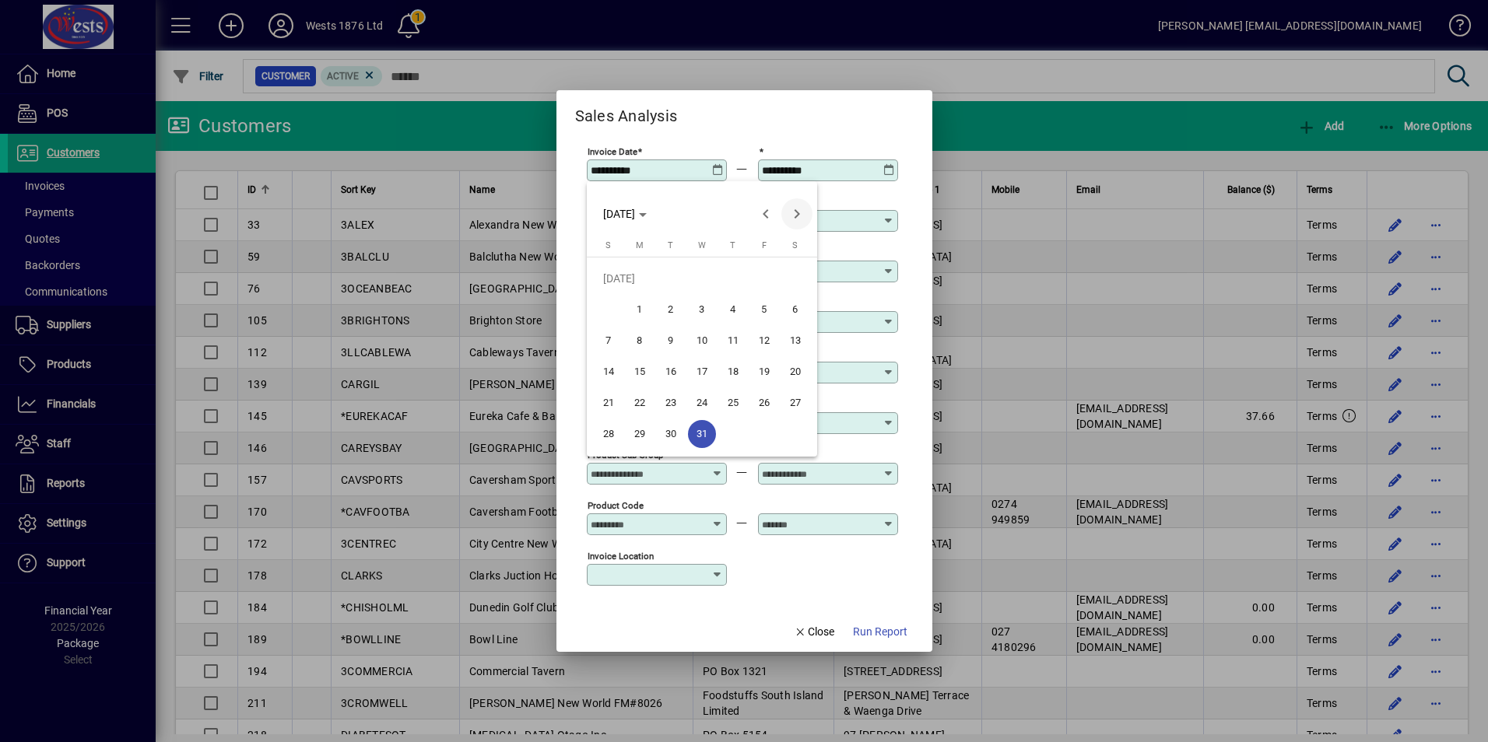
click at [793, 214] on span "Next month" at bounding box center [796, 213] width 31 height 31
click at [734, 279] on span "1" at bounding box center [733, 279] width 28 height 28
type input "**********"
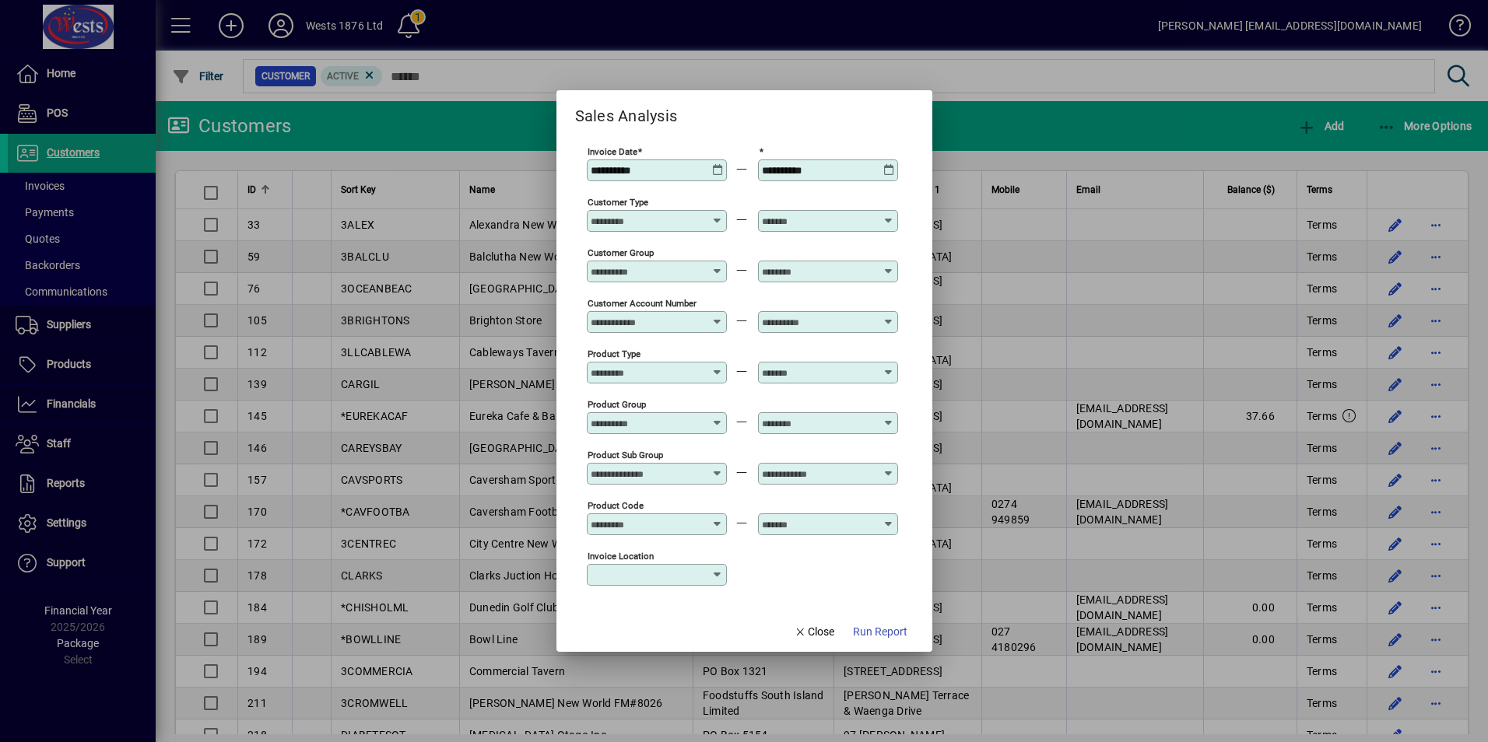
click at [723, 116] on div "Sales Analysis" at bounding box center [744, 109] width 376 height 38
click at [642, 314] on div "Customer Account Number" at bounding box center [657, 322] width 140 height 22
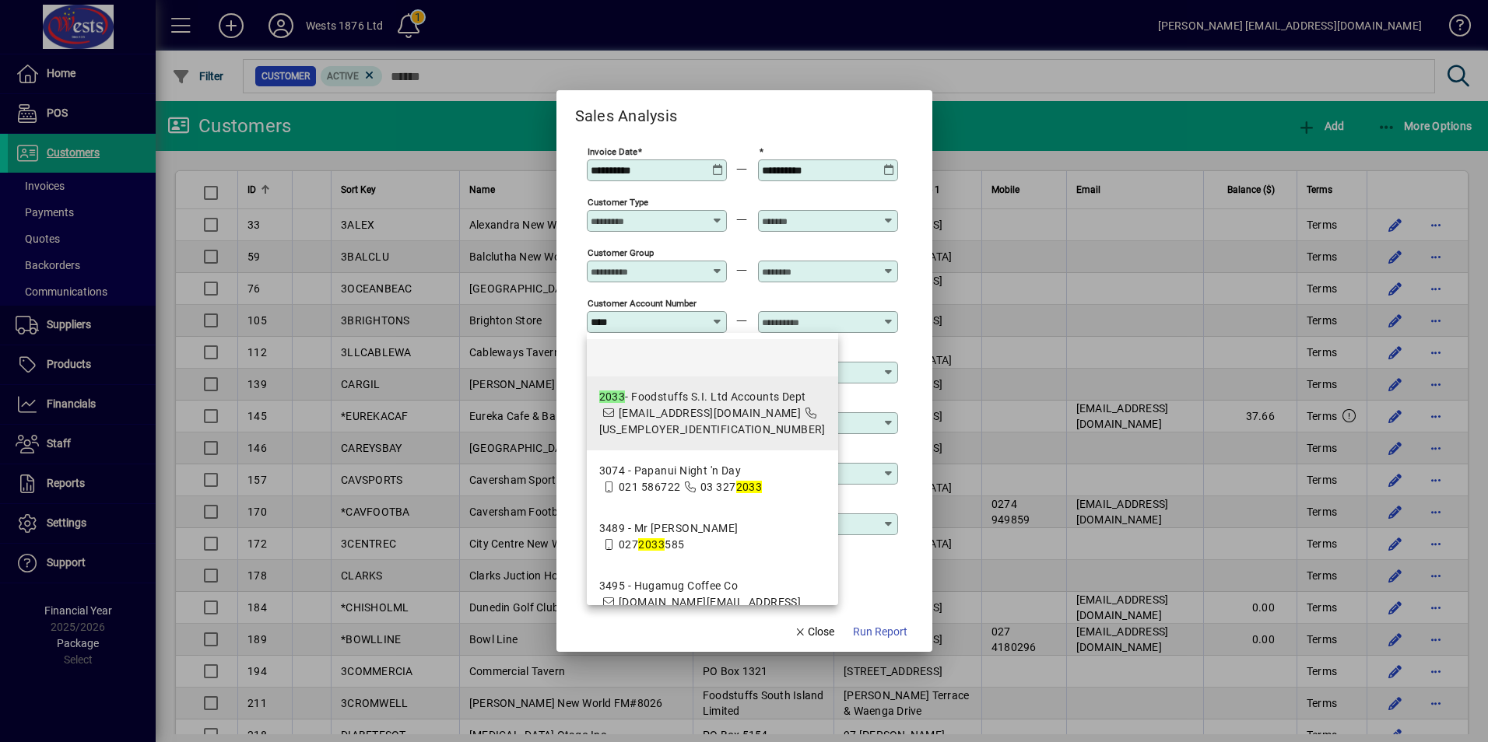
click at [761, 395] on div "2033 - Foodstuffs S.I. Ltd Accounts Dept" at bounding box center [712, 397] width 226 height 16
type input "**********"
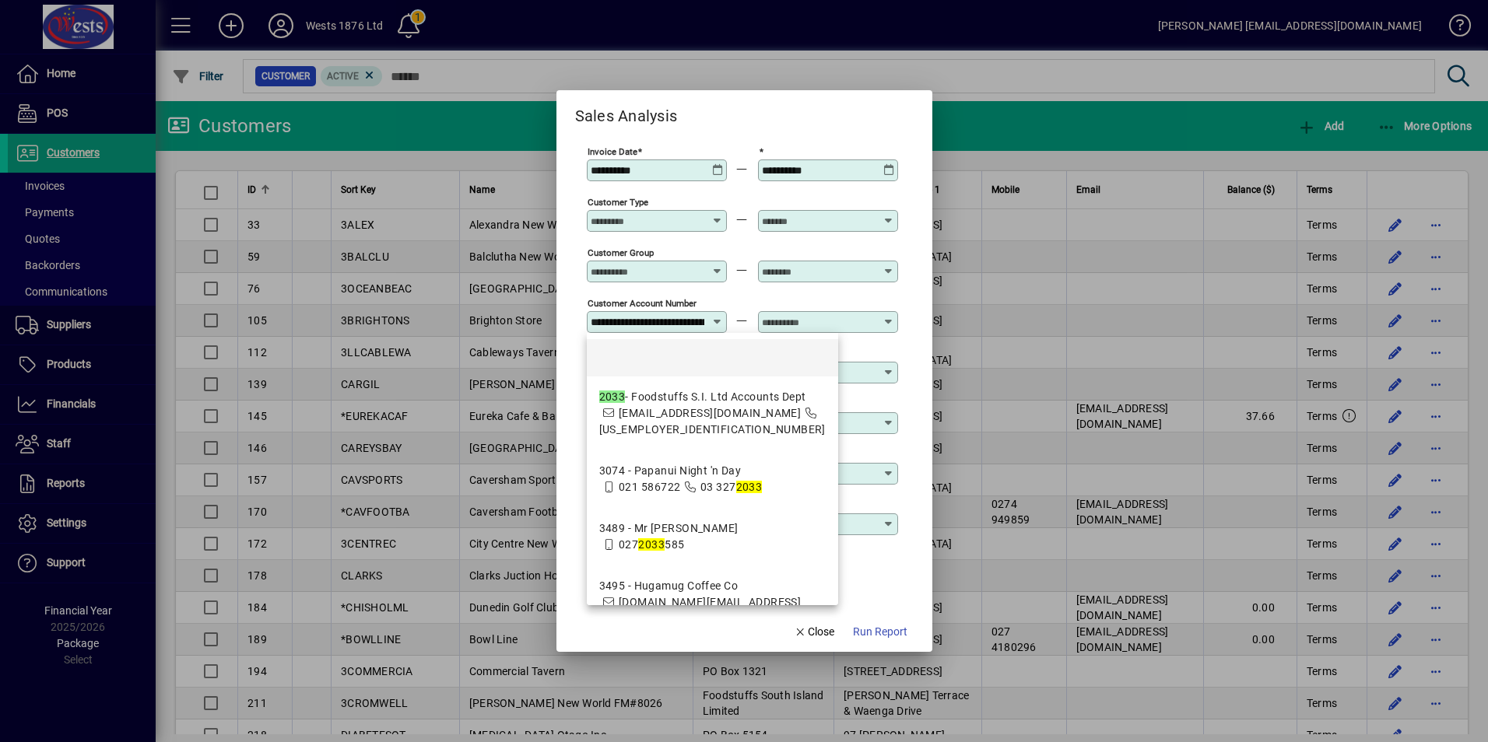
scroll to position [0, 92]
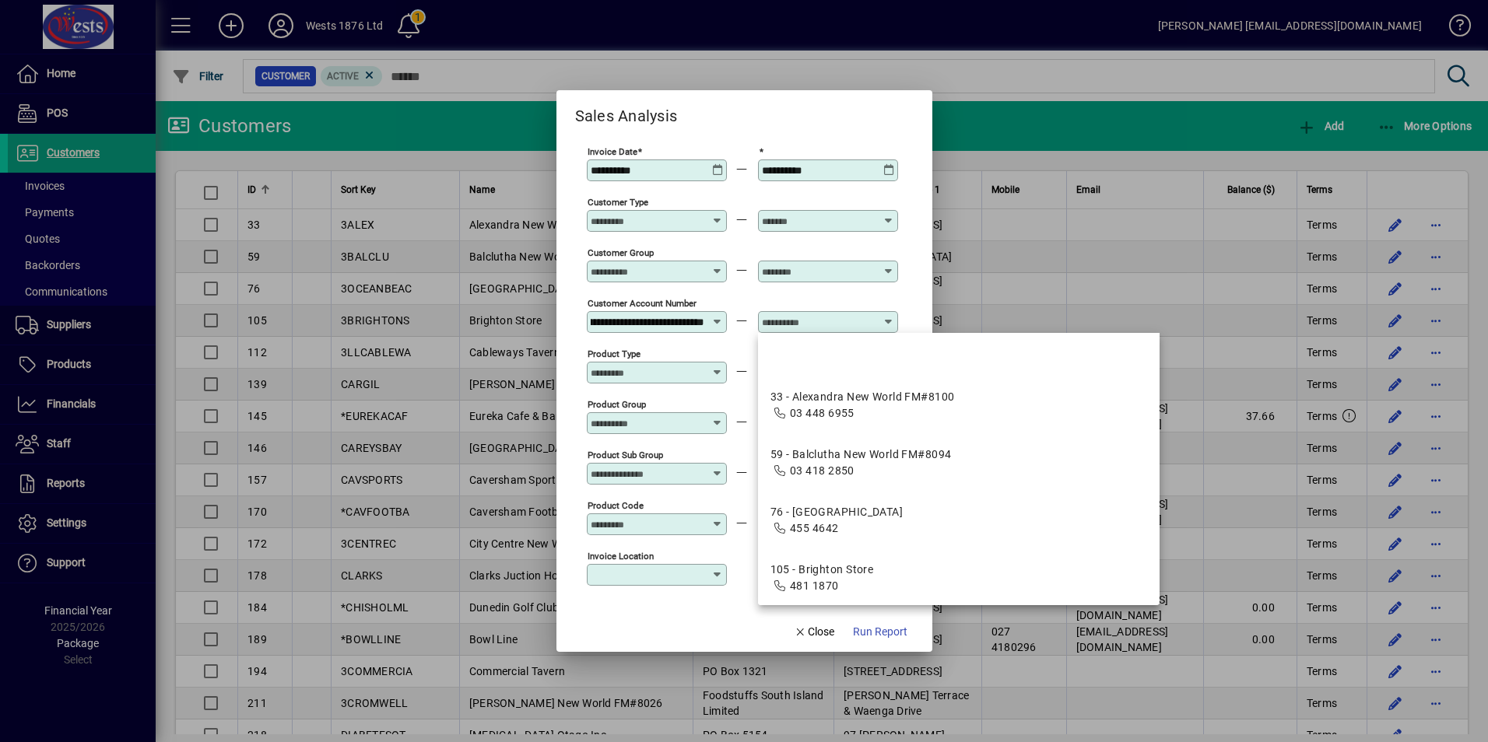
click at [806, 318] on input "text" at bounding box center [819, 322] width 114 height 12
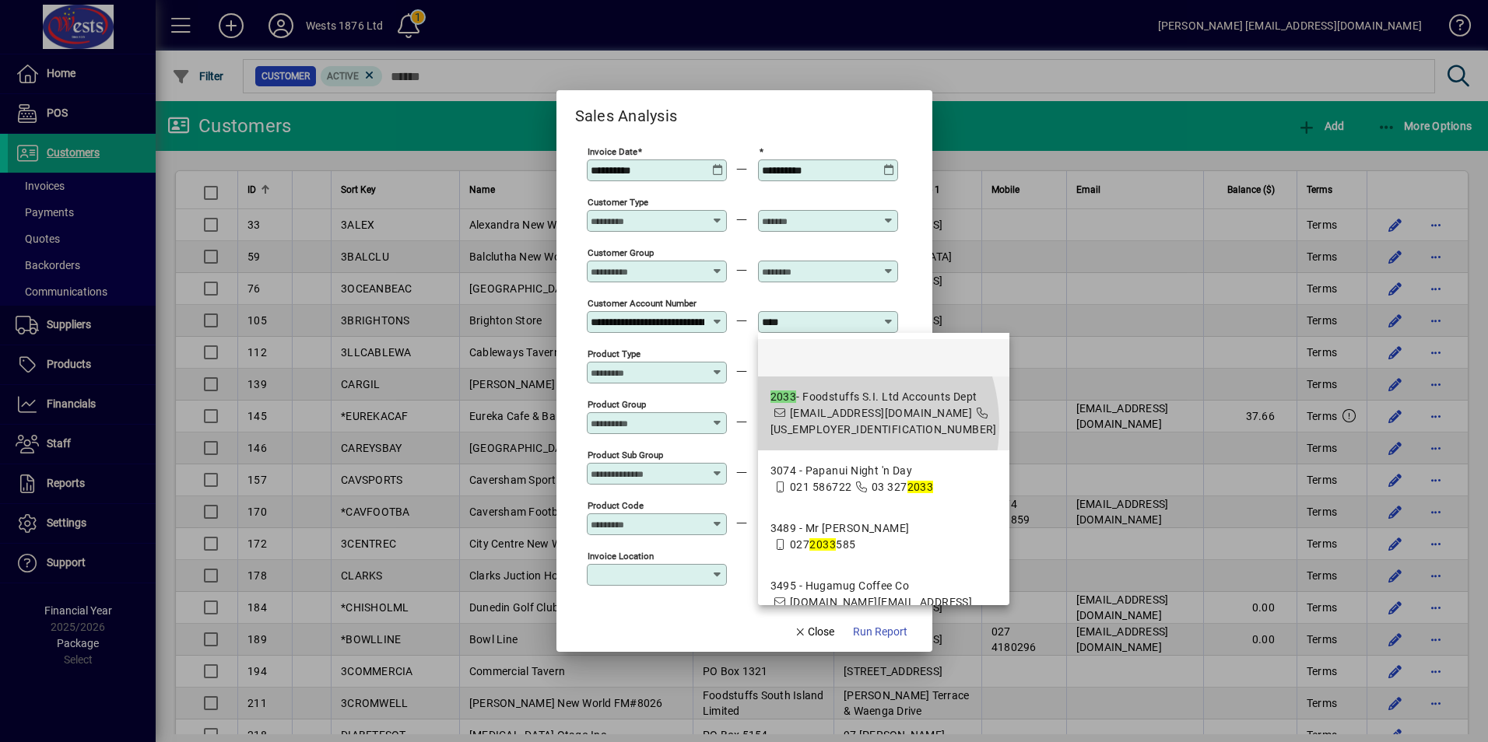
click at [975, 419] on icon at bounding box center [982, 413] width 14 height 11
type input "**********"
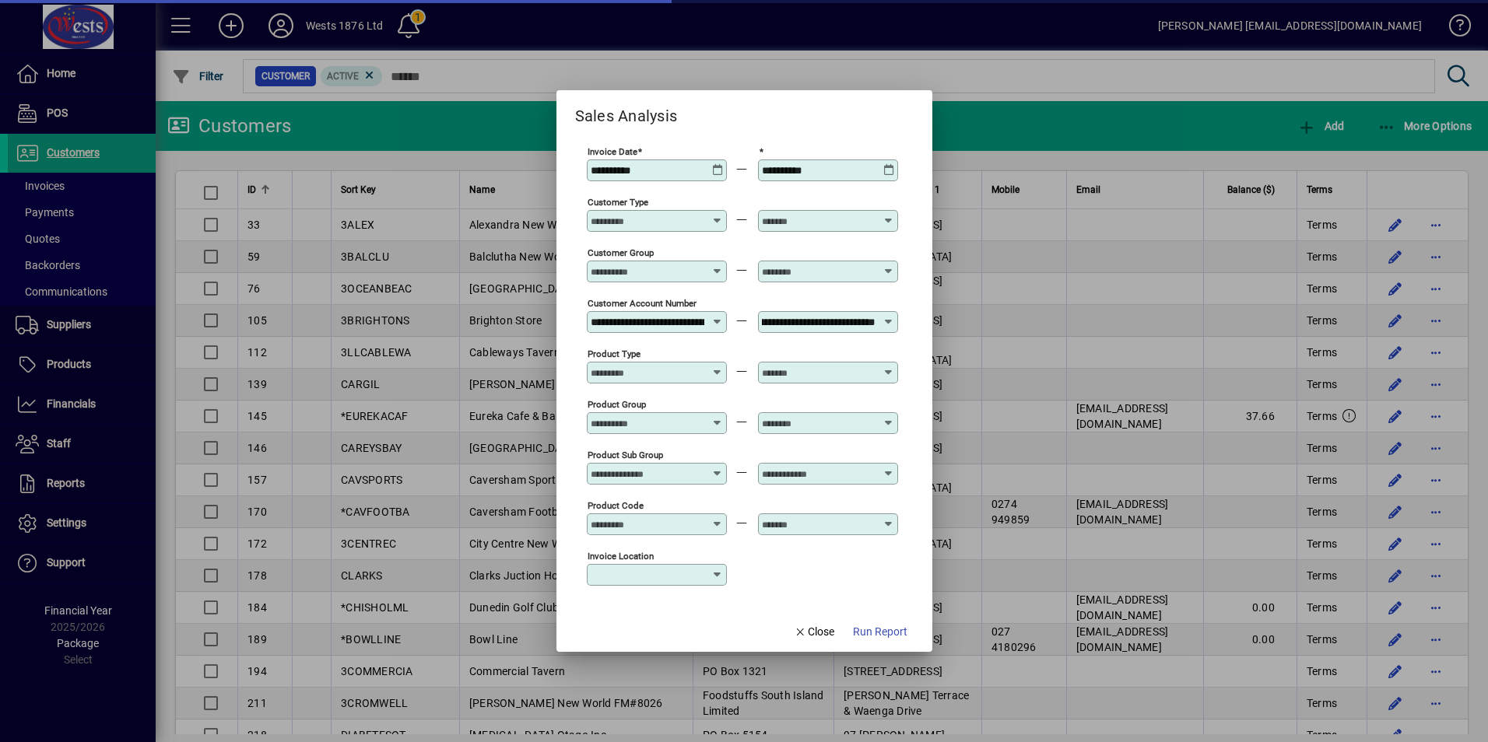
click at [712, 572] on icon at bounding box center [717, 575] width 12 height 12
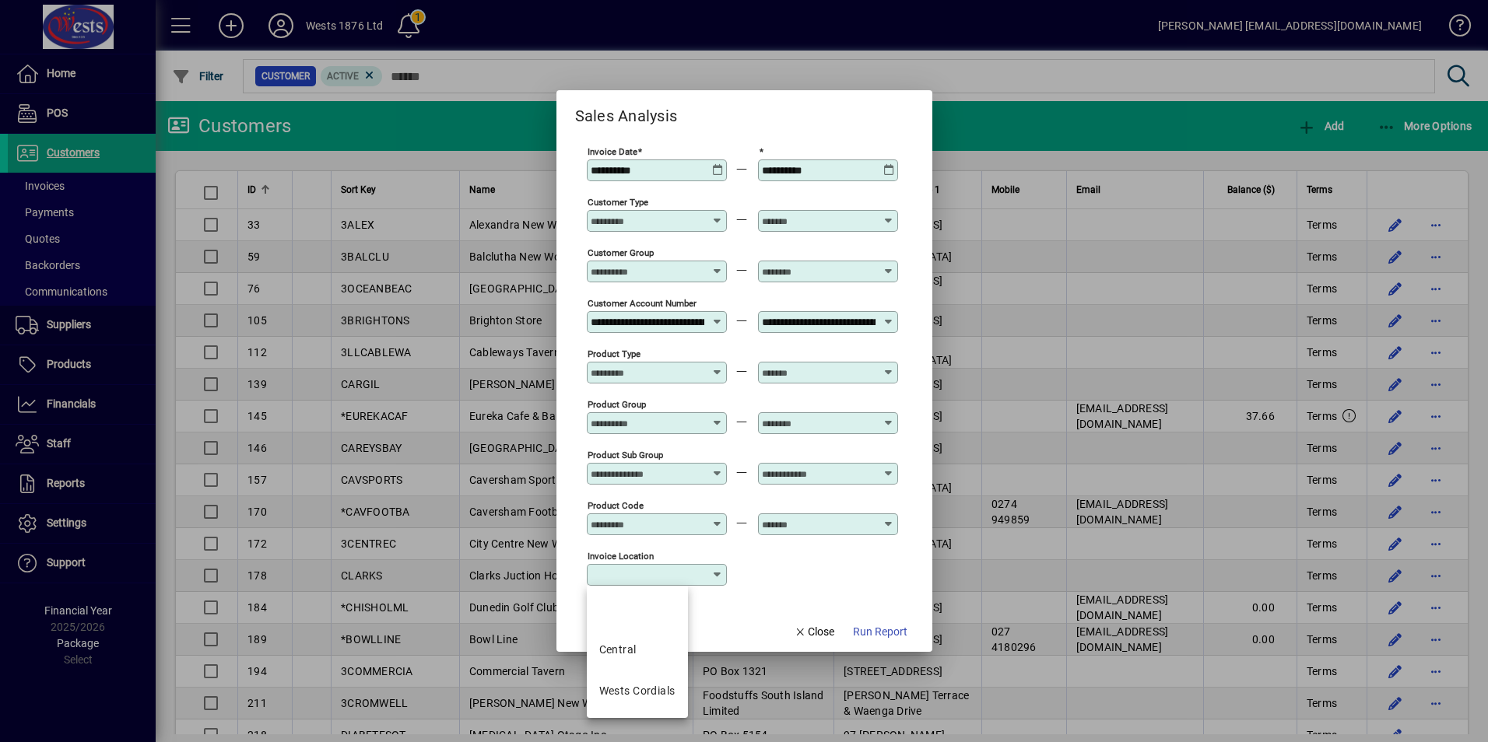
click at [713, 572] on icon at bounding box center [717, 575] width 12 height 12
click at [877, 633] on span "Run Report" at bounding box center [880, 632] width 54 height 16
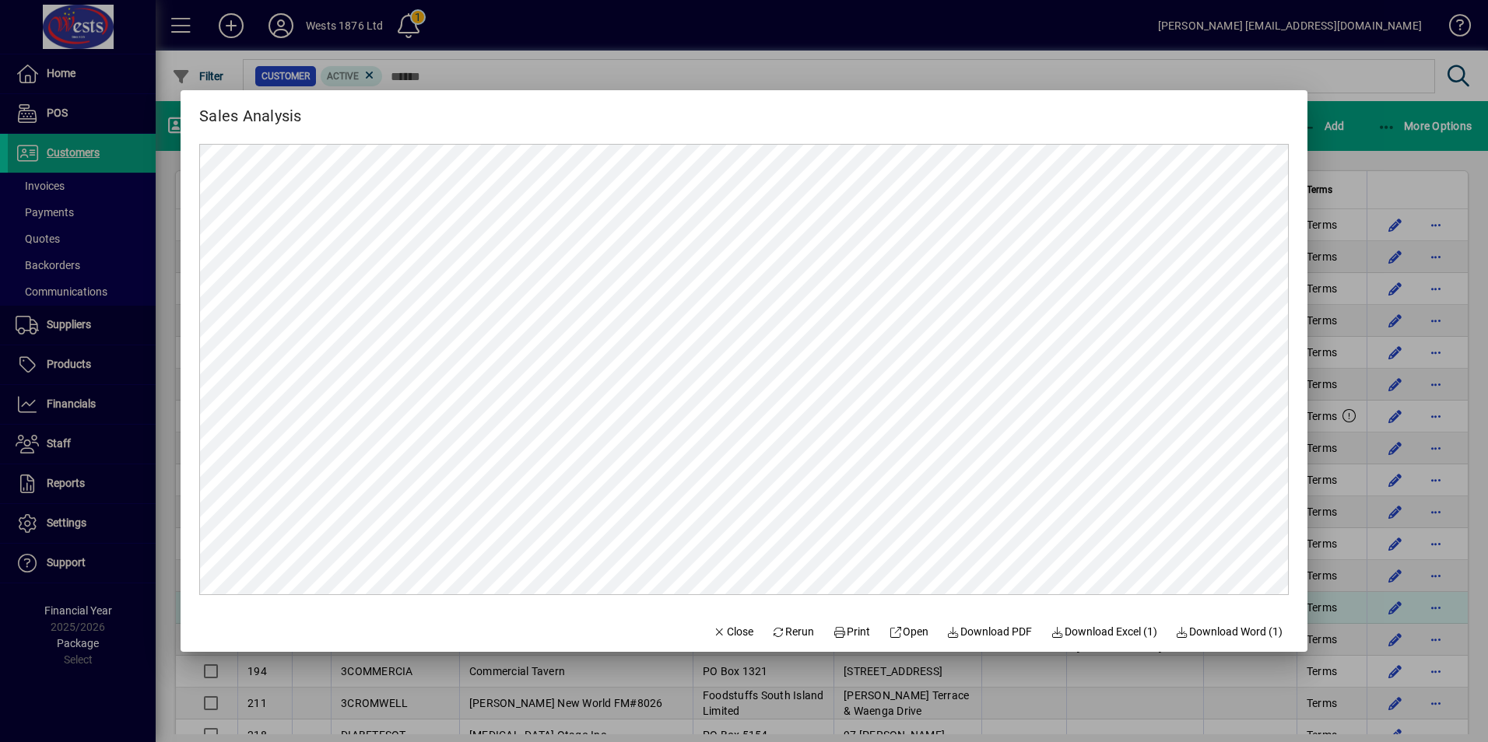
drag, startPoint x: 731, startPoint y: 636, endPoint x: 738, endPoint y: 615, distance: 21.9
click at [731, 636] on span "Close" at bounding box center [733, 632] width 40 height 16
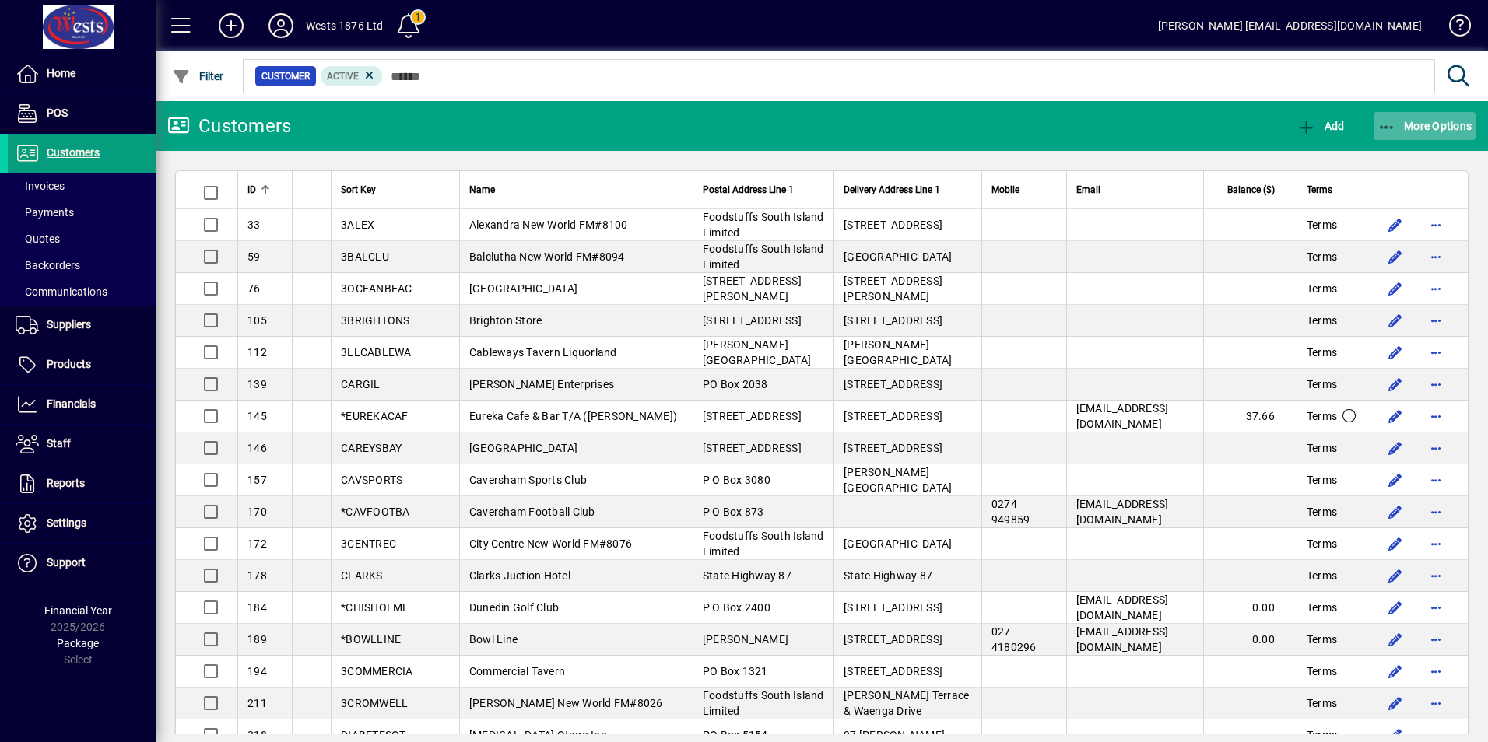
click at [1383, 124] on icon "button" at bounding box center [1386, 128] width 19 height 16
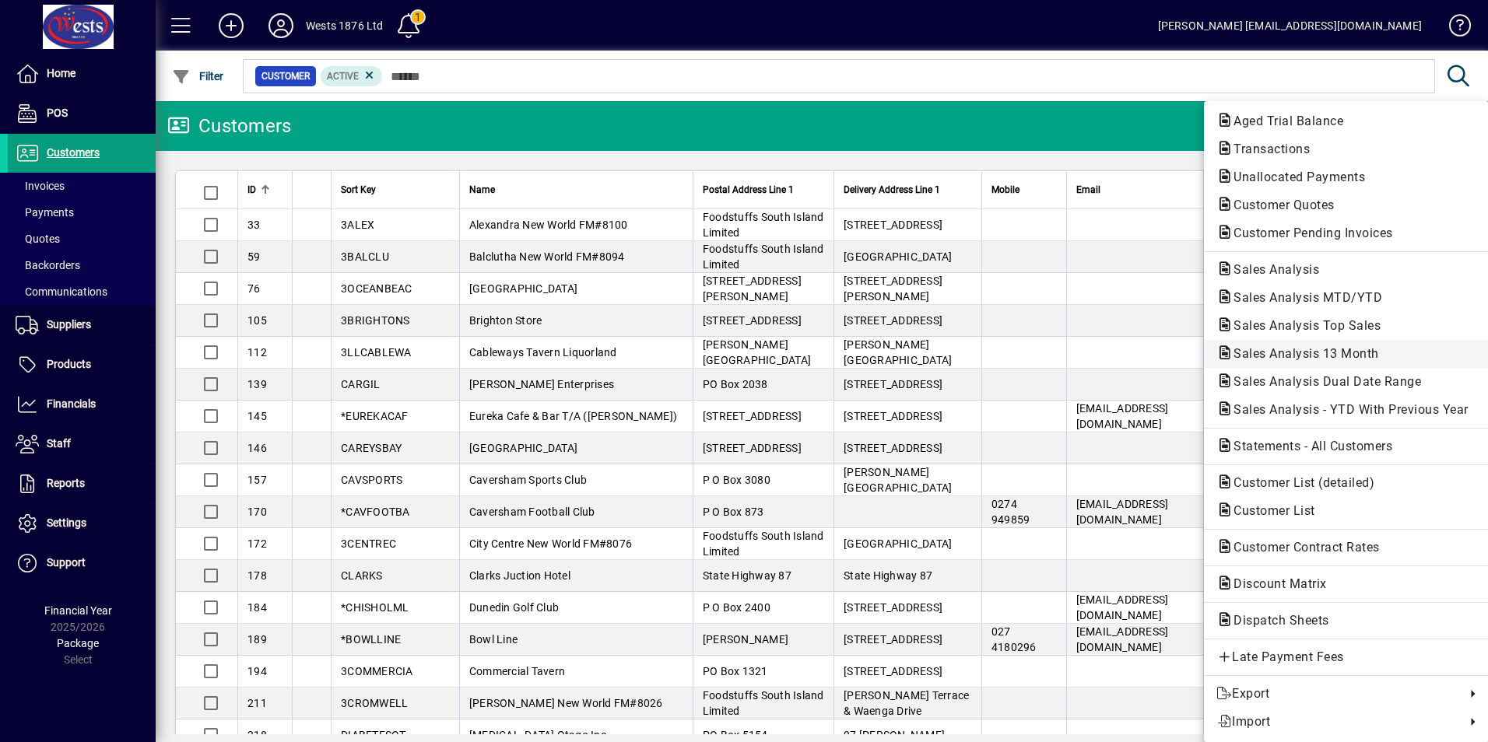
click at [1299, 353] on span "Sales Analysis 13 Month" at bounding box center [1301, 353] width 170 height 15
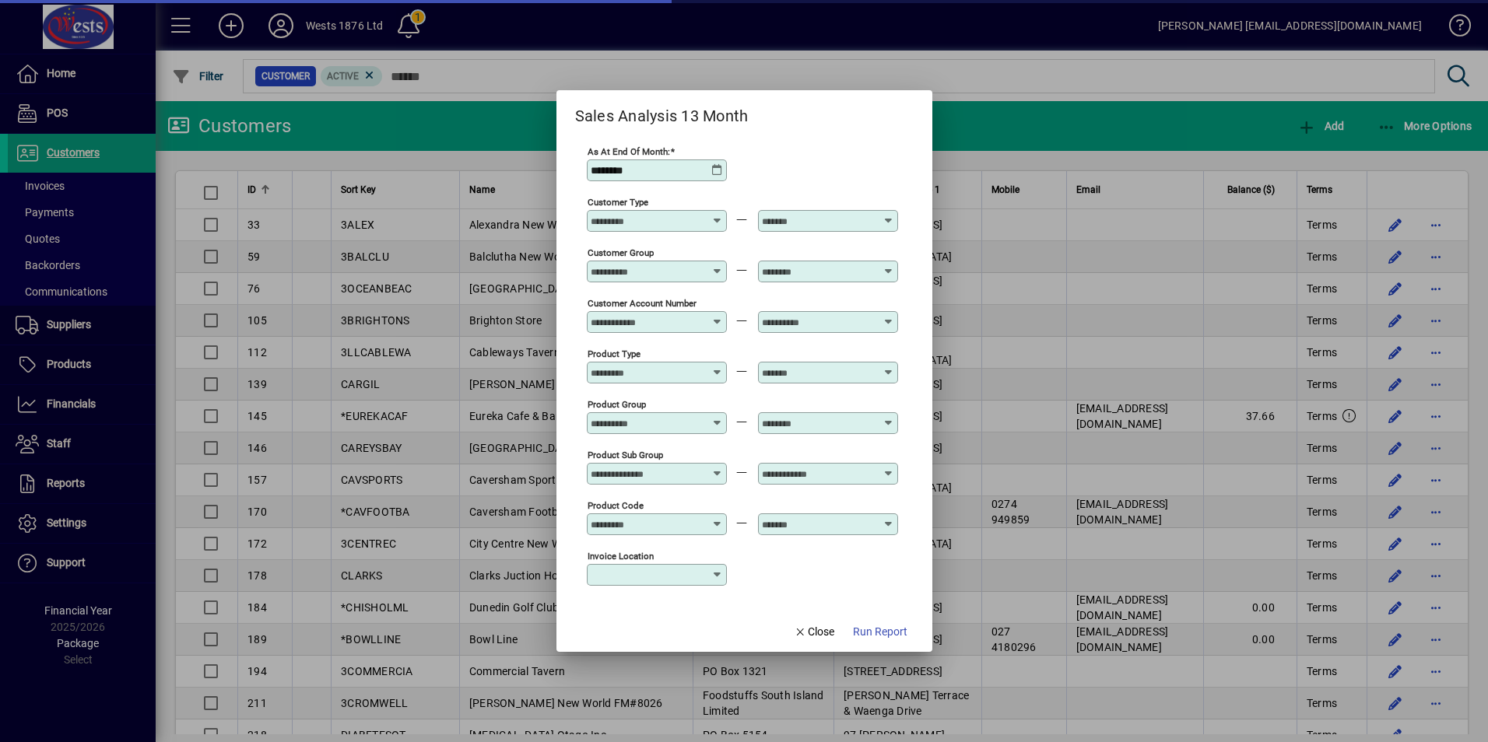
type input "**********"
click at [712, 166] on icon at bounding box center [717, 170] width 12 height 12
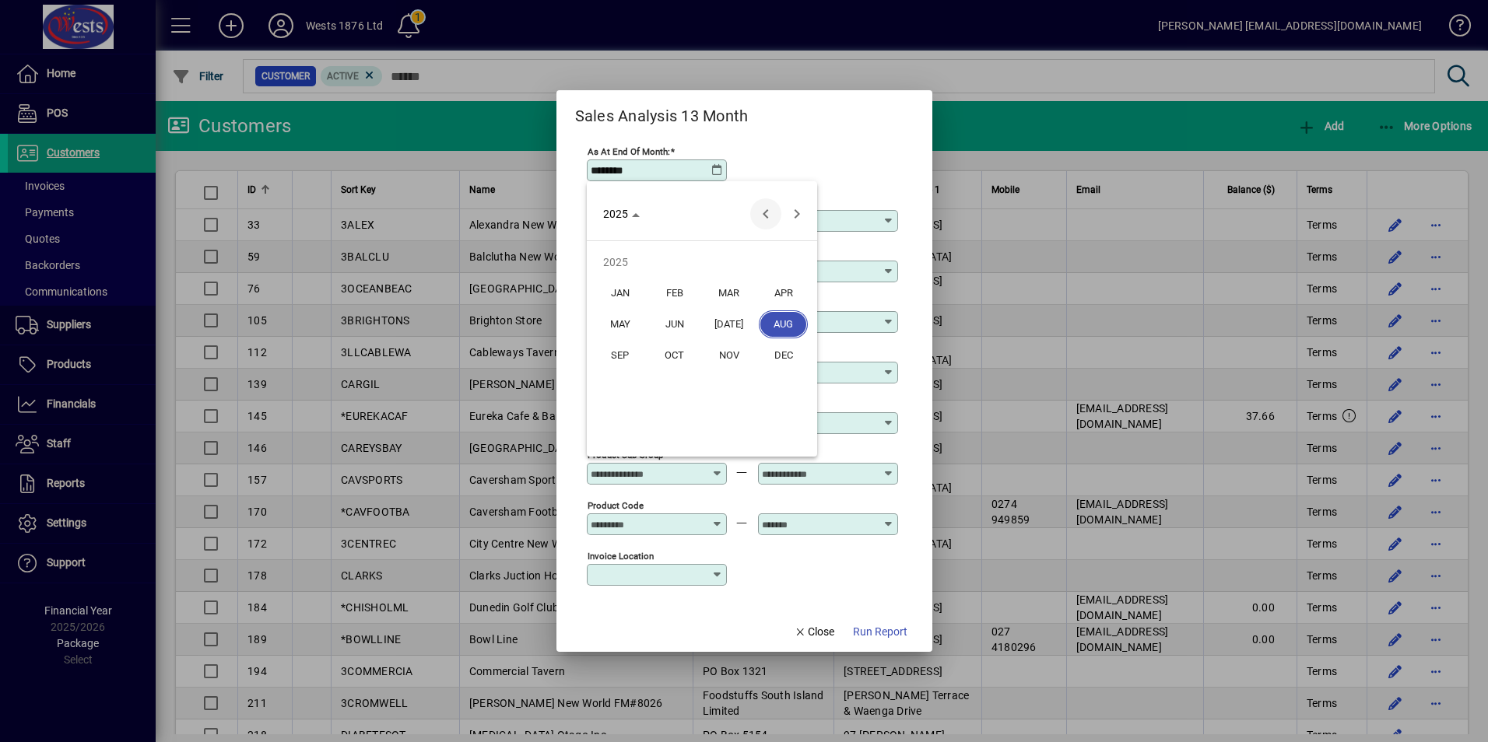
click at [766, 209] on span "Previous year" at bounding box center [765, 213] width 31 height 31
click at [790, 353] on span "DEC" at bounding box center [783, 356] width 49 height 28
type input "********"
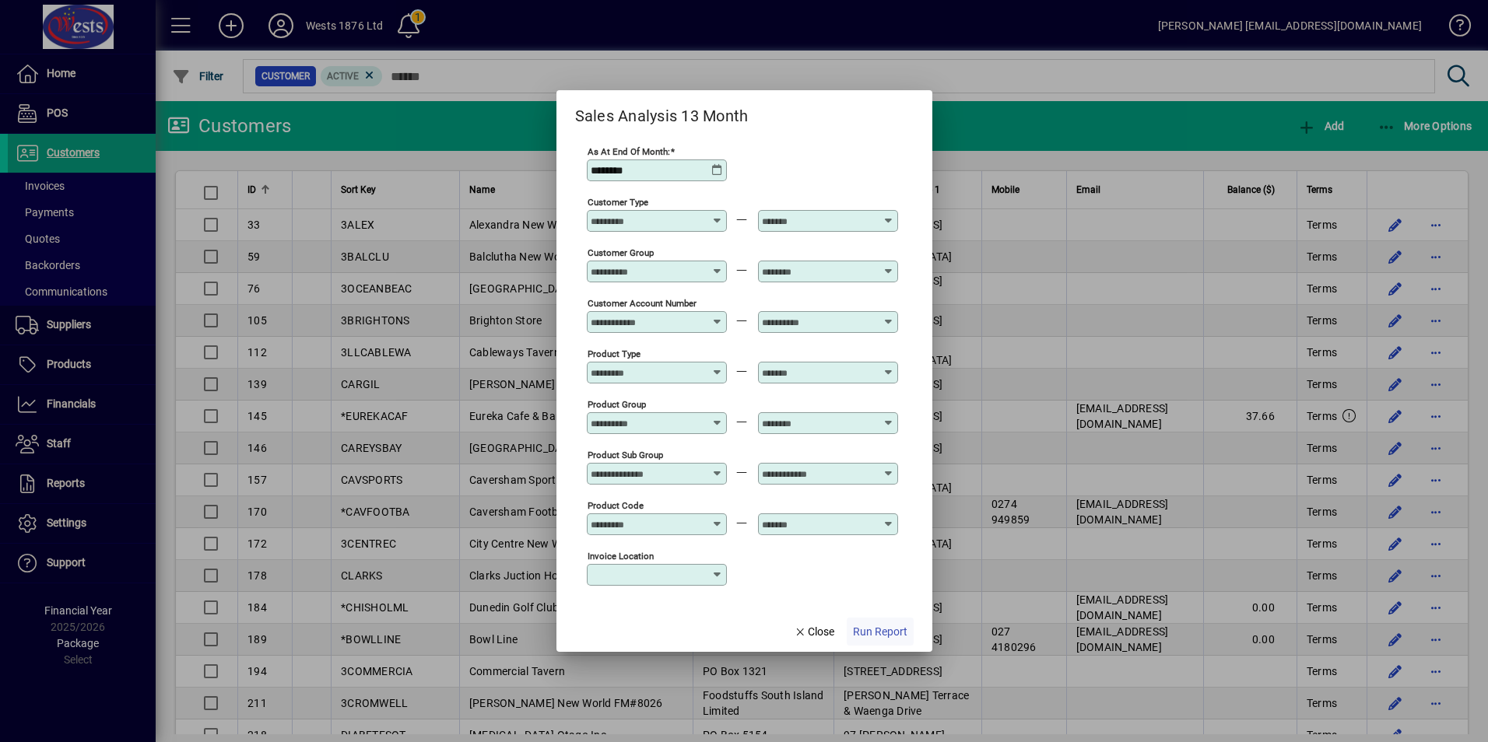
click at [885, 627] on span "Run Report" at bounding box center [880, 632] width 54 height 16
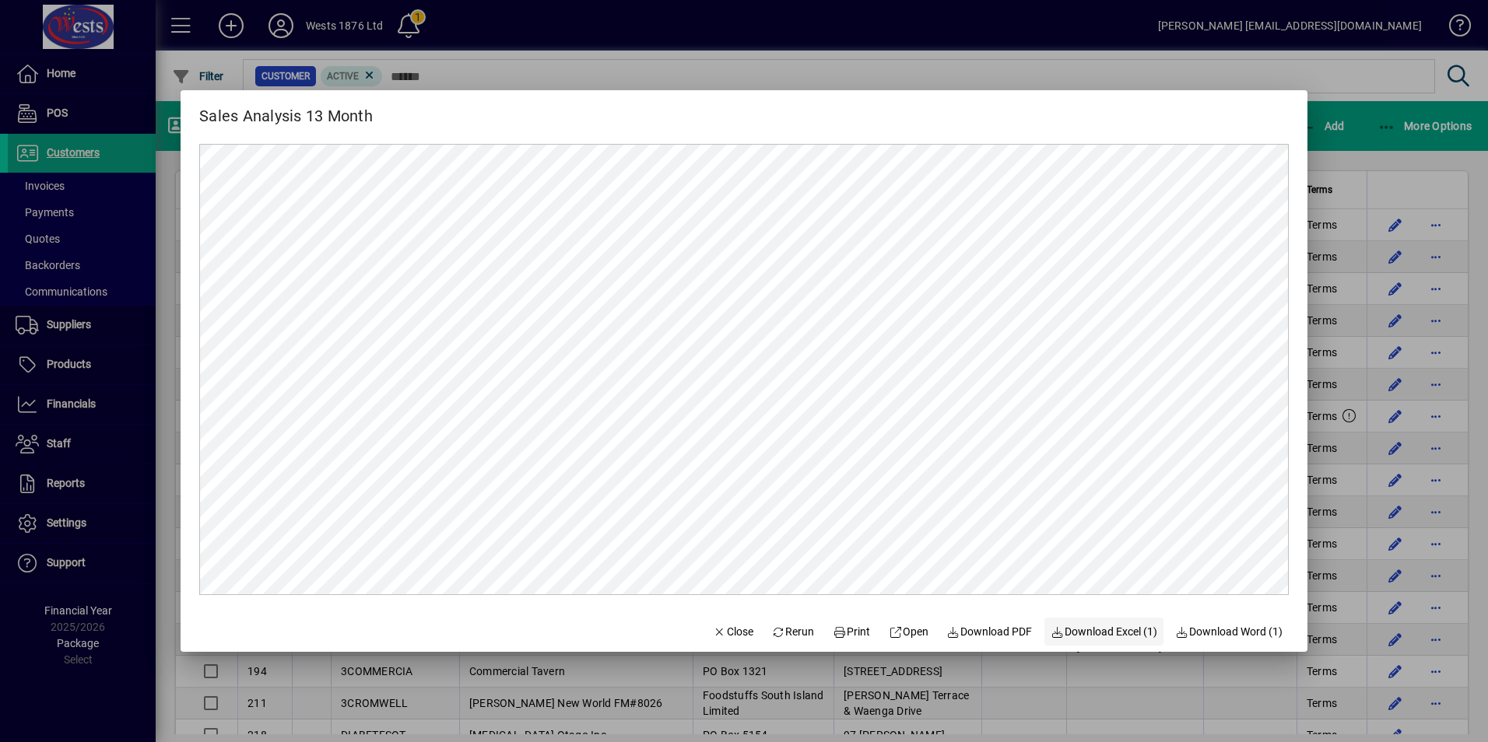
click at [1099, 632] on span "Download Excel (1)" at bounding box center [1103, 632] width 107 height 16
click at [720, 624] on span "Close" at bounding box center [733, 632] width 40 height 16
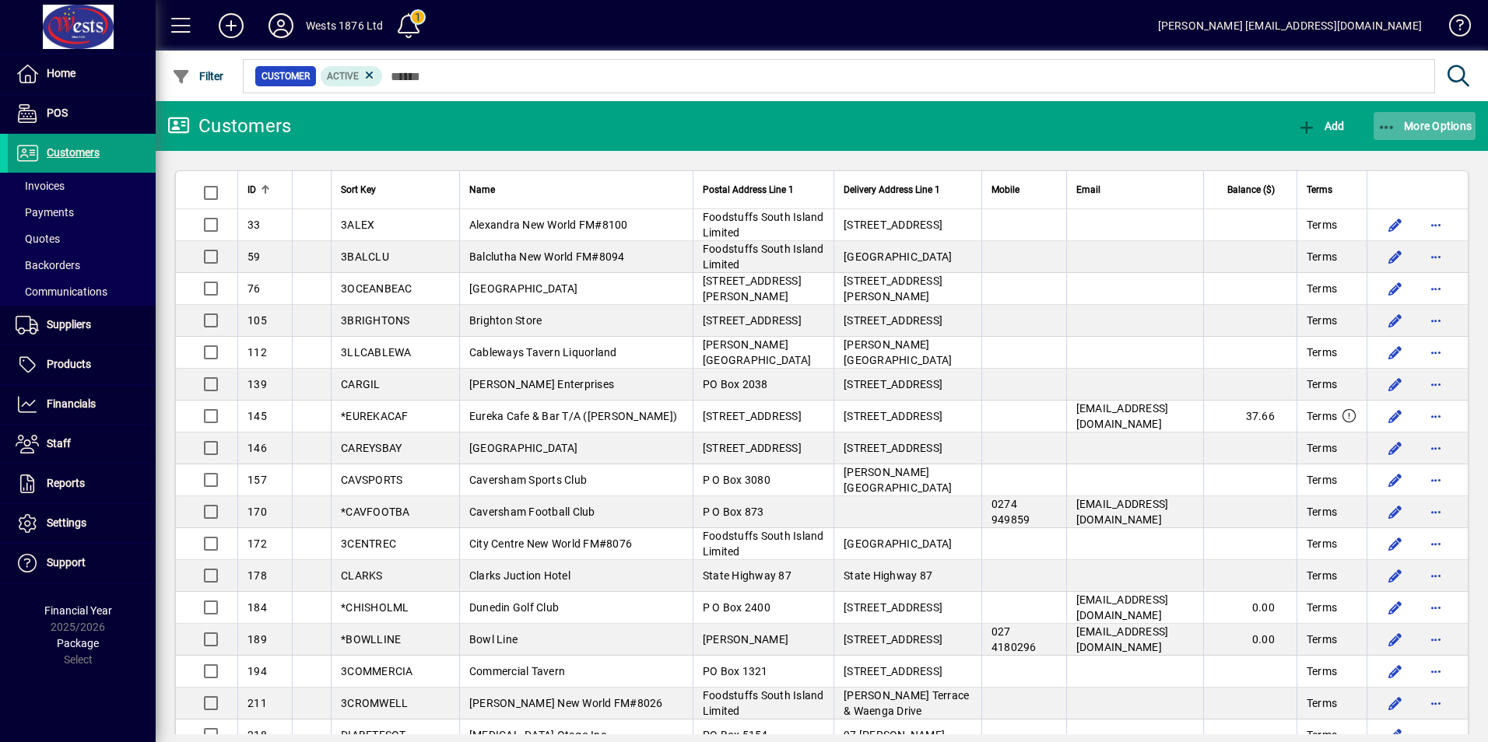
click at [1391, 123] on icon "button" at bounding box center [1386, 128] width 19 height 16
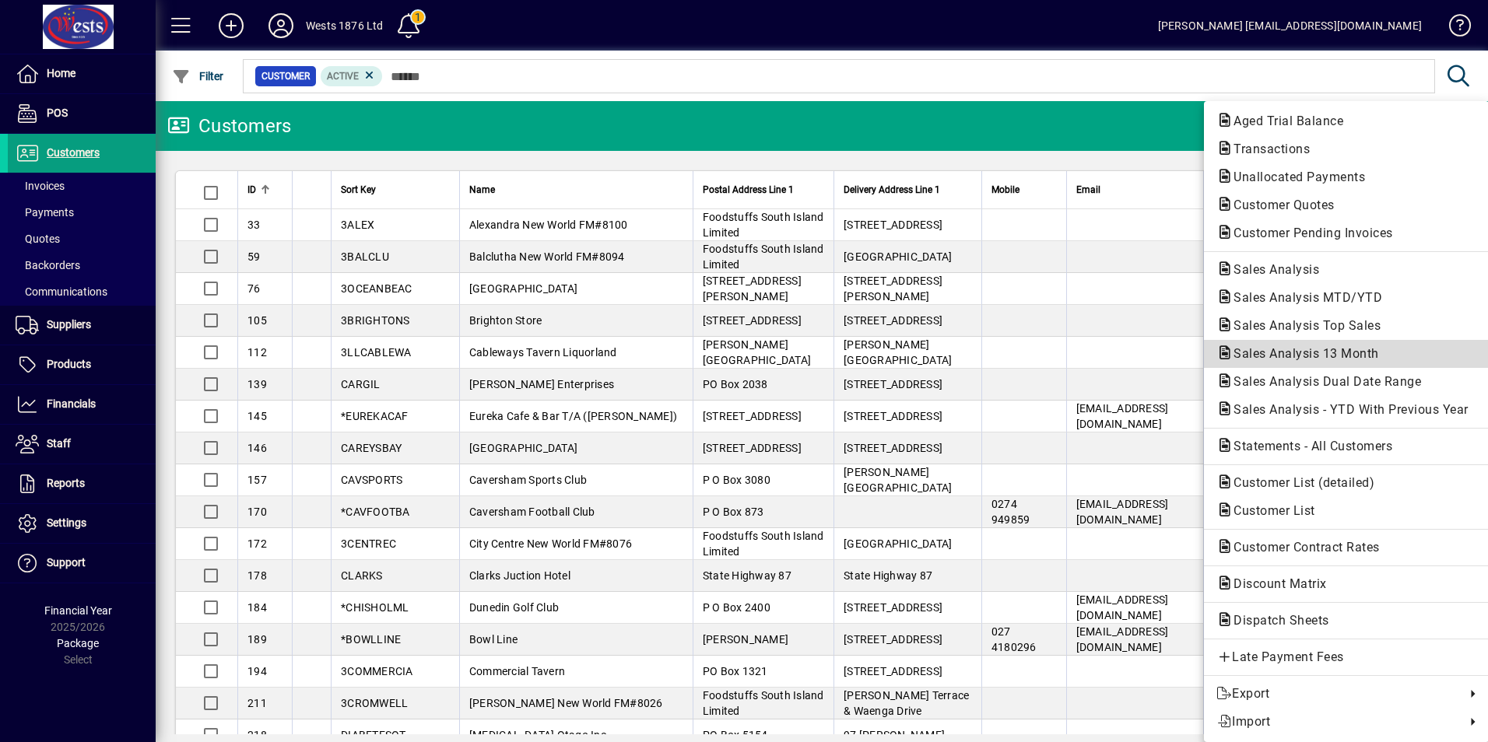
click at [1314, 356] on span "Sales Analysis 13 Month" at bounding box center [1301, 353] width 170 height 15
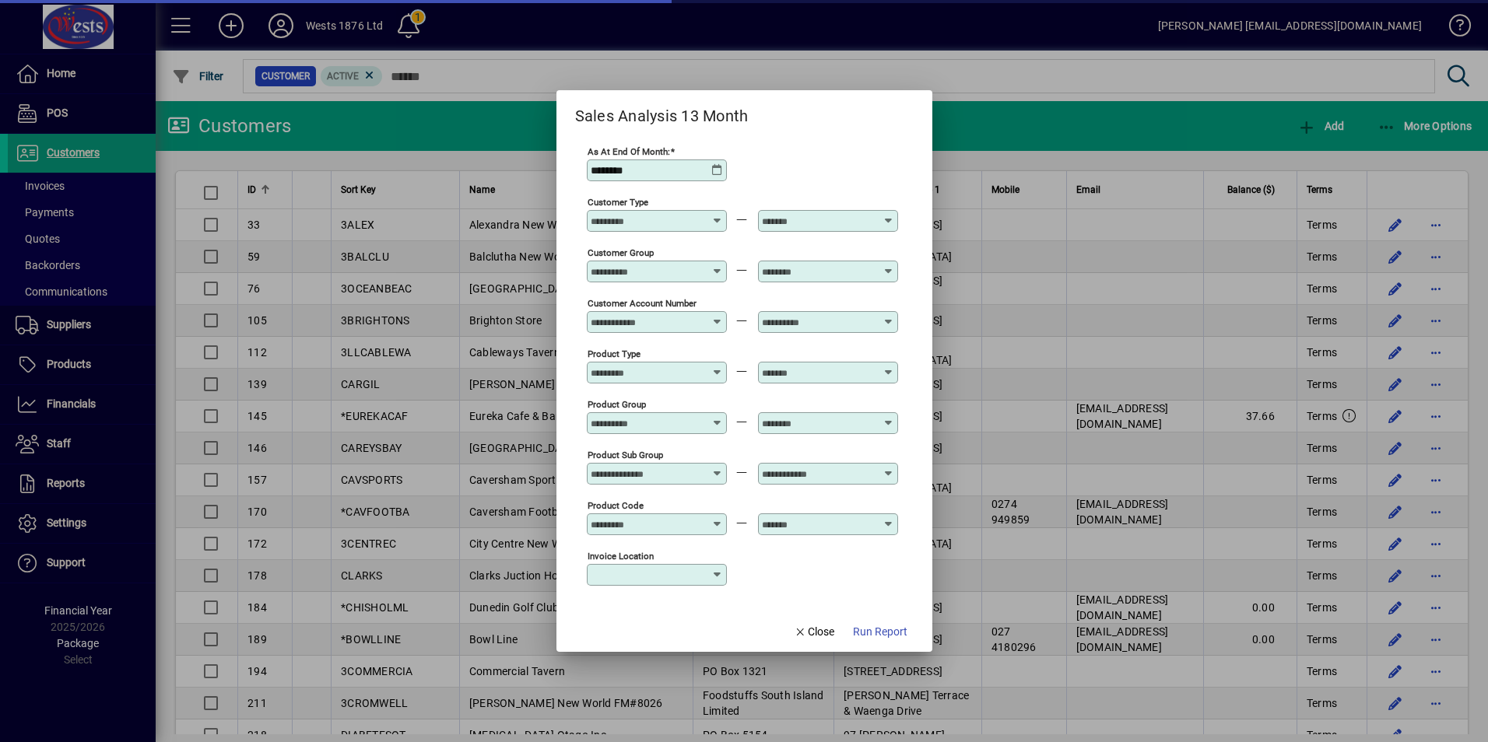
type input "**********"
click at [717, 170] on icon at bounding box center [717, 170] width 12 height 12
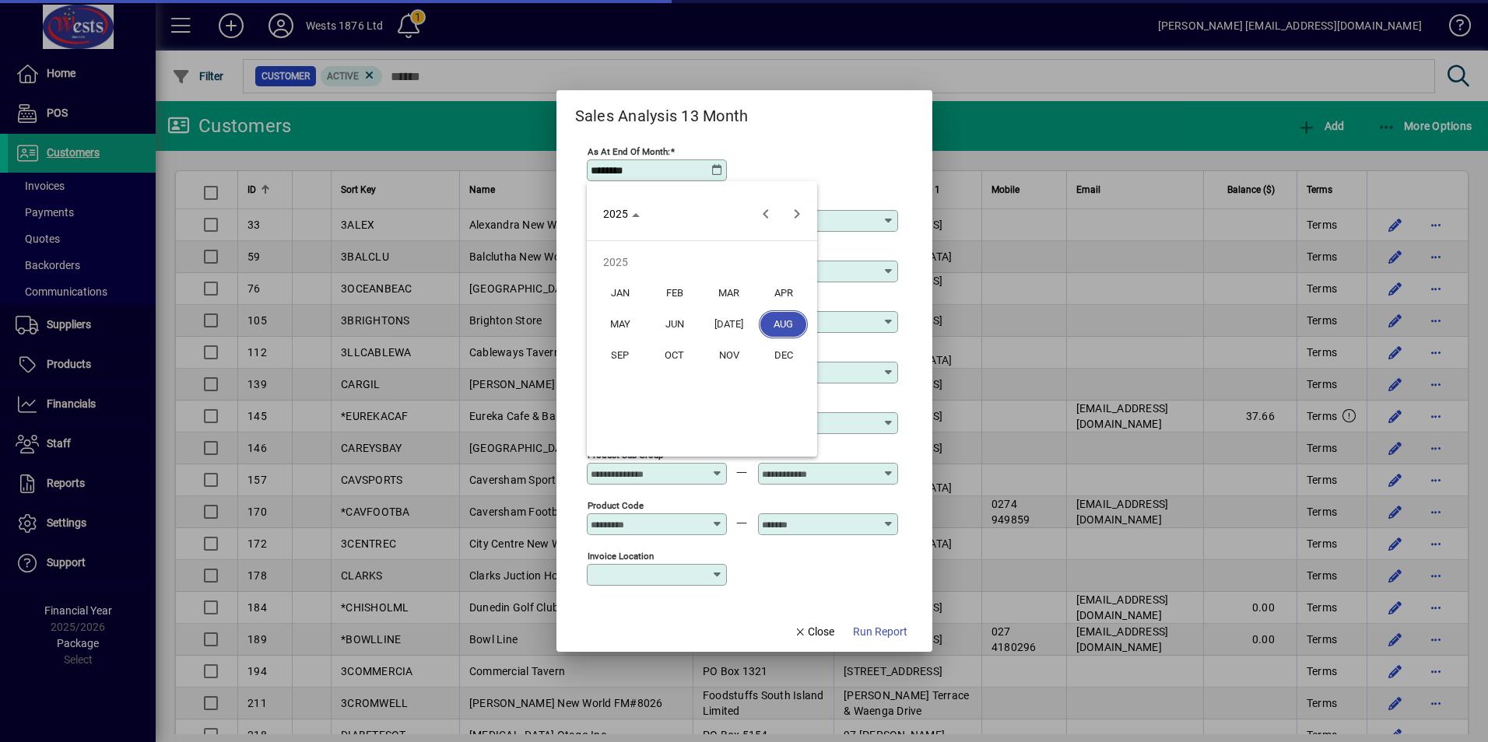
click at [733, 321] on span "JUL" at bounding box center [728, 324] width 49 height 28
type input "********"
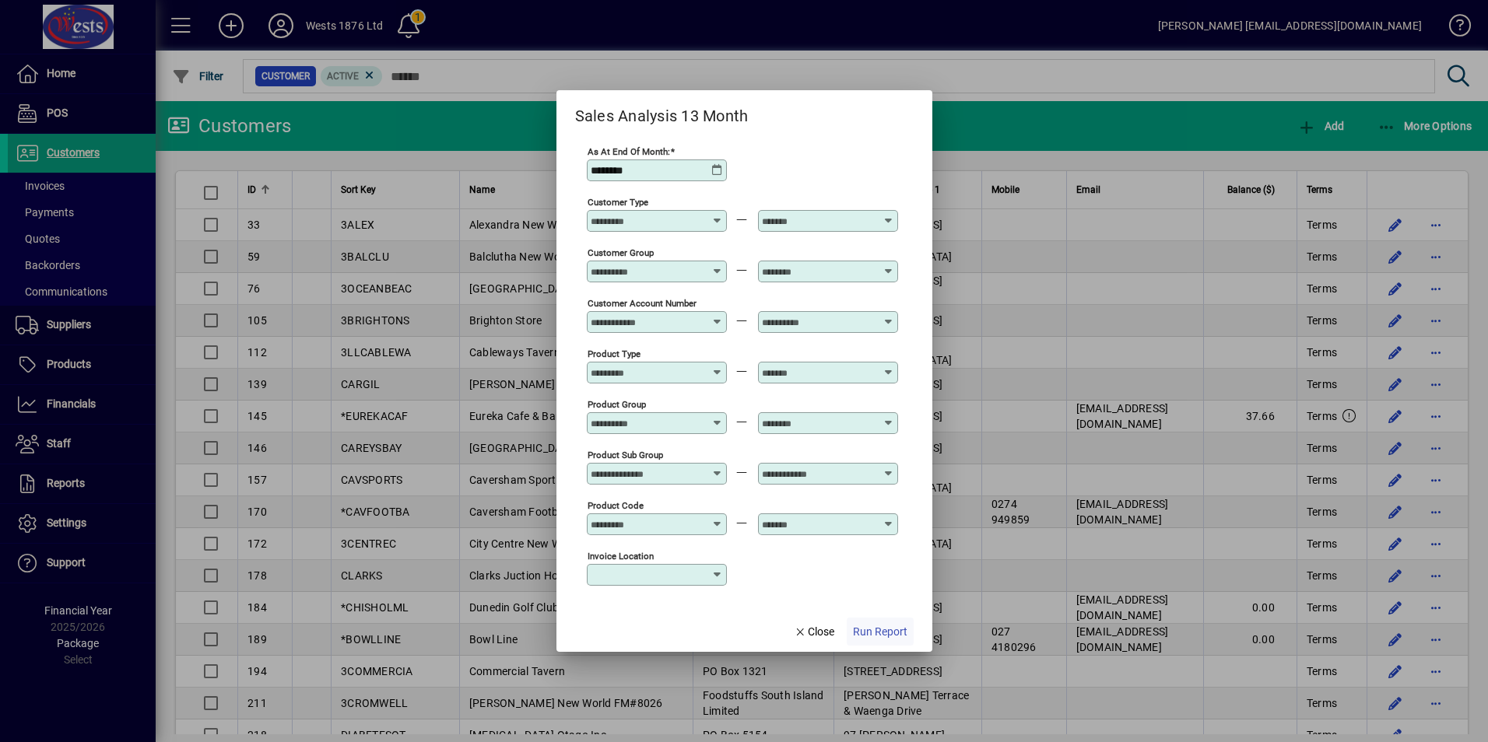
click at [881, 627] on span "Run Report" at bounding box center [880, 632] width 54 height 16
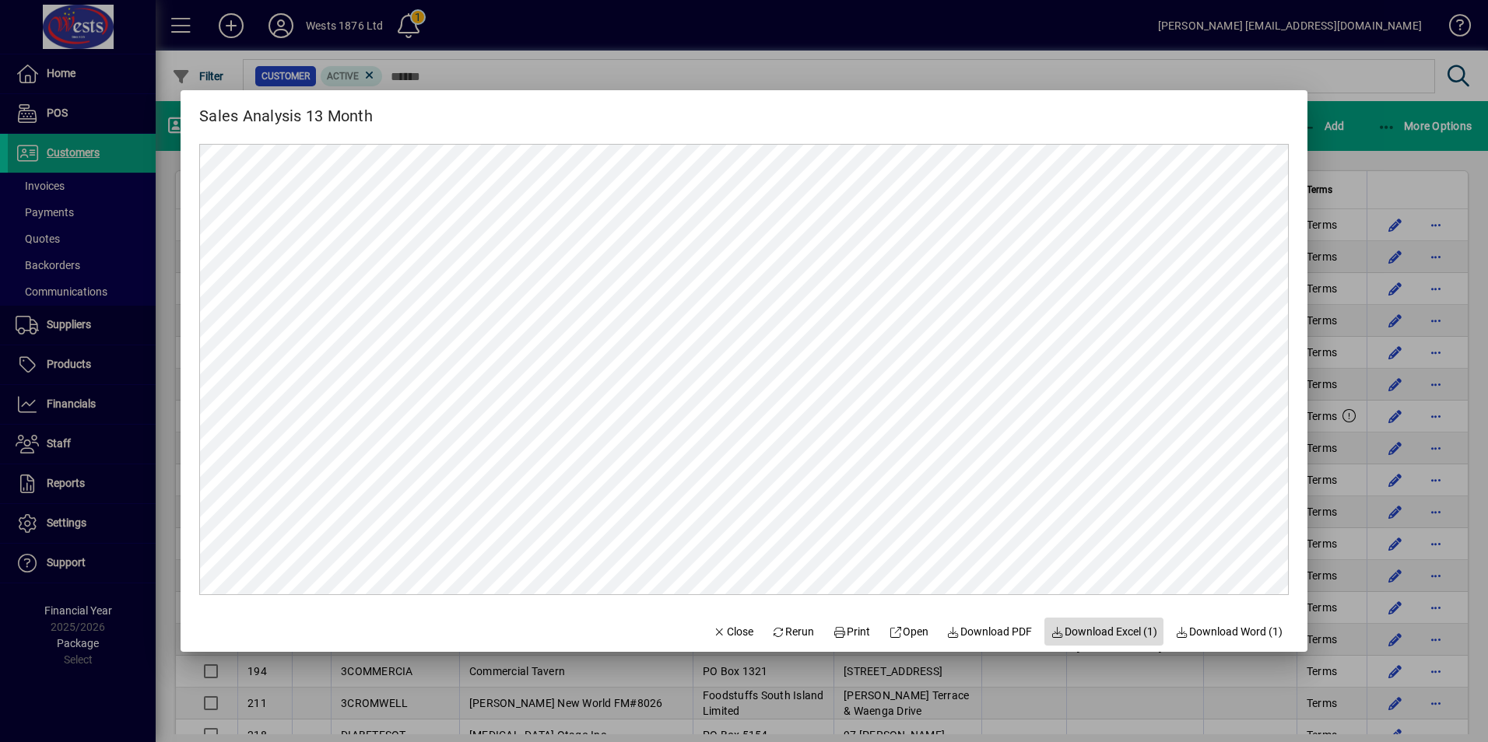
click at [1102, 633] on span "Download Excel (1)" at bounding box center [1103, 632] width 107 height 16
click at [709, 622] on span "button" at bounding box center [732, 631] width 53 height 37
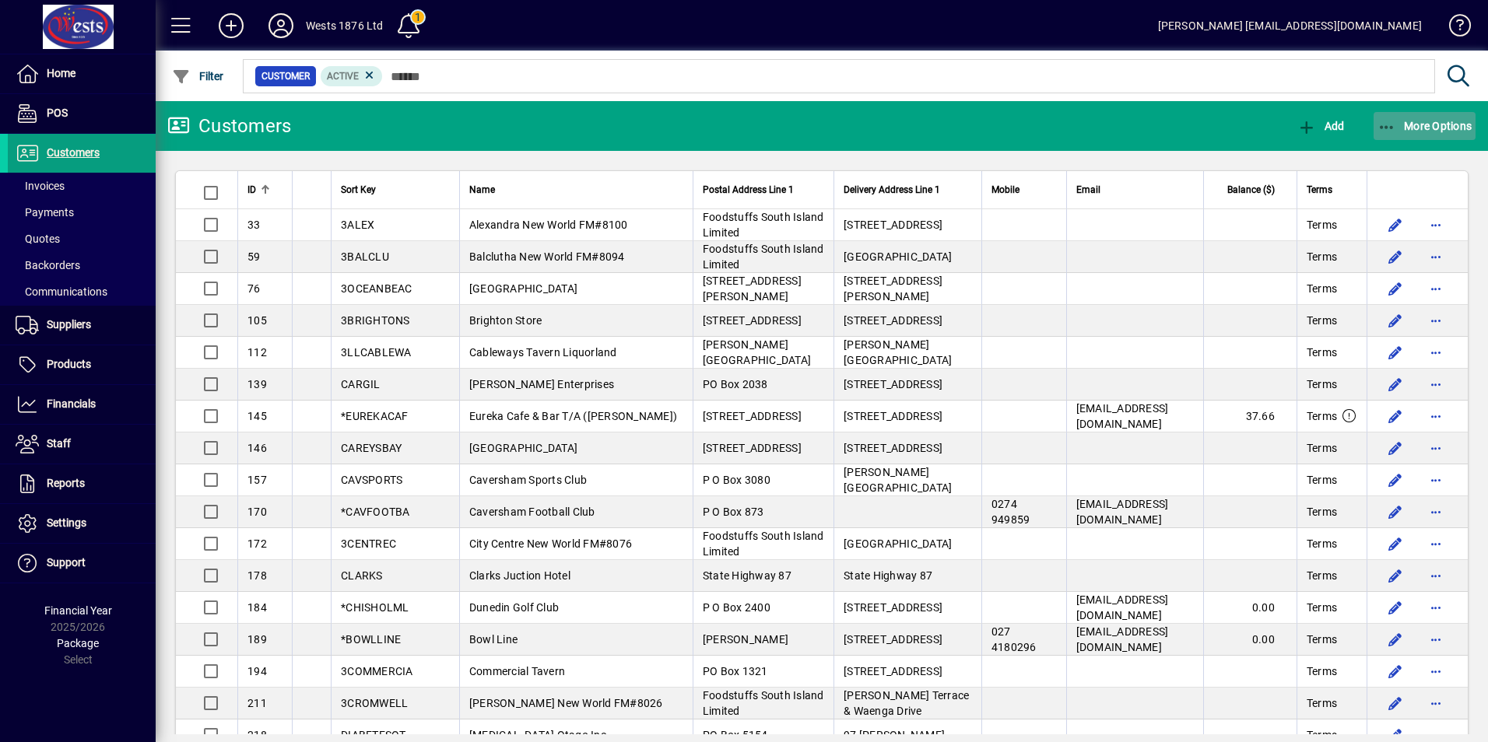
click at [1395, 126] on icon "button" at bounding box center [1386, 128] width 19 height 16
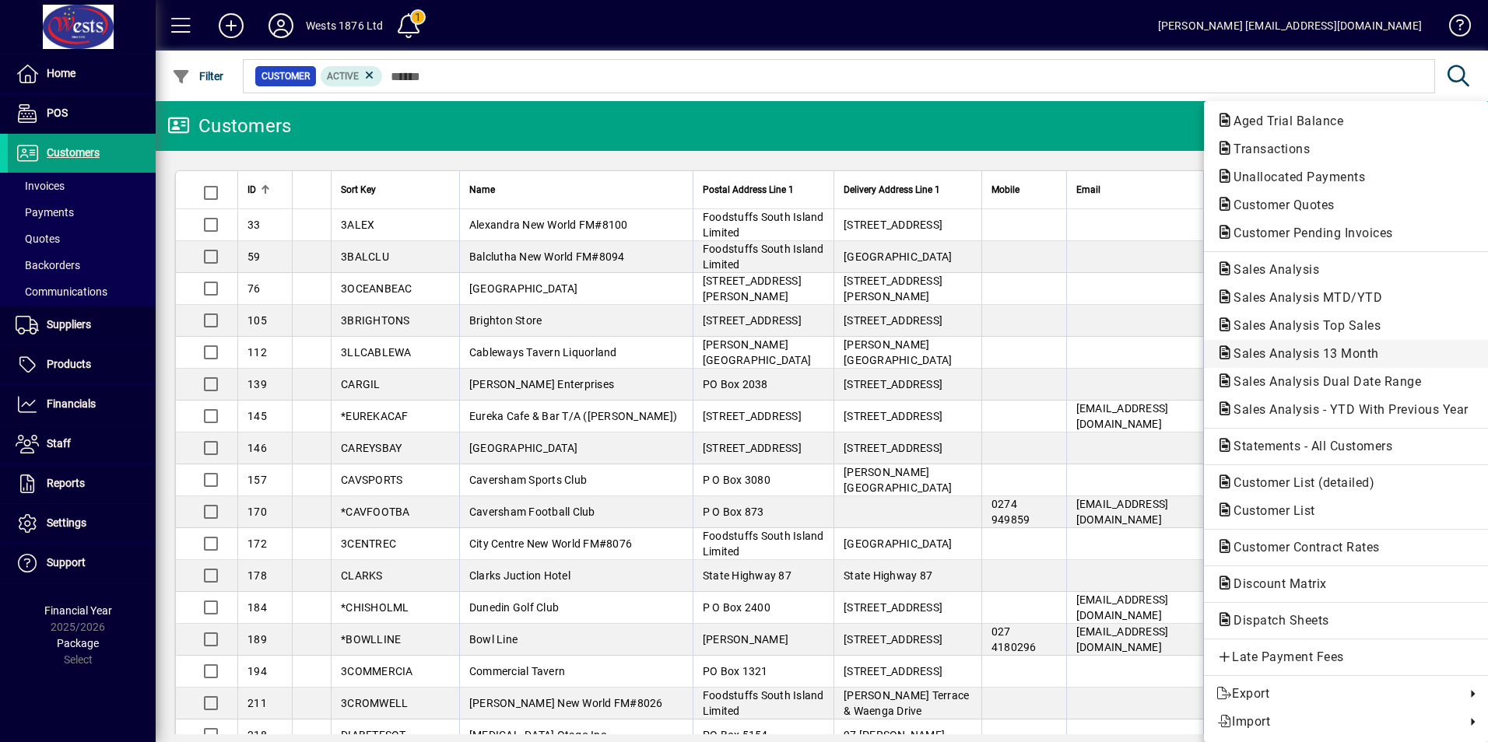
click at [1301, 352] on span "Sales Analysis 13 Month" at bounding box center [1301, 353] width 170 height 15
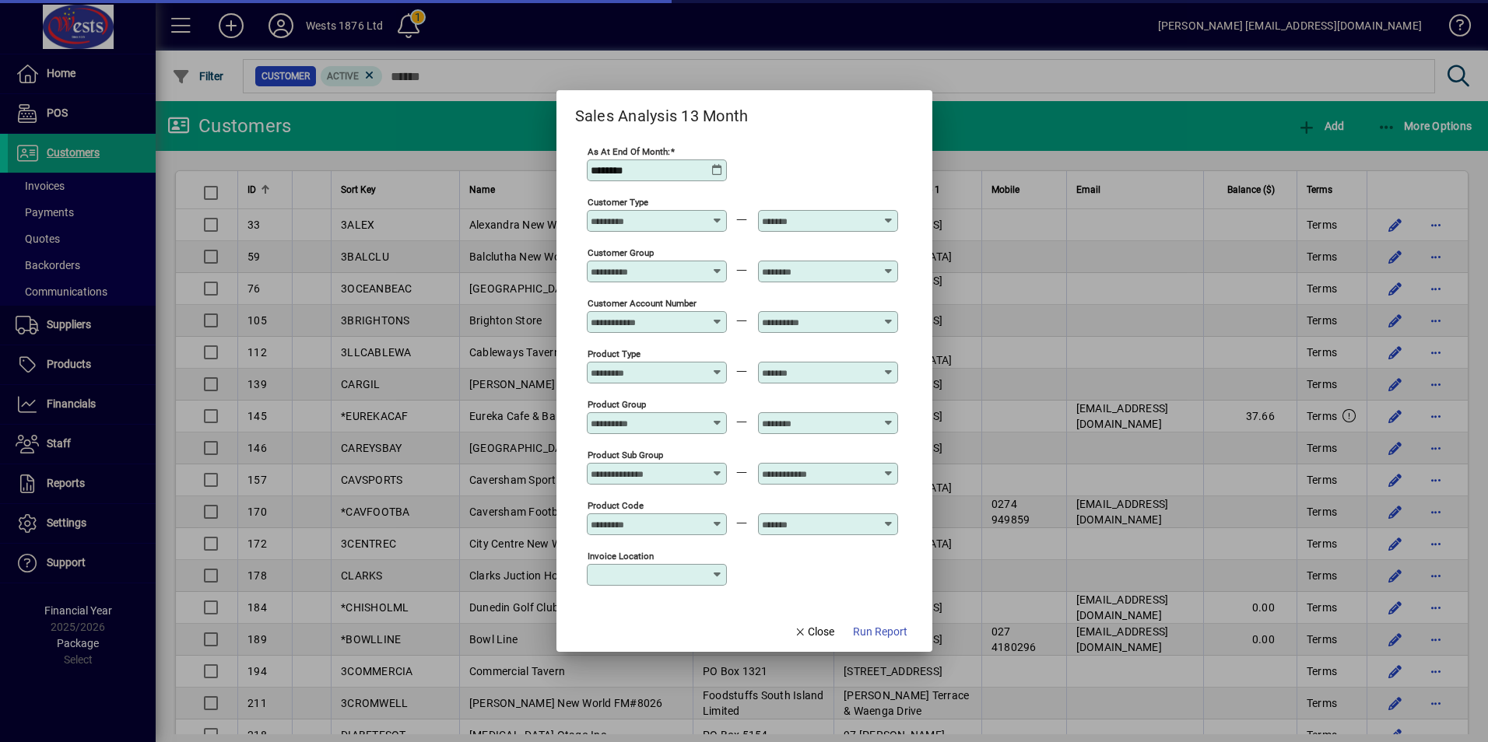
type input "**********"
click at [716, 168] on icon at bounding box center [717, 170] width 12 height 12
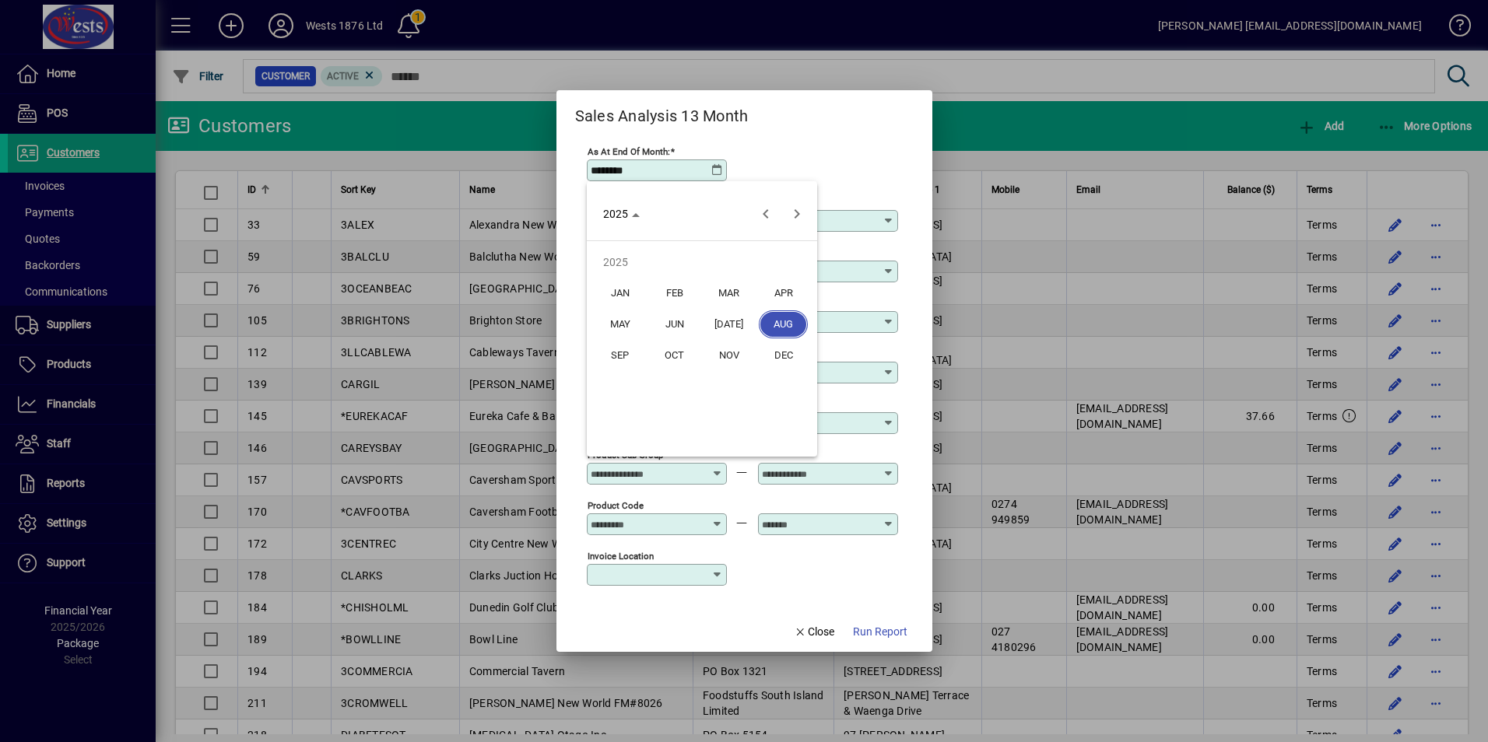
click at [724, 327] on span "JUL" at bounding box center [728, 324] width 49 height 28
type input "********"
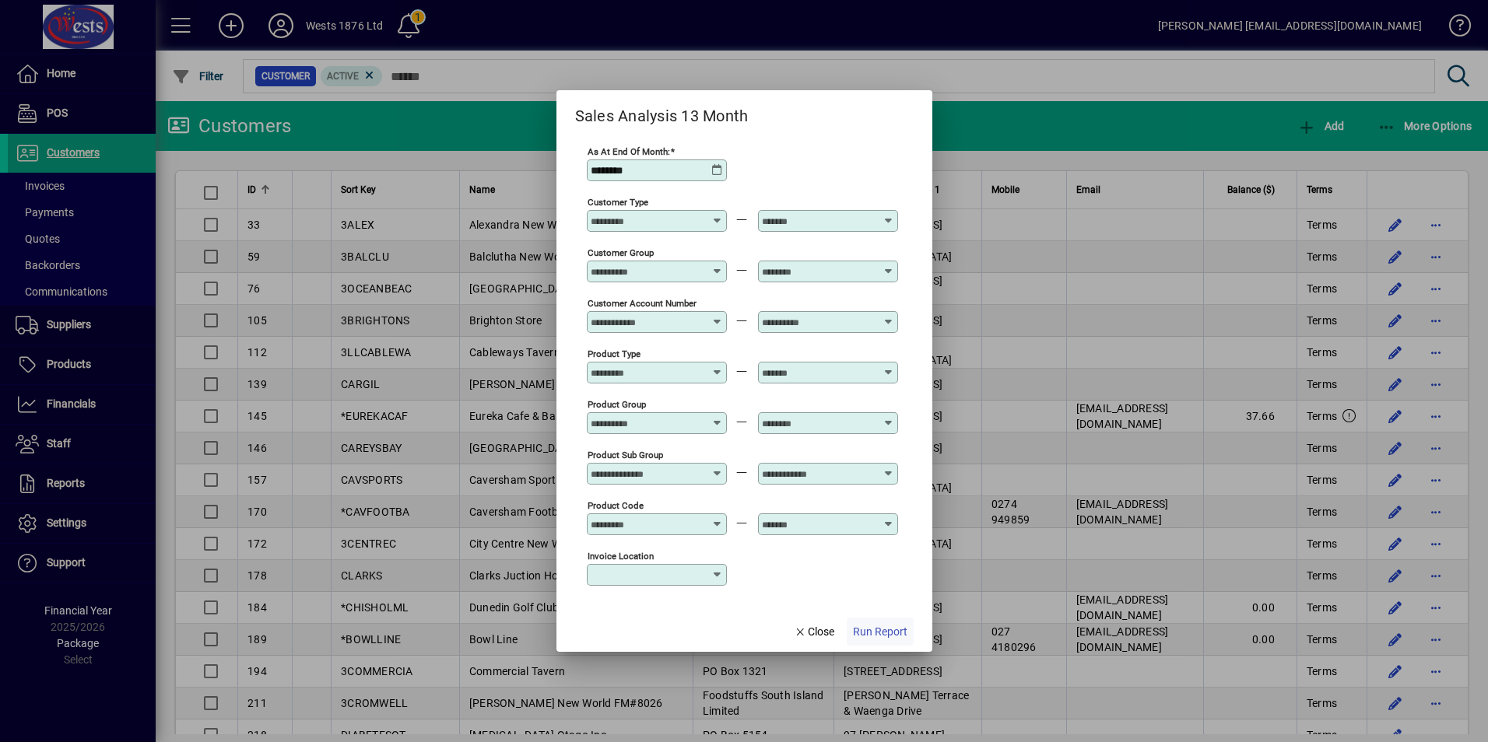
click at [873, 629] on span "Run Report" at bounding box center [880, 632] width 54 height 16
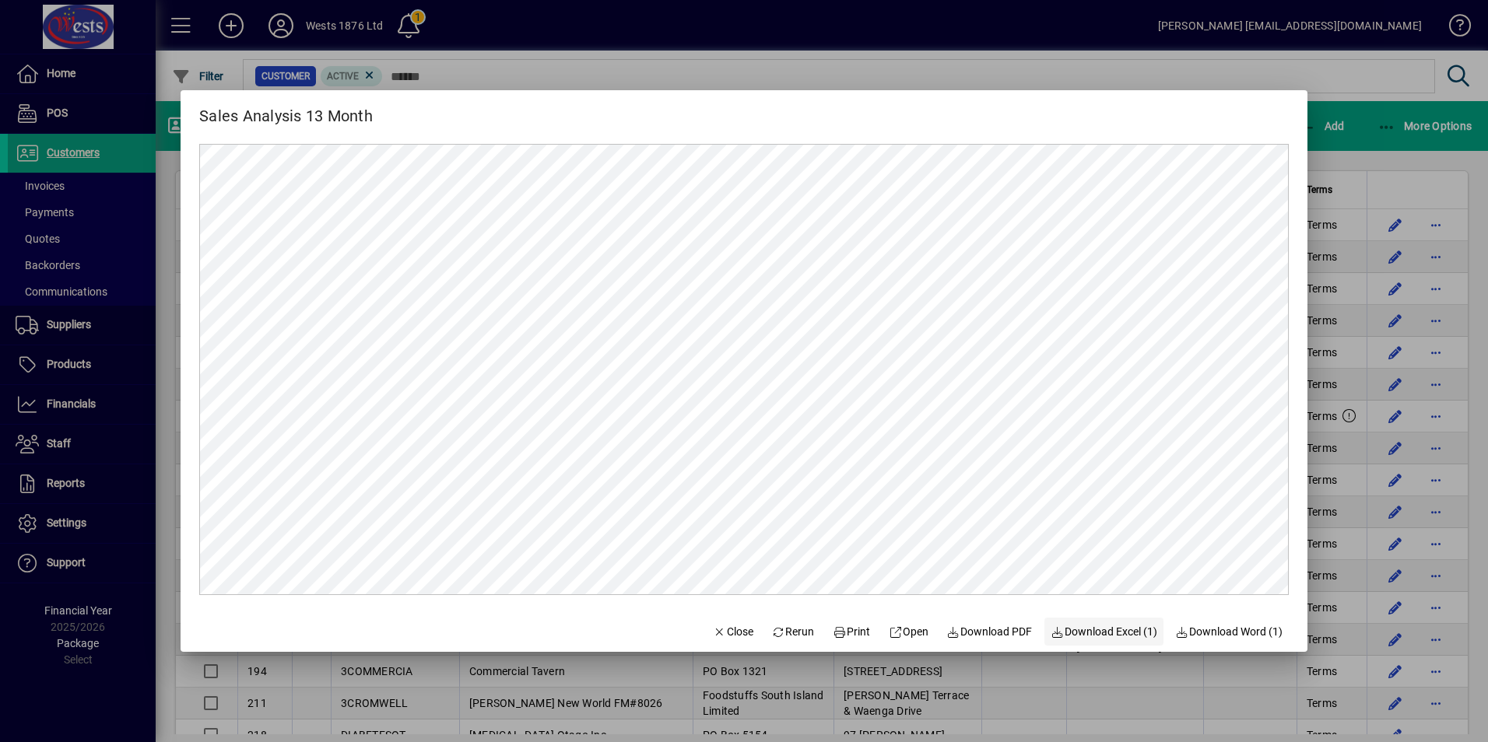
click at [1110, 635] on span "Download Excel (1)" at bounding box center [1103, 632] width 107 height 16
drag, startPoint x: 720, startPoint y: 627, endPoint x: 693, endPoint y: 416, distance: 212.5
click at [720, 627] on span "Close" at bounding box center [733, 632] width 40 height 16
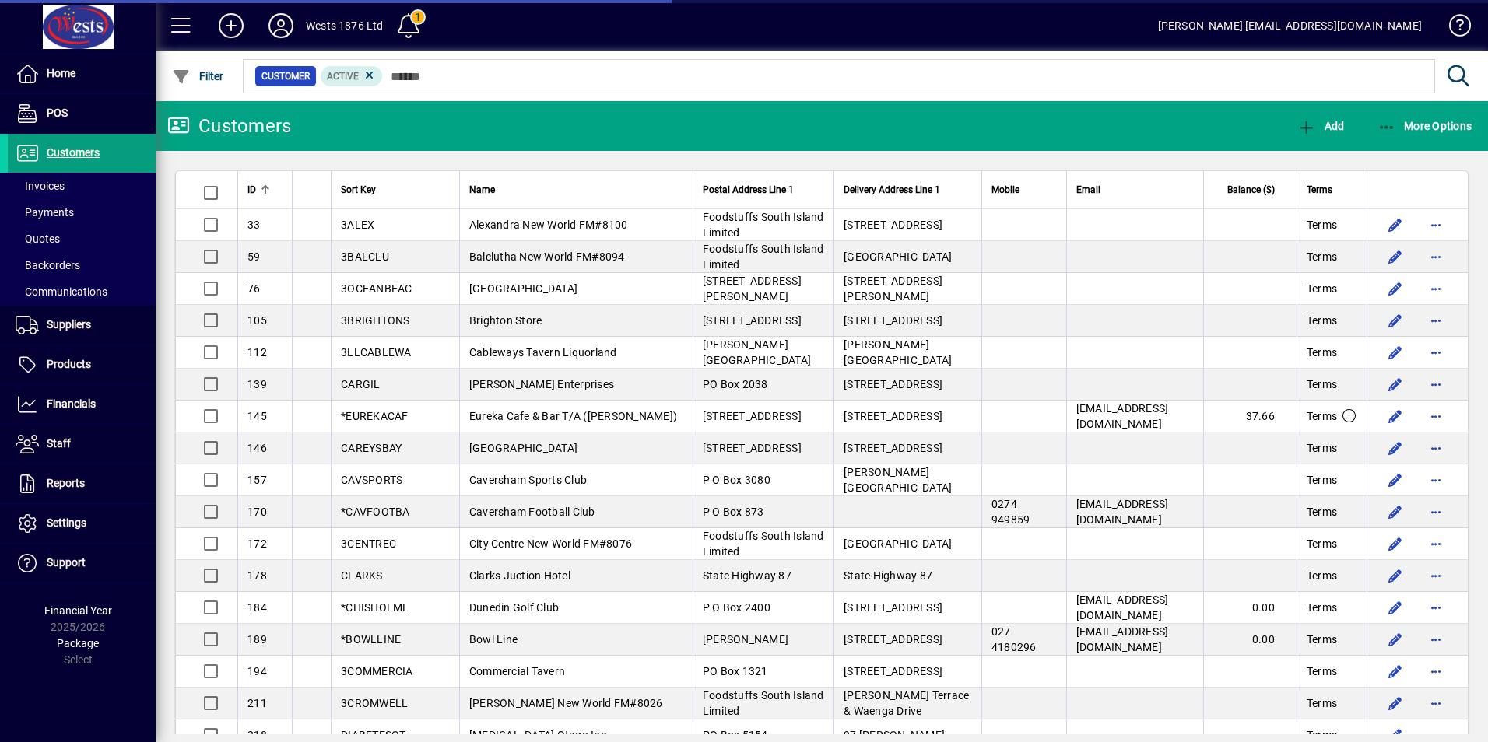
drag, startPoint x: 68, startPoint y: 149, endPoint x: 126, endPoint y: 49, distance: 115.7
click at [68, 149] on span "Customers" at bounding box center [73, 152] width 53 height 12
